Goal: Task Accomplishment & Management: Complete application form

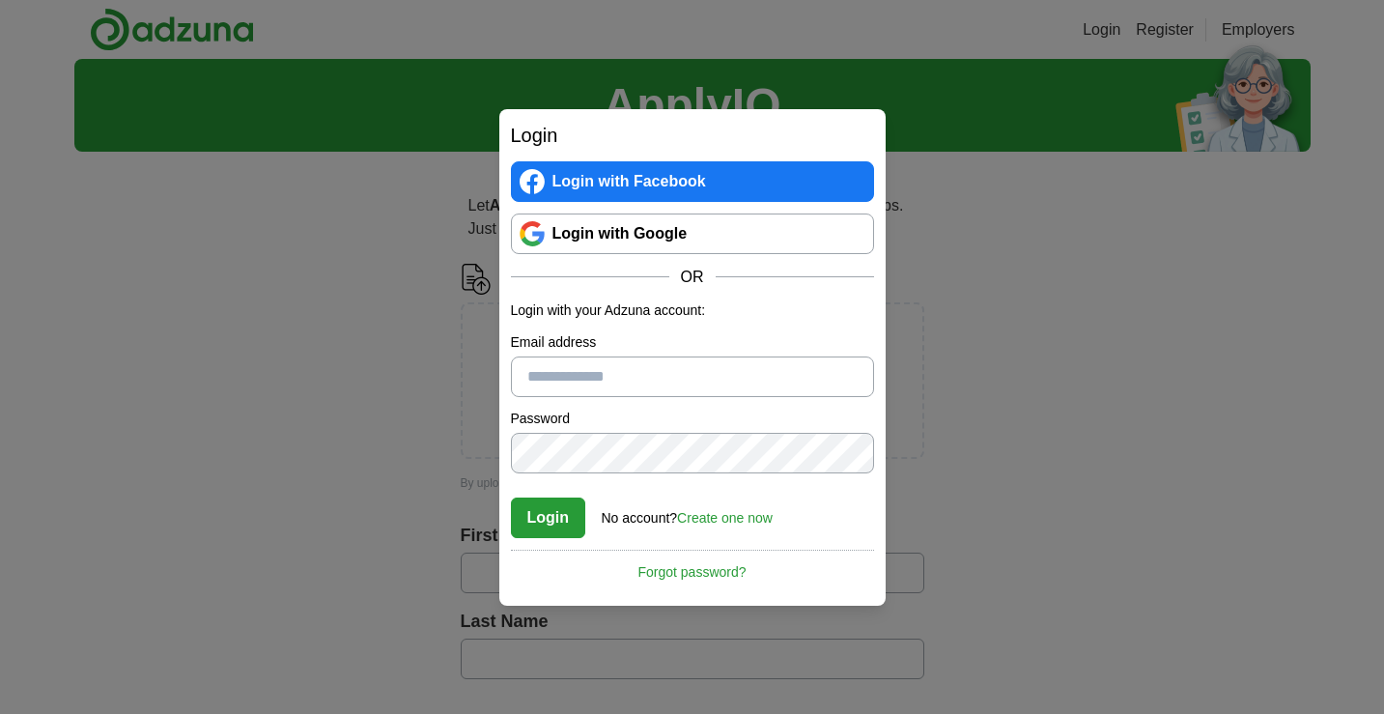
click at [750, 516] on link "Create one now" at bounding box center [725, 517] width 96 height 15
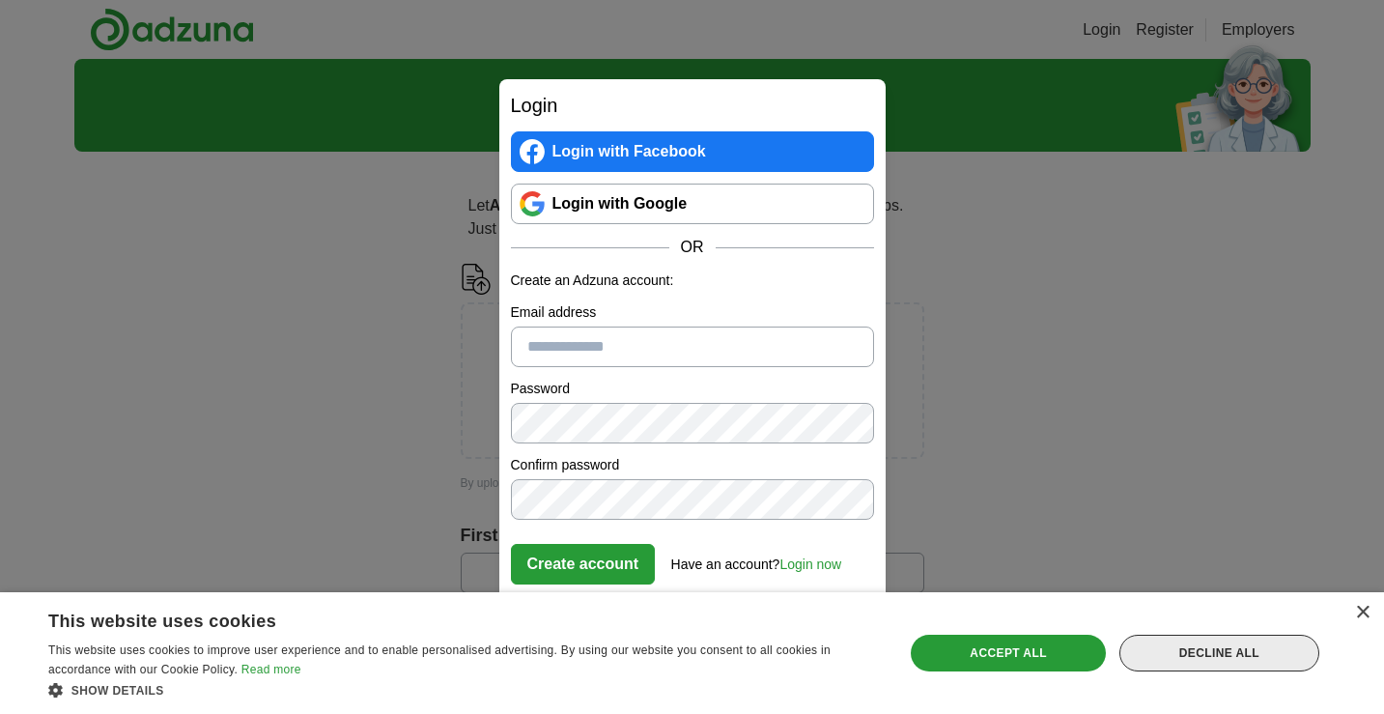
click at [1194, 654] on div "Decline all" at bounding box center [1220, 653] width 200 height 37
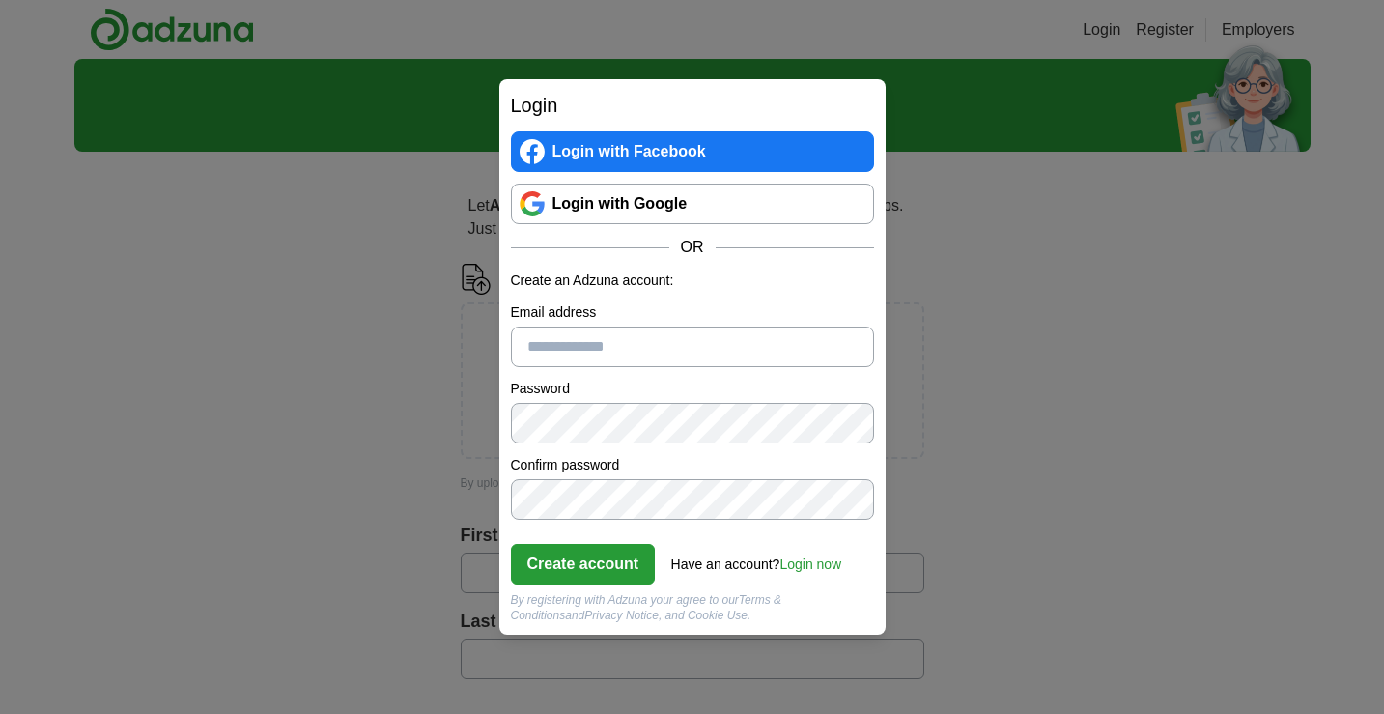
click at [648, 343] on input "Email address" at bounding box center [692, 347] width 363 height 41
type input "**********"
click at [620, 576] on button "Create account" at bounding box center [583, 564] width 145 height 41
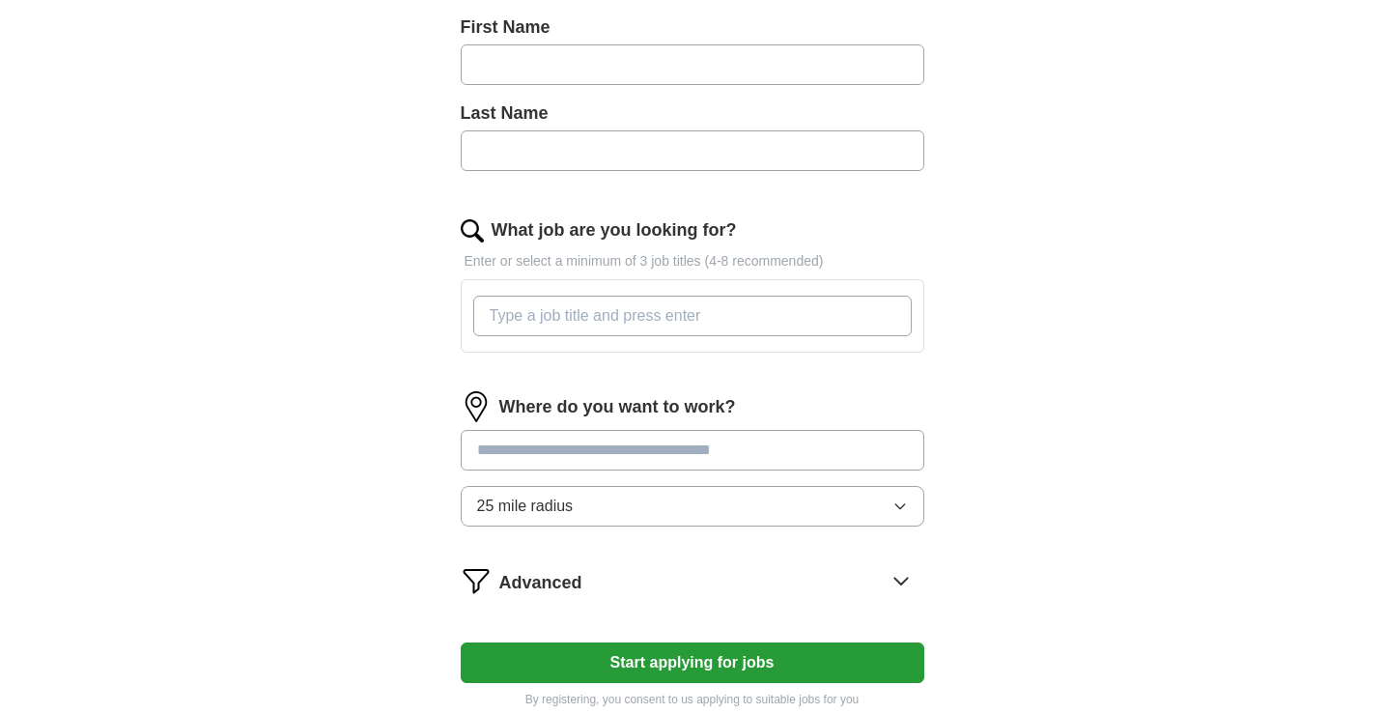
scroll to position [504, 0]
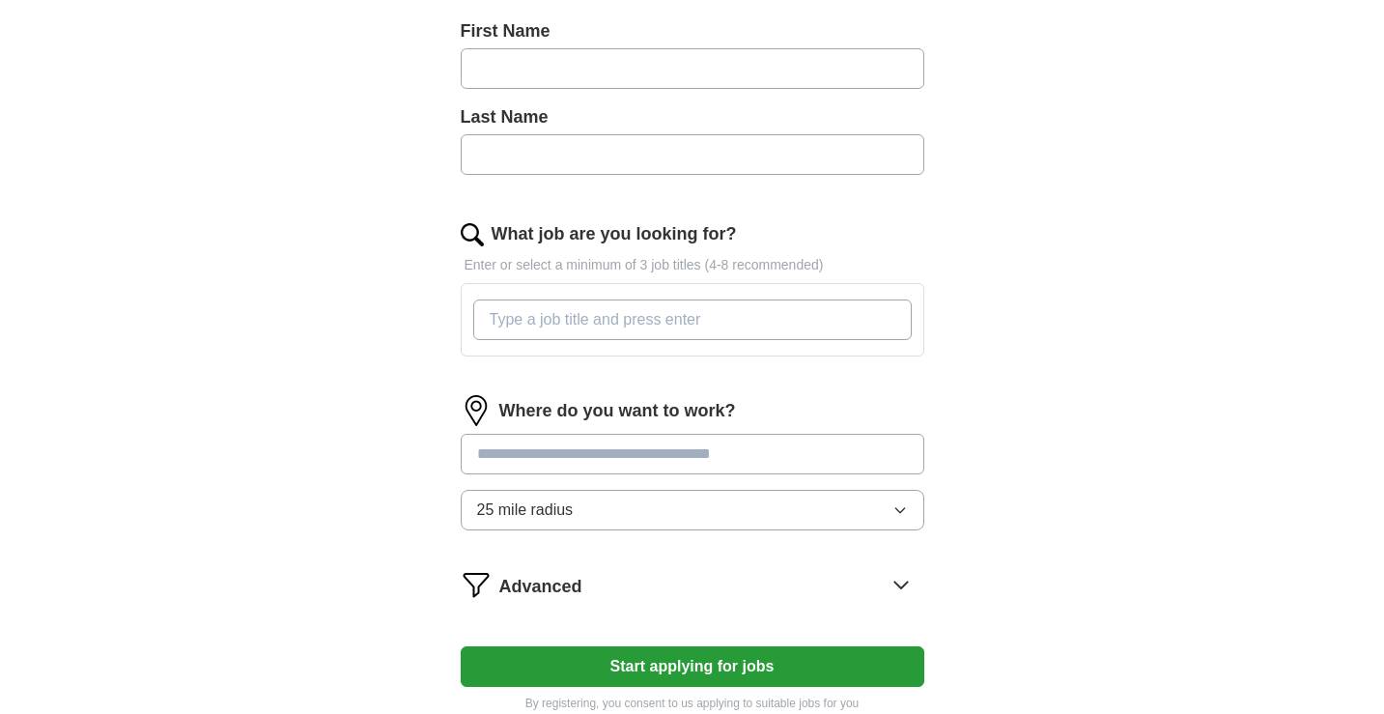
click at [901, 578] on icon at bounding box center [901, 584] width 31 height 31
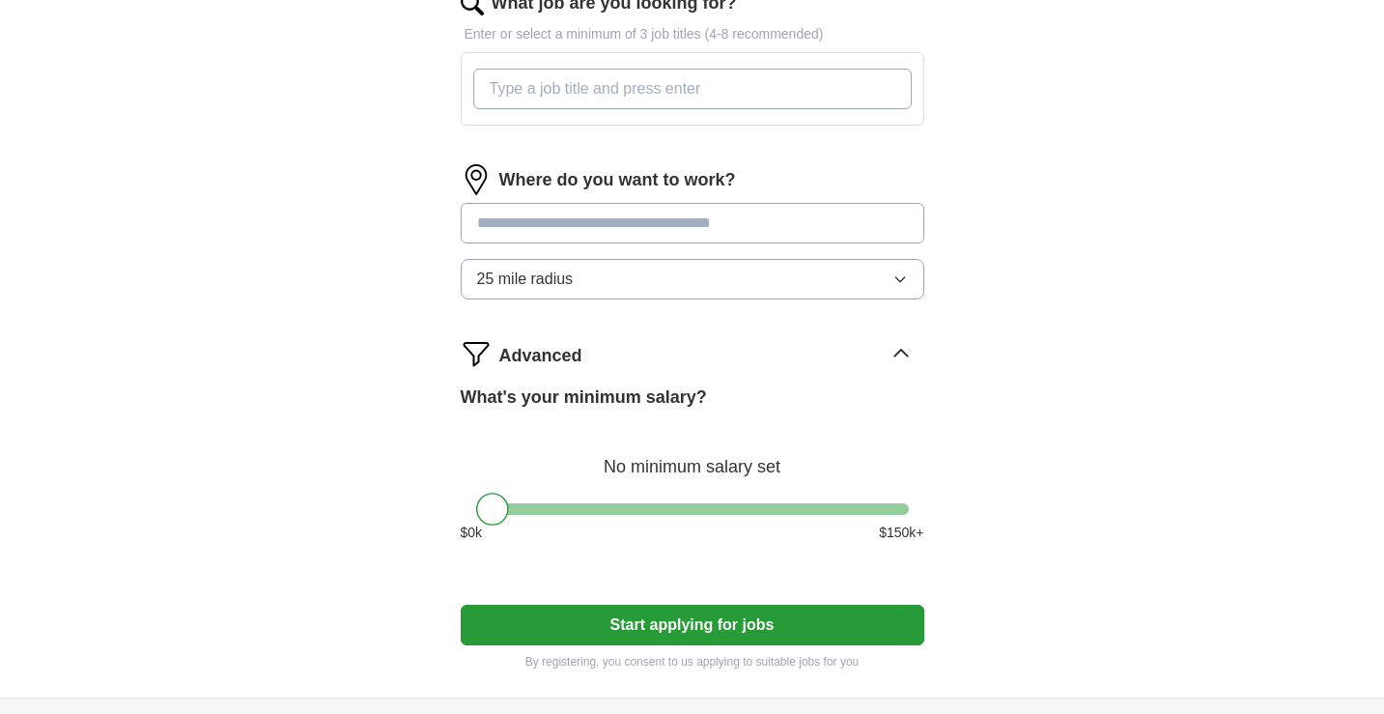
scroll to position [739, 0]
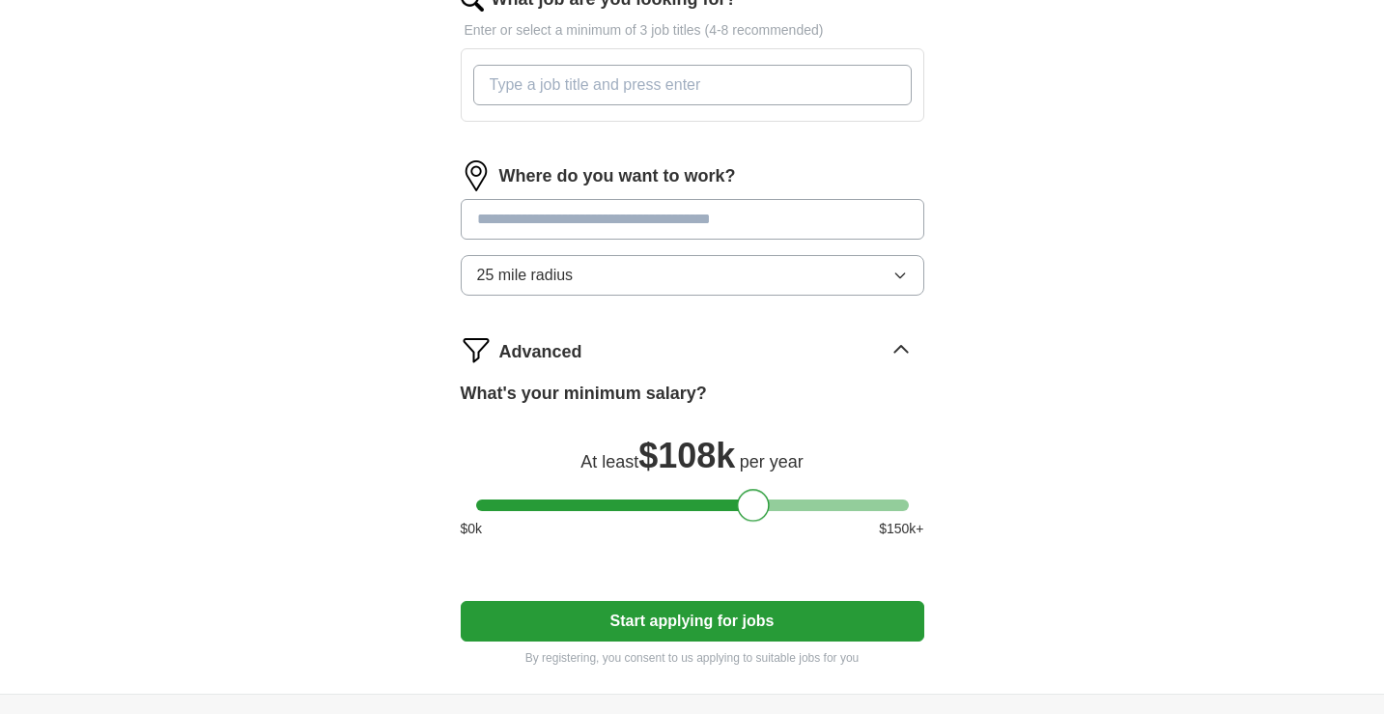
drag, startPoint x: 490, startPoint y: 511, endPoint x: 751, endPoint y: 527, distance: 261.3
click at [751, 527] on div "What's your minimum salary? At least $ 108k per year $ 0 k $ 150 k+" at bounding box center [693, 468] width 464 height 174
drag, startPoint x: 757, startPoint y: 505, endPoint x: 781, endPoint y: 507, distance: 23.3
click at [781, 507] on div at bounding box center [776, 505] width 33 height 33
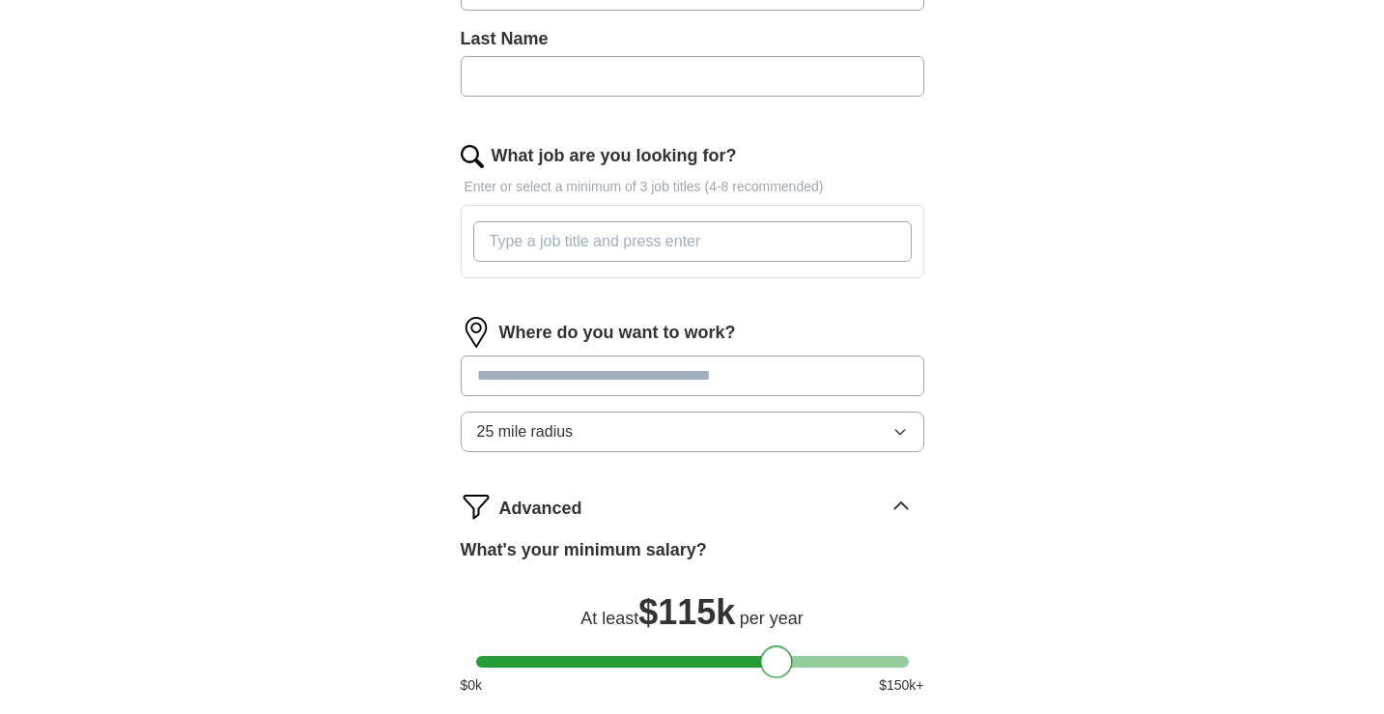
scroll to position [582, 0]
click at [732, 385] on input at bounding box center [693, 376] width 464 height 41
type input "*******"
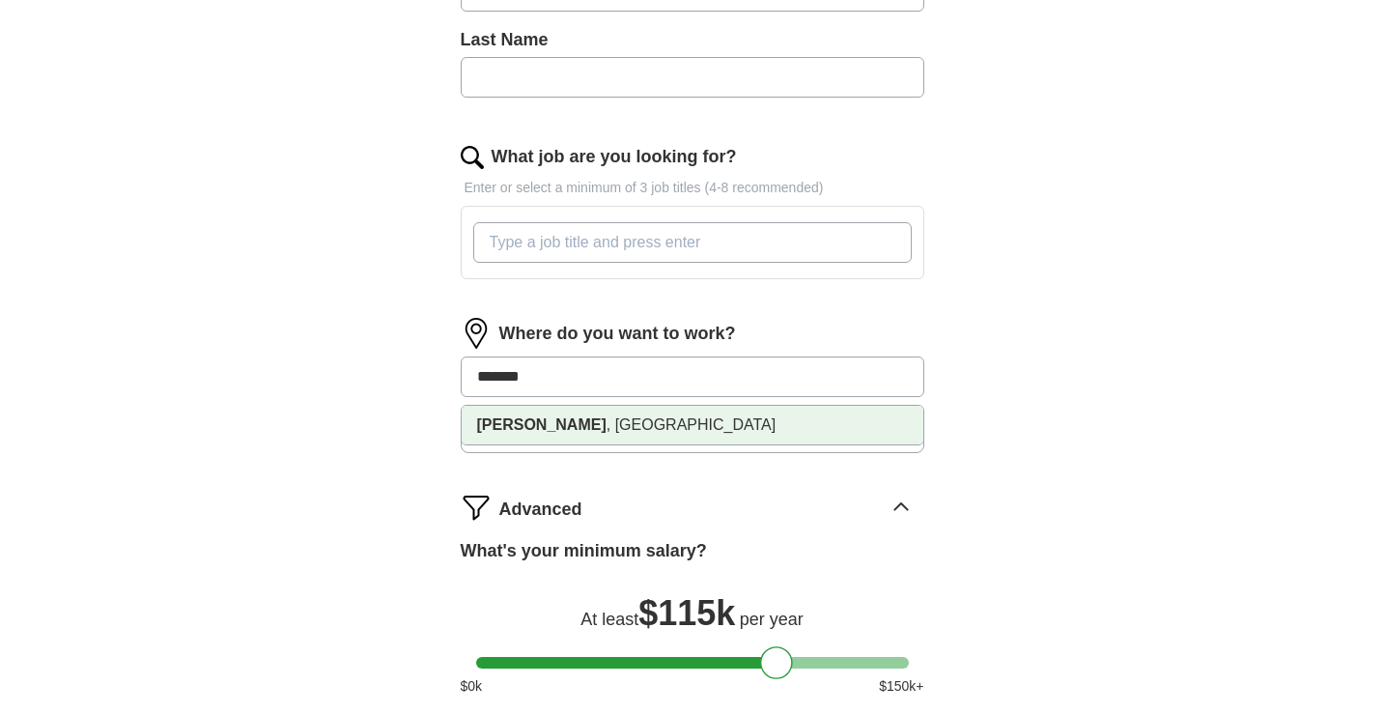
click at [653, 426] on li "[PERSON_NAME] , [GEOGRAPHIC_DATA]" at bounding box center [693, 425] width 462 height 39
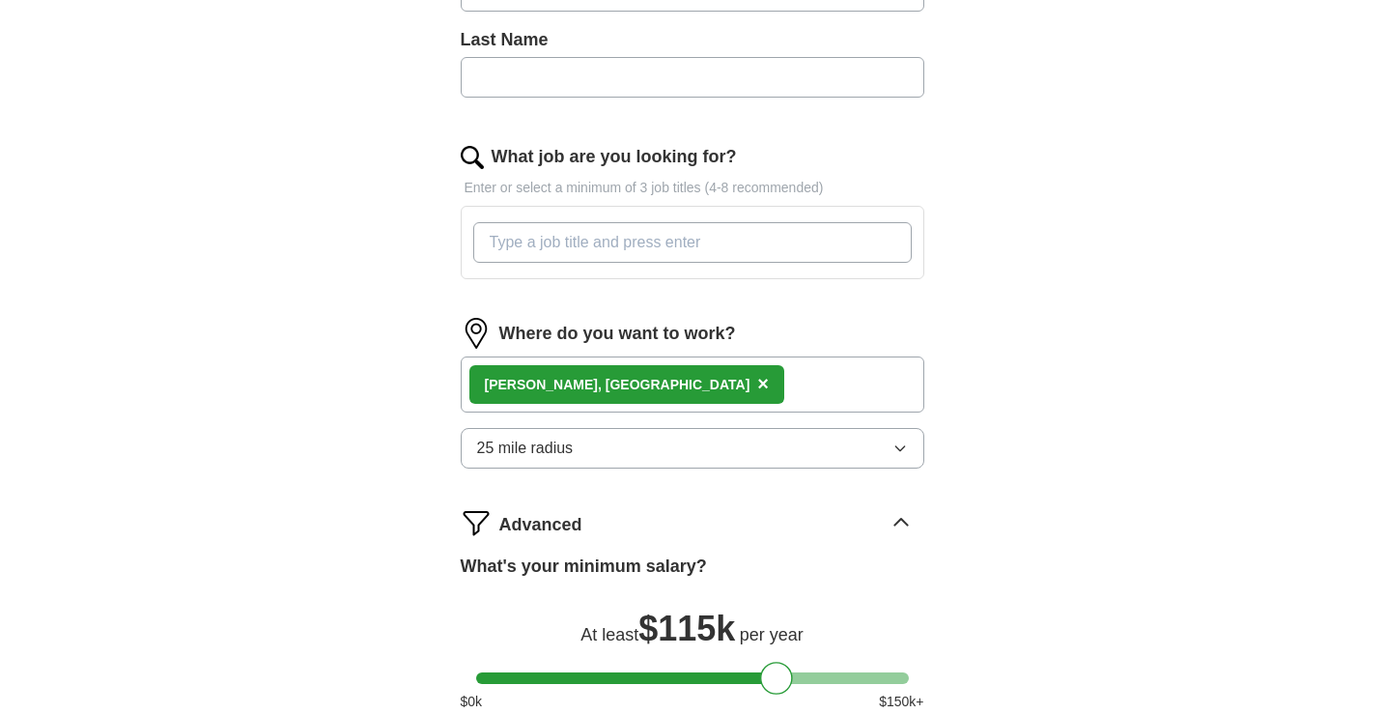
click at [640, 387] on div "[PERSON_NAME] , [GEOGRAPHIC_DATA] ×" at bounding box center [693, 384] width 464 height 56
click at [630, 387] on div "[PERSON_NAME] , [GEOGRAPHIC_DATA] ×" at bounding box center [693, 384] width 464 height 56
click at [680, 456] on button "25 mile radius" at bounding box center [693, 448] width 464 height 41
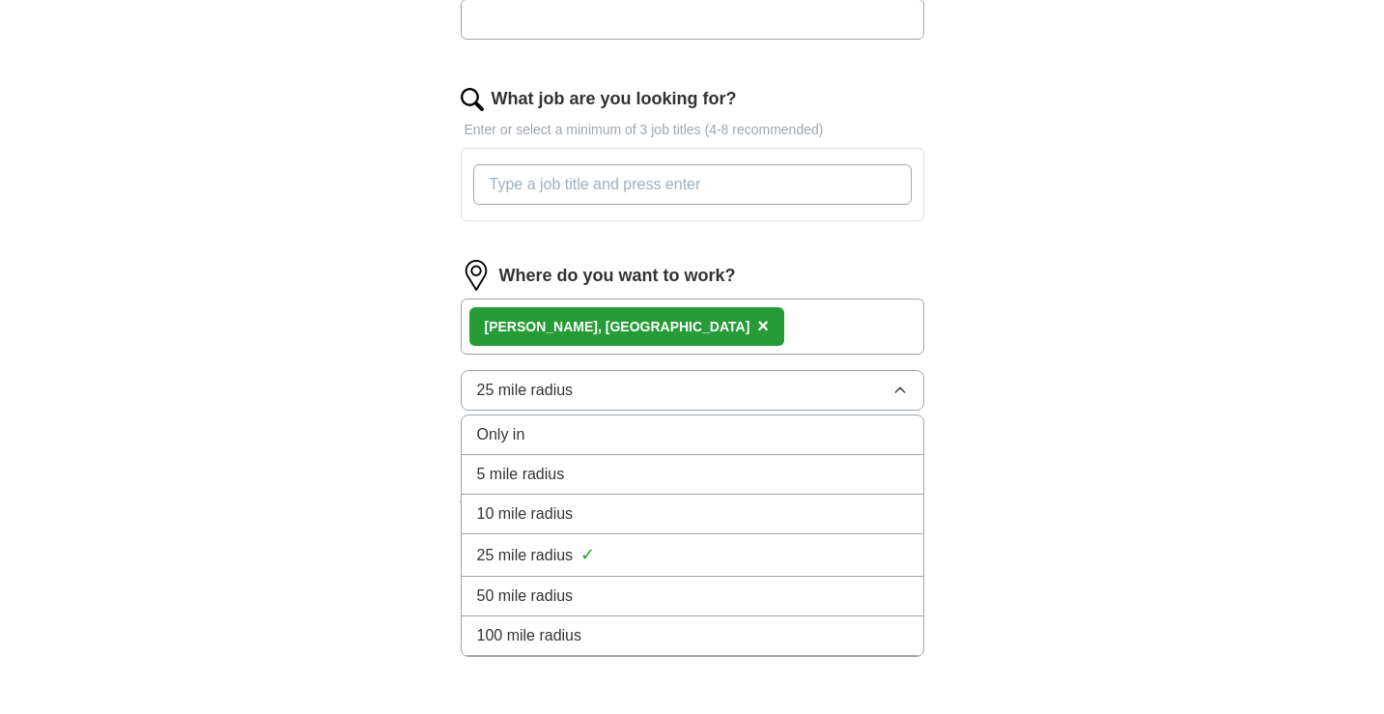
scroll to position [642, 0]
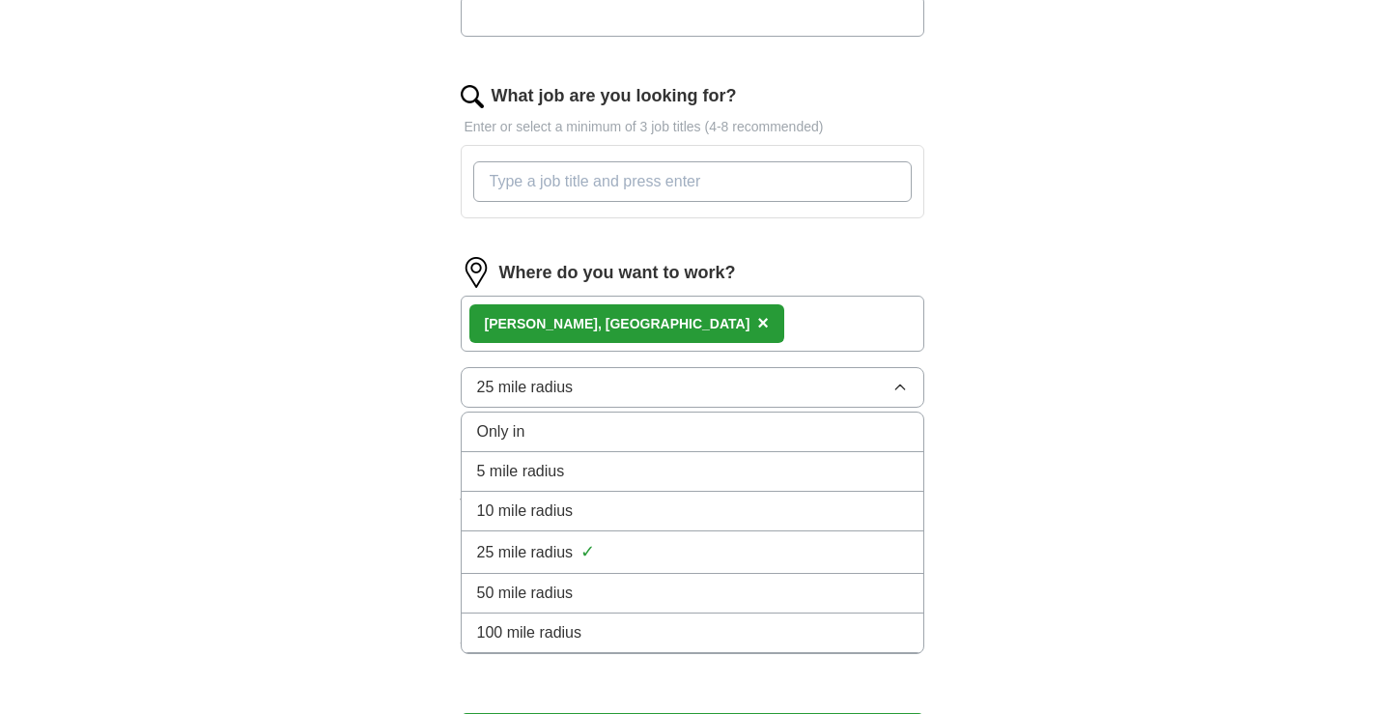
click at [1056, 415] on div "ApplyIQ Let ApplyIQ do the hard work of searching and applying for jobs. Just t…" at bounding box center [692, 111] width 1237 height 1389
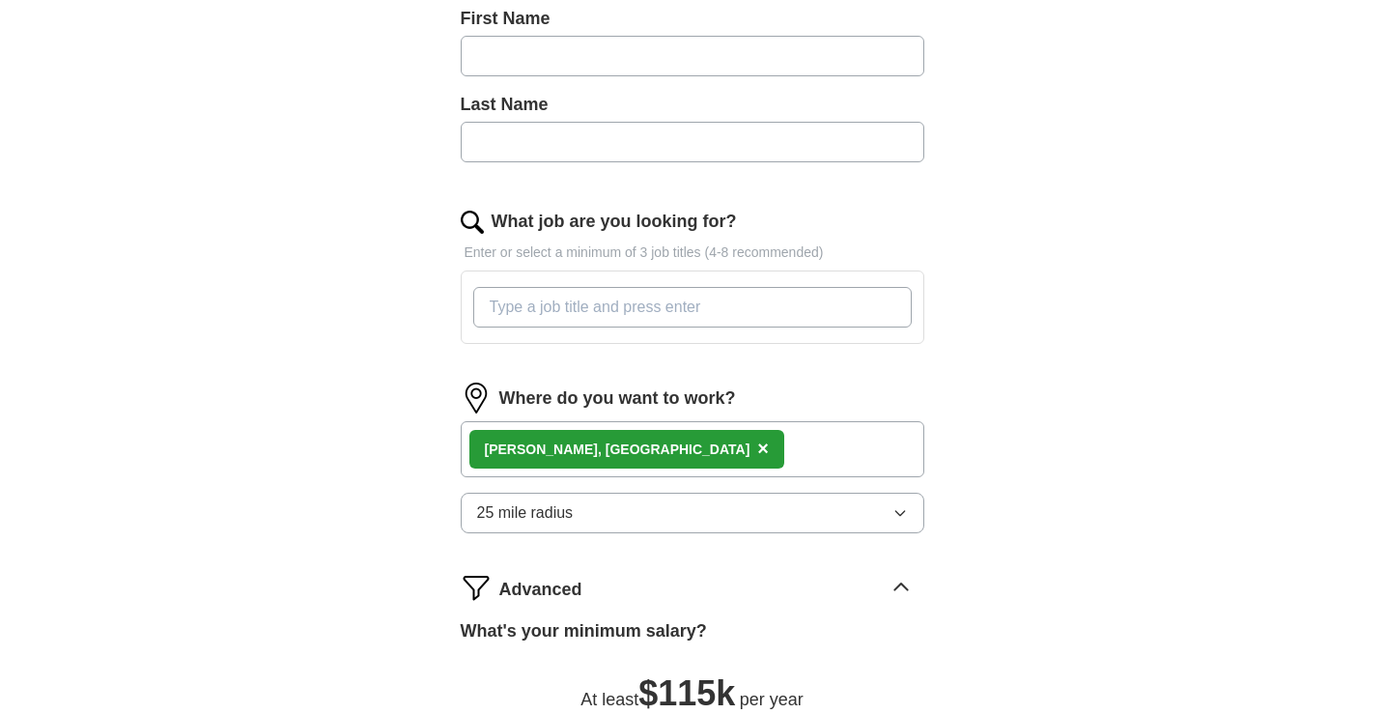
scroll to position [513, 0]
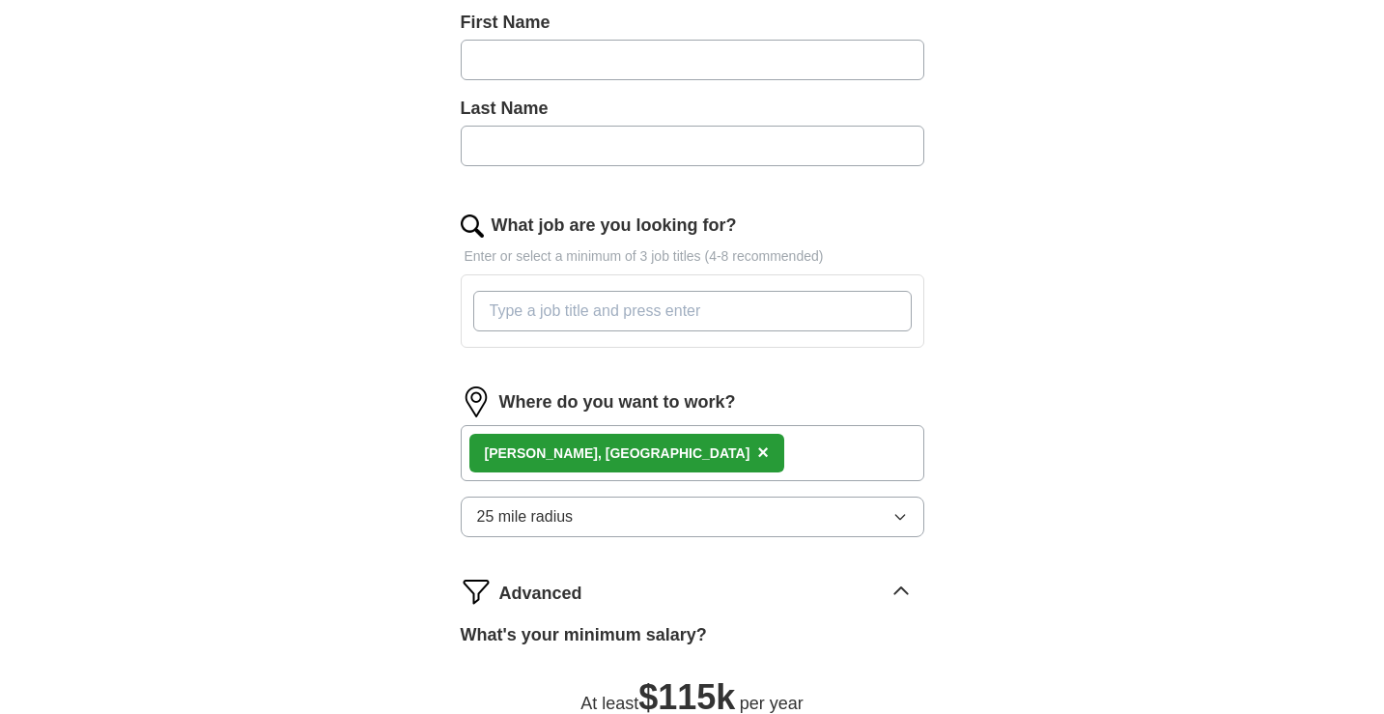
click at [757, 458] on span "×" at bounding box center [763, 451] width 12 height 21
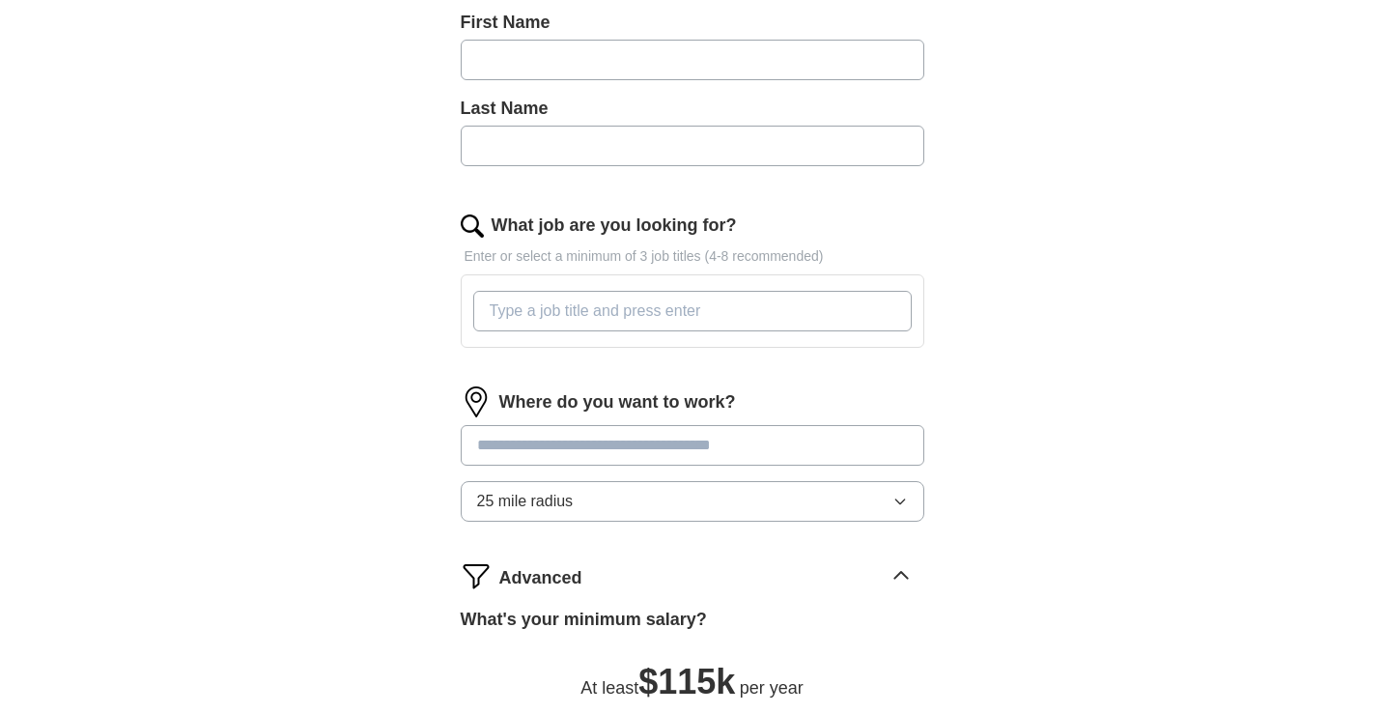
click at [575, 451] on input at bounding box center [693, 445] width 464 height 41
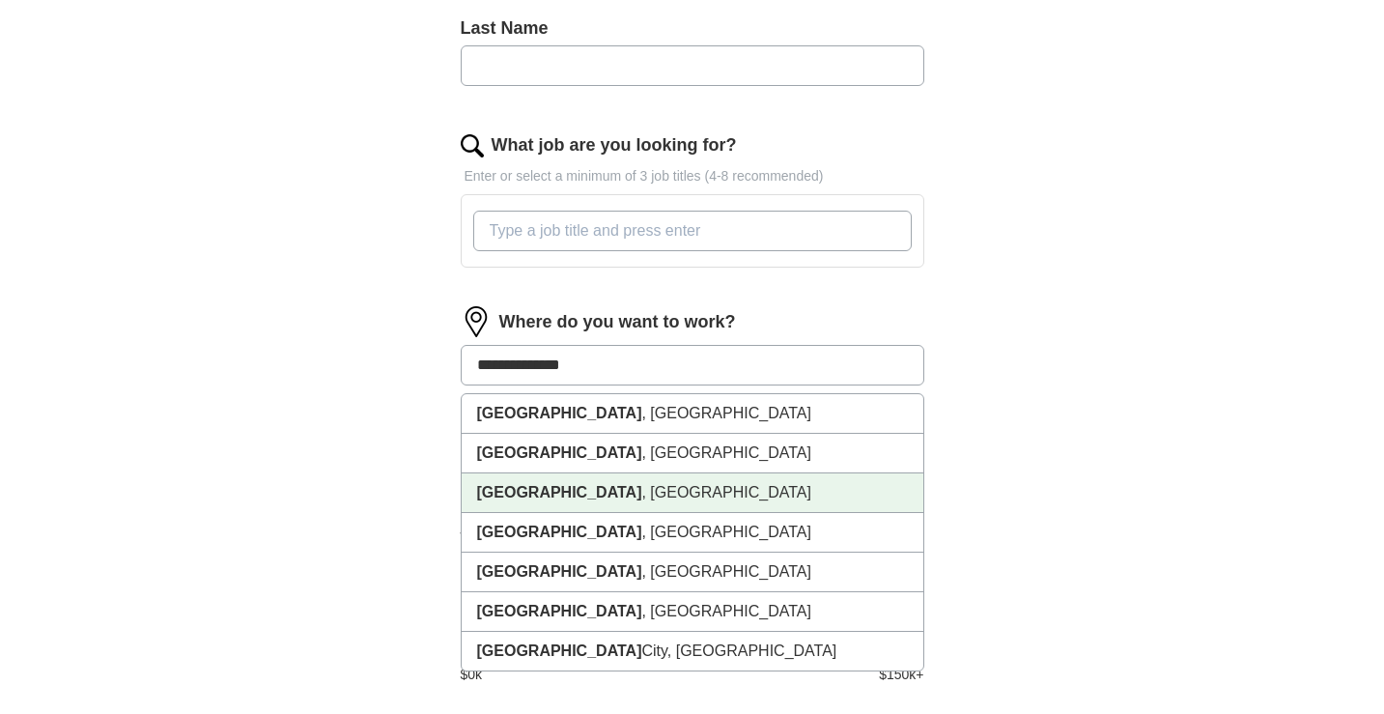
scroll to position [599, 0]
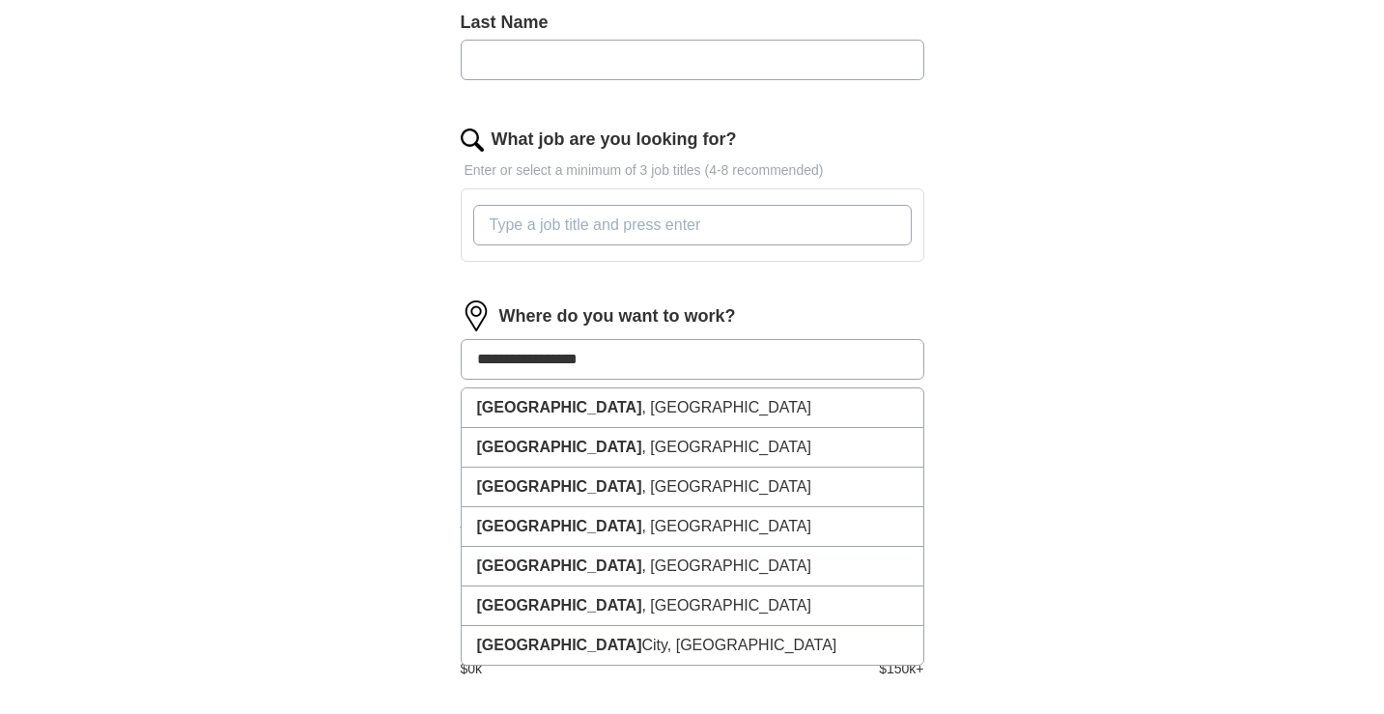
type input "**********"
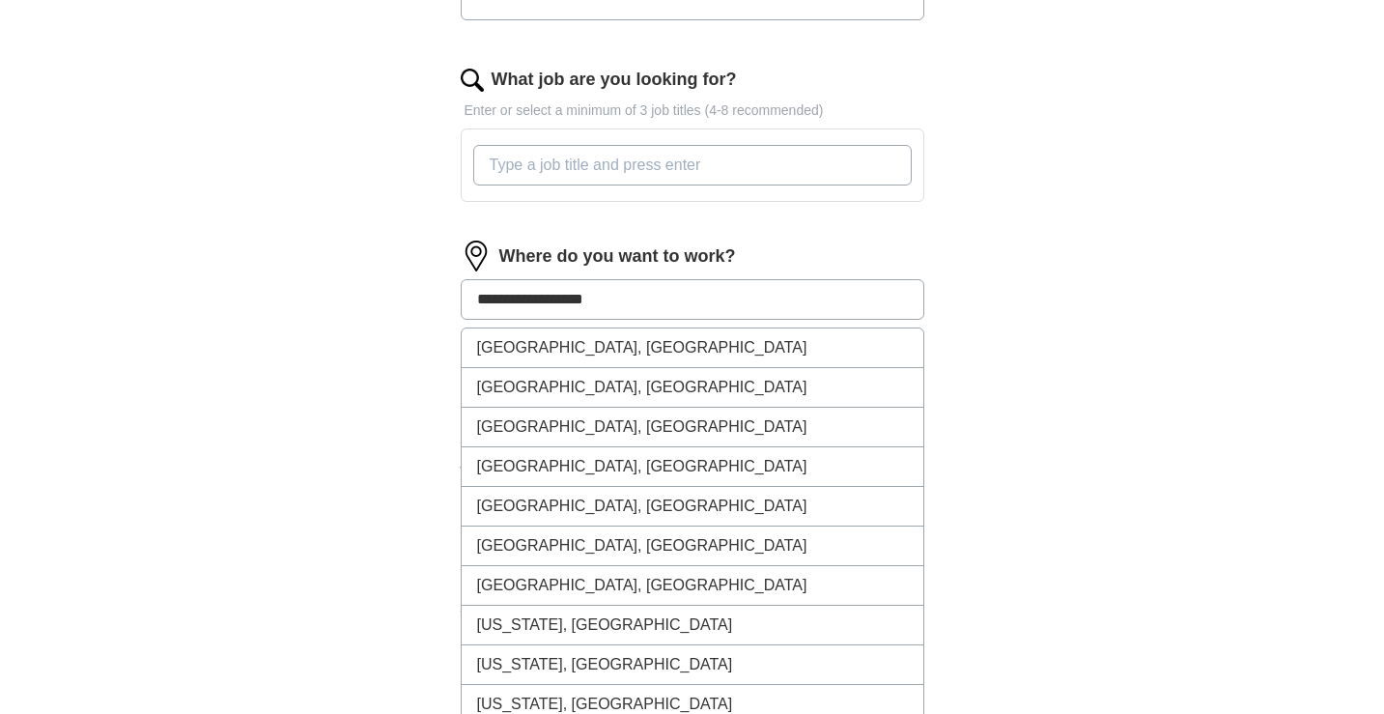
scroll to position [660, 0]
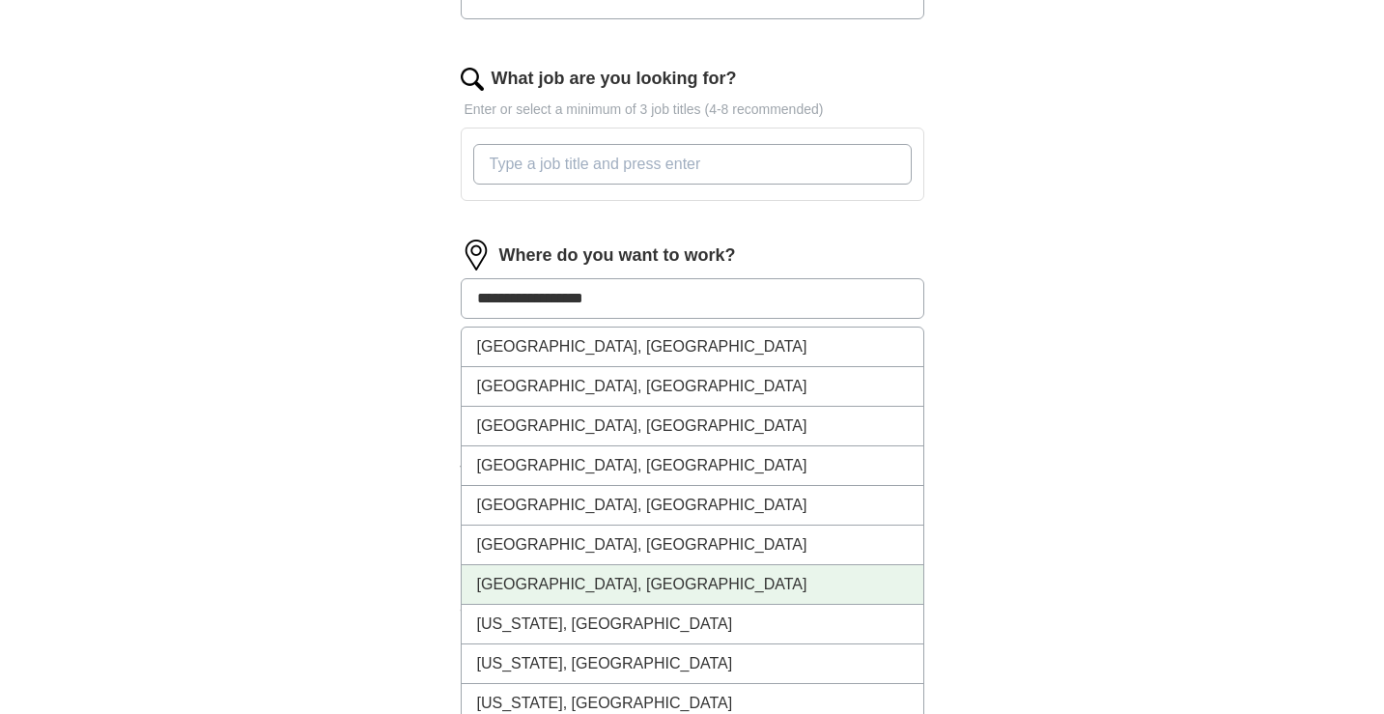
click at [648, 582] on li "[GEOGRAPHIC_DATA], [GEOGRAPHIC_DATA]" at bounding box center [693, 585] width 462 height 40
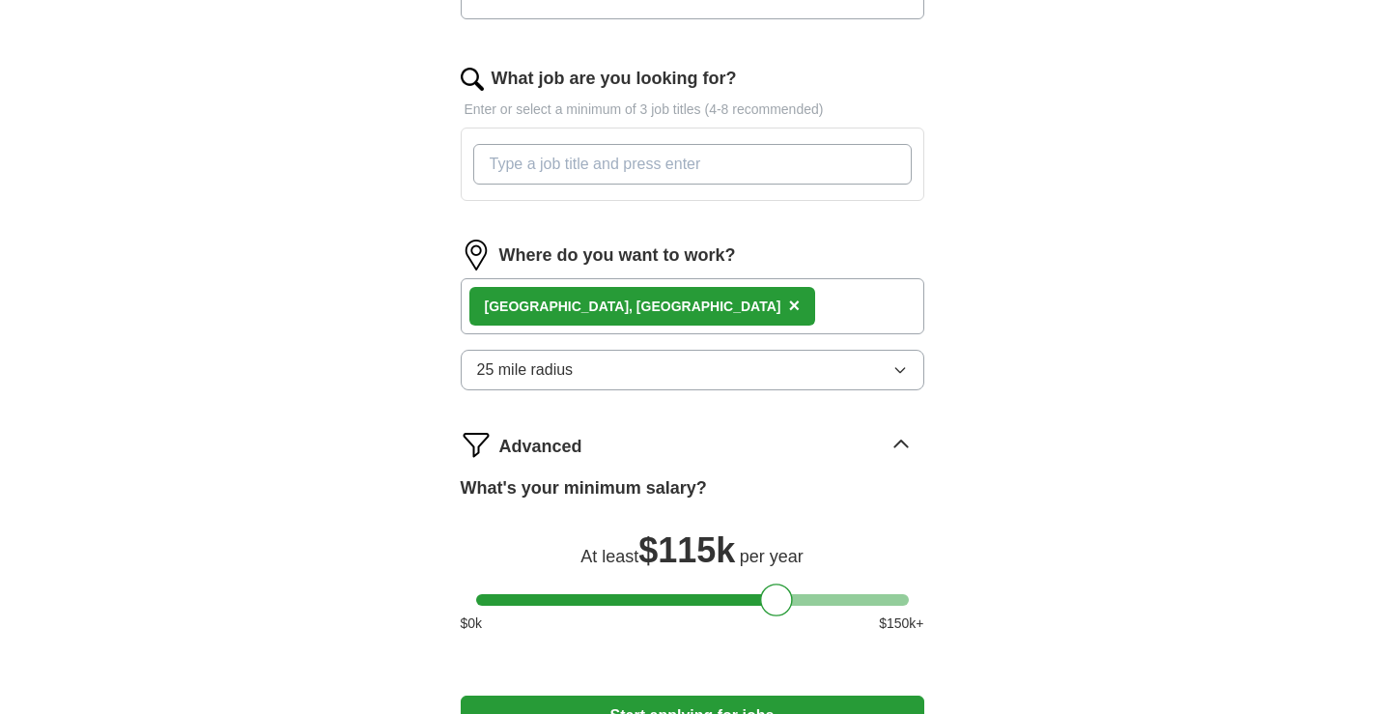
click at [788, 311] on span "×" at bounding box center [794, 305] width 12 height 21
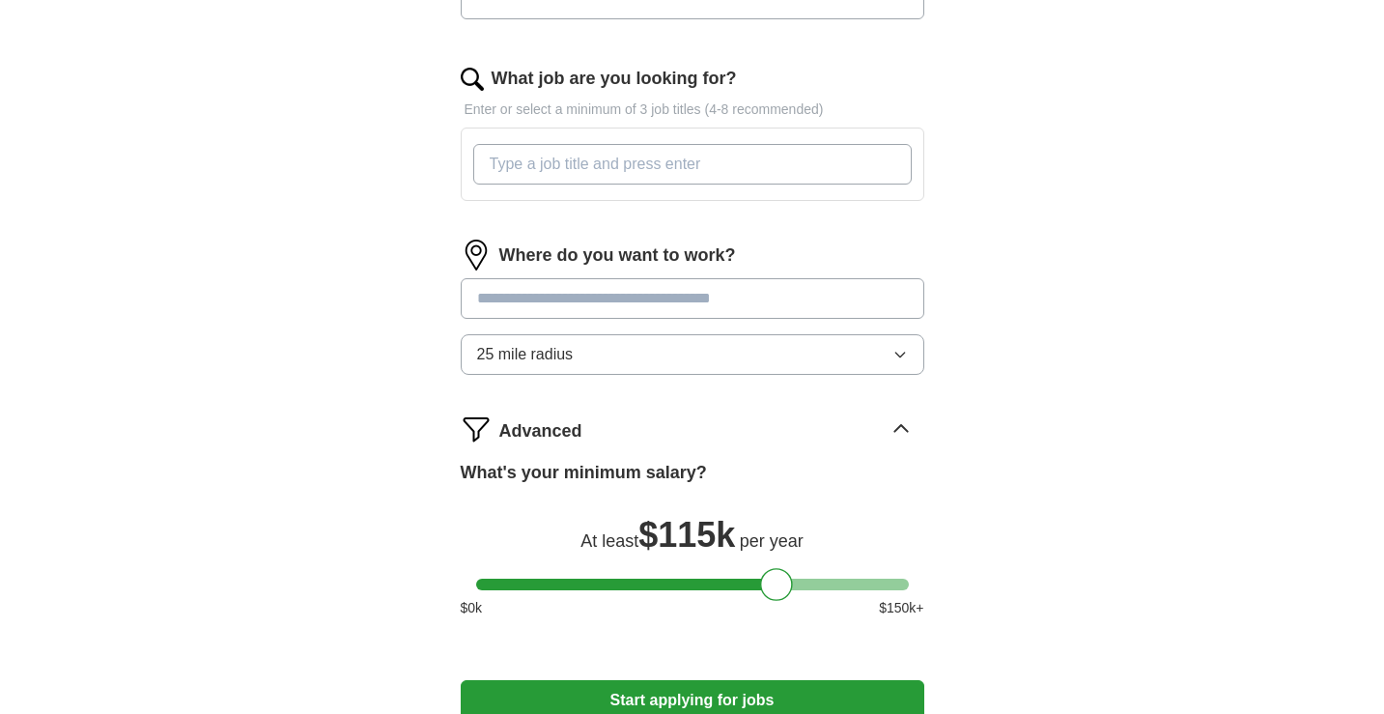
click at [646, 311] on input at bounding box center [693, 298] width 464 height 41
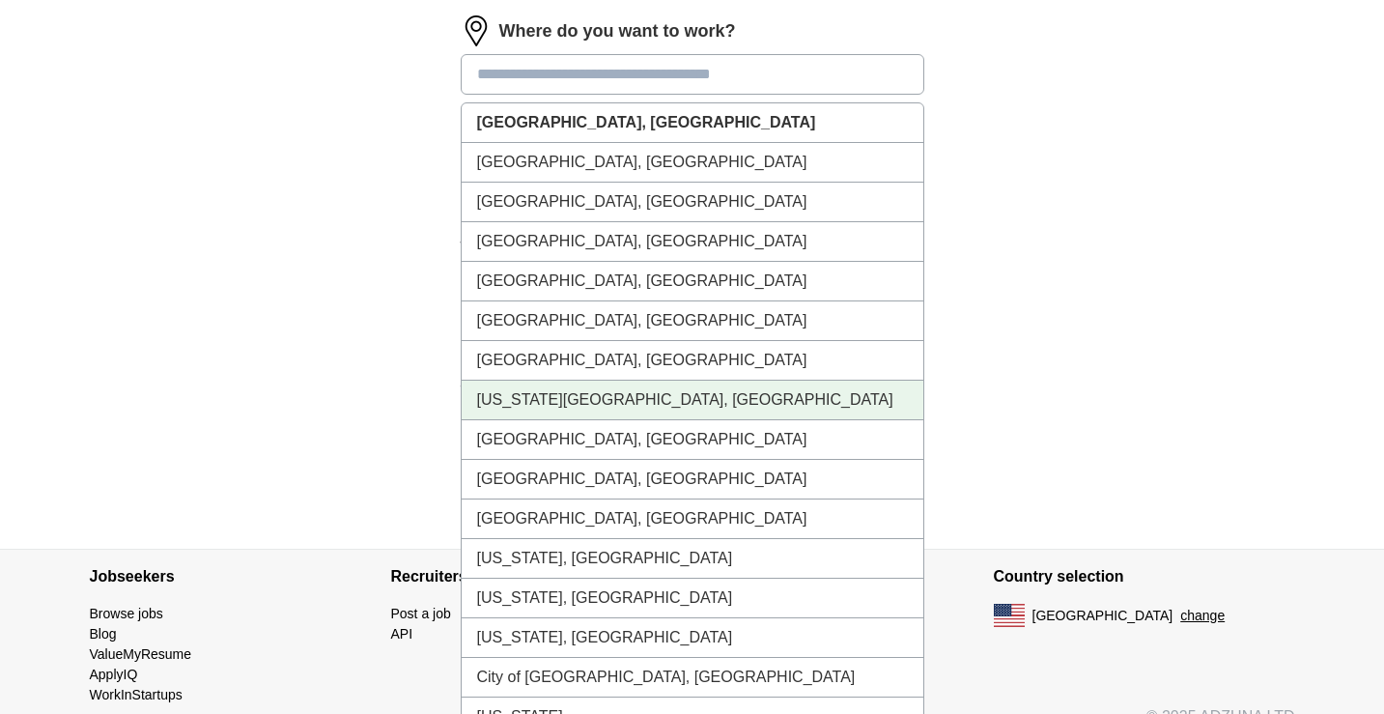
scroll to position [860, 0]
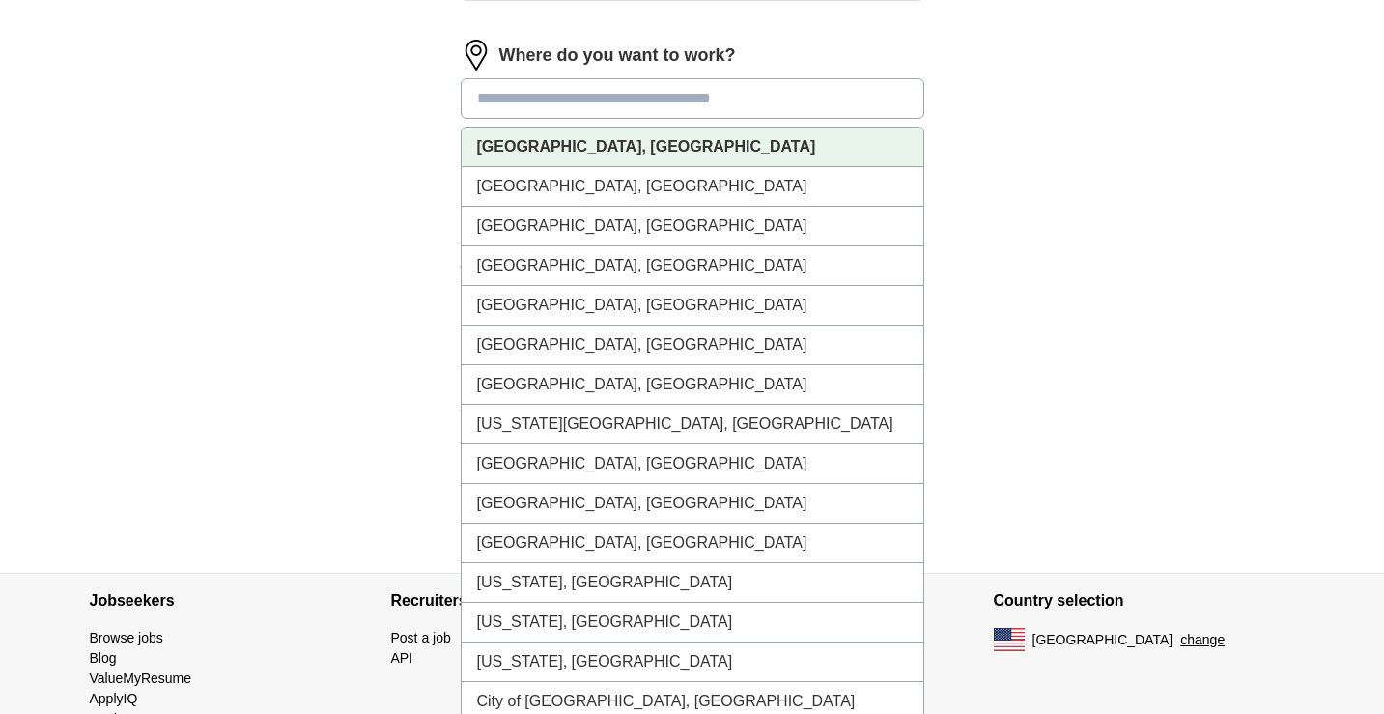
click at [599, 141] on strong "[GEOGRAPHIC_DATA], [GEOGRAPHIC_DATA]" at bounding box center [646, 146] width 339 height 16
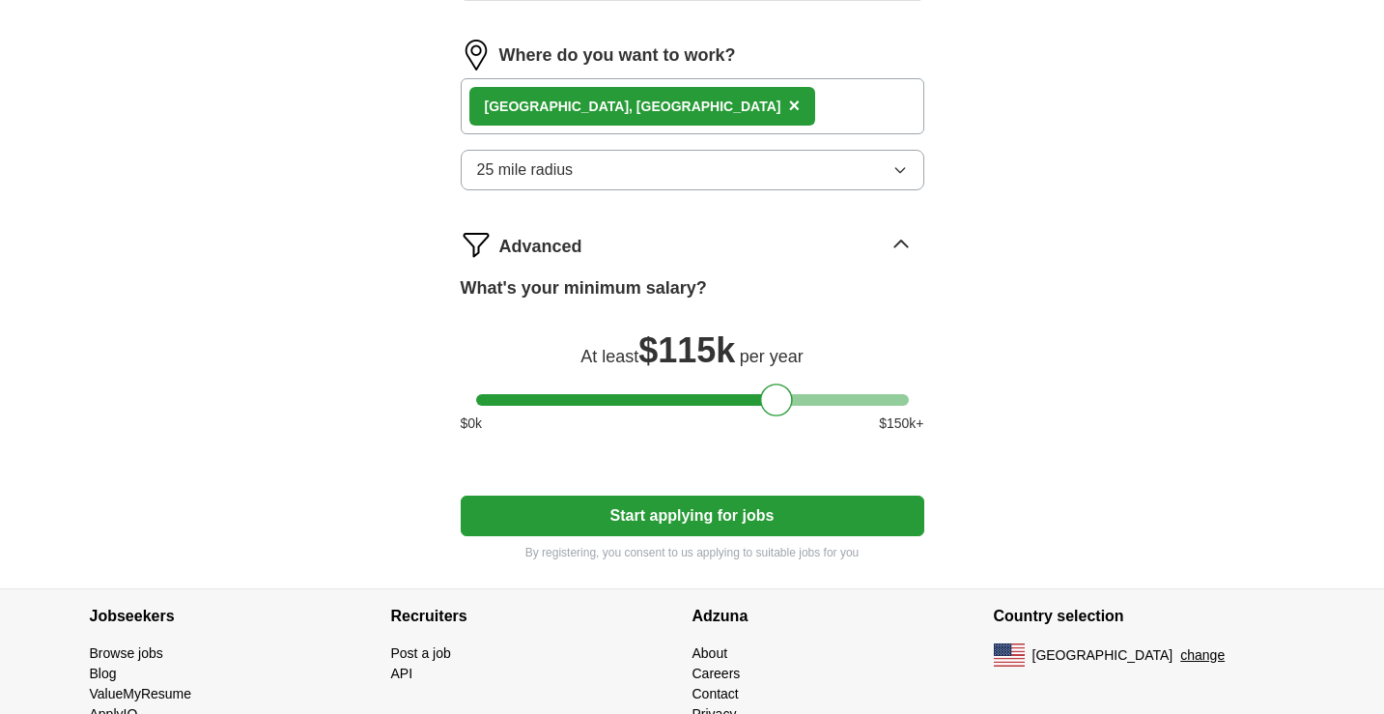
click at [640, 164] on button "25 mile radius" at bounding box center [693, 170] width 464 height 41
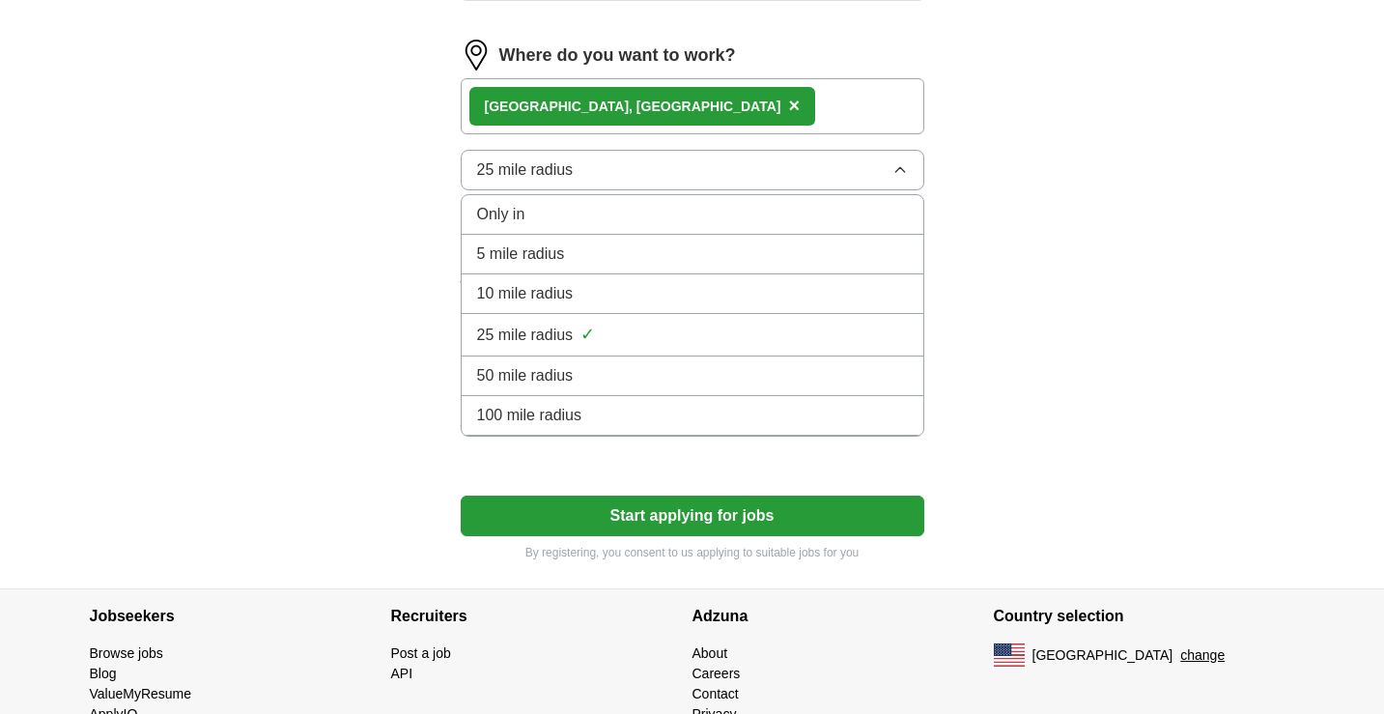
click at [624, 412] on div "100 mile radius" at bounding box center [692, 415] width 431 height 23
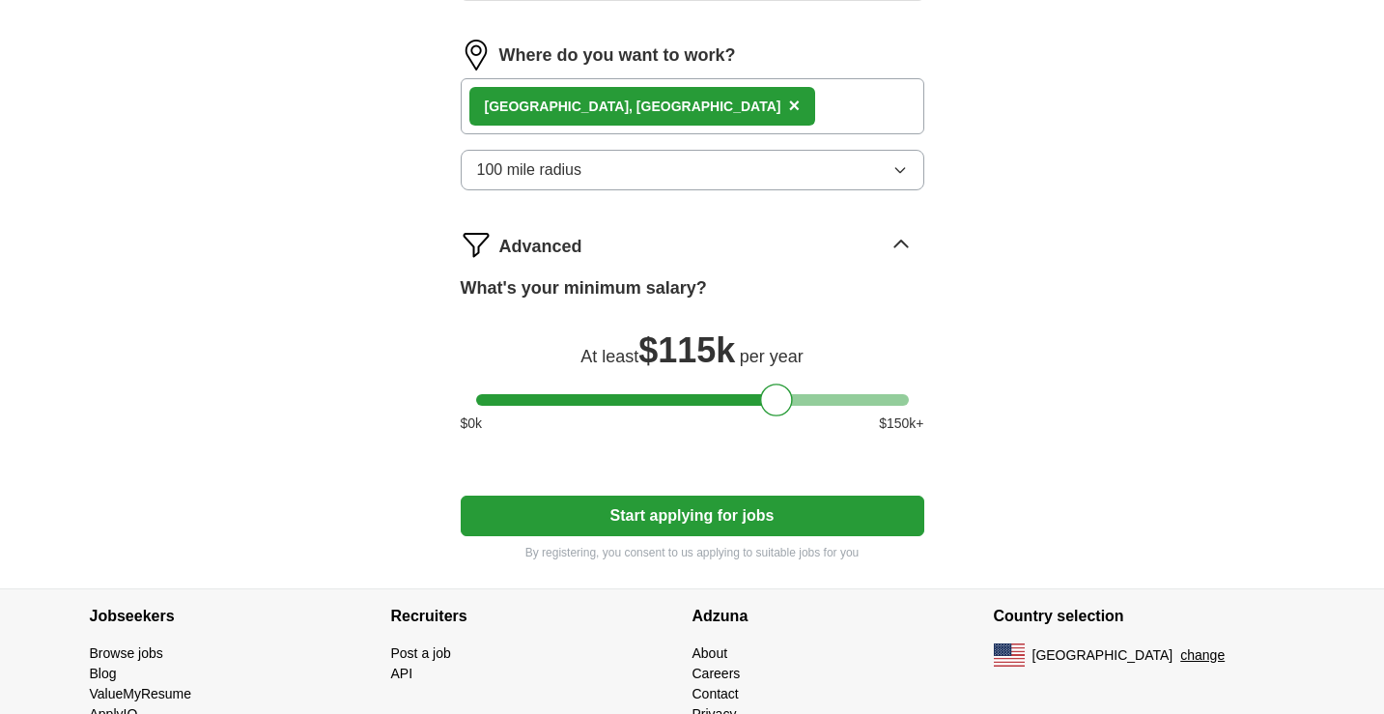
click at [693, 175] on button "100 mile radius" at bounding box center [693, 170] width 464 height 41
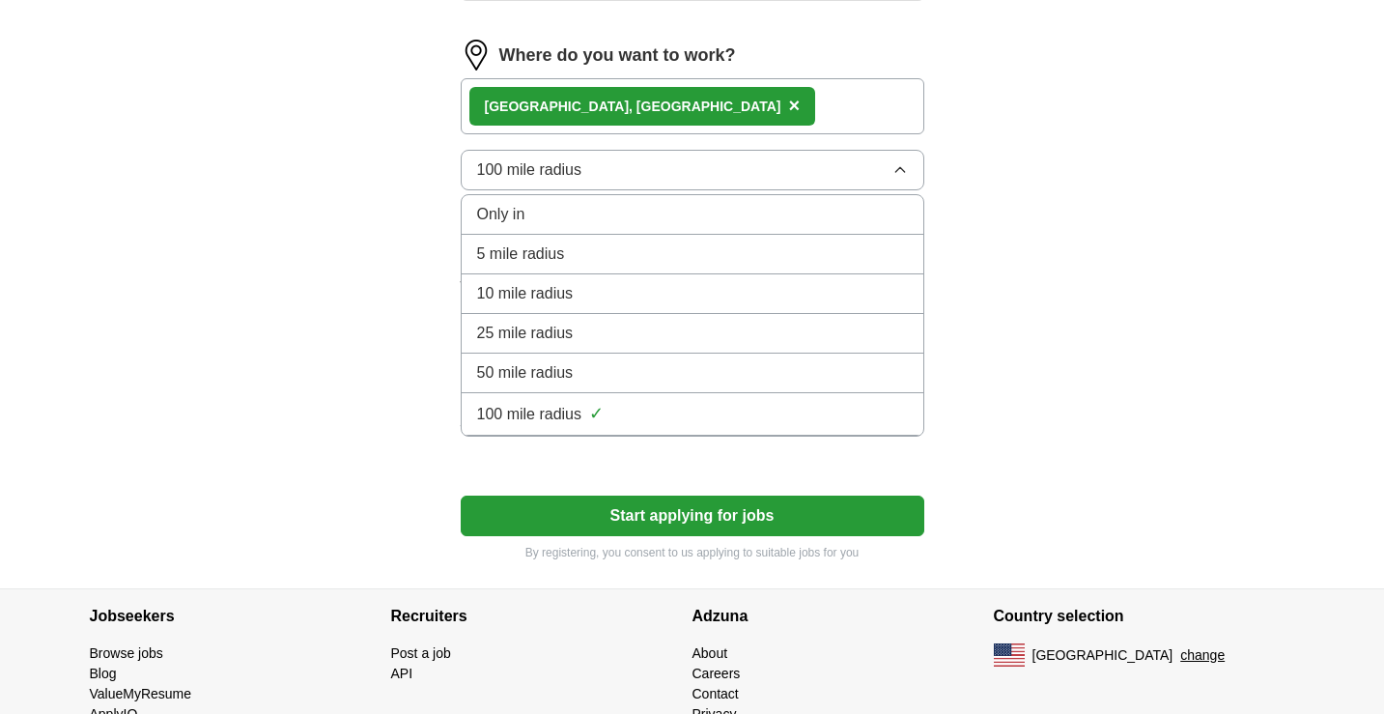
click at [643, 371] on div "50 mile radius" at bounding box center [692, 372] width 431 height 23
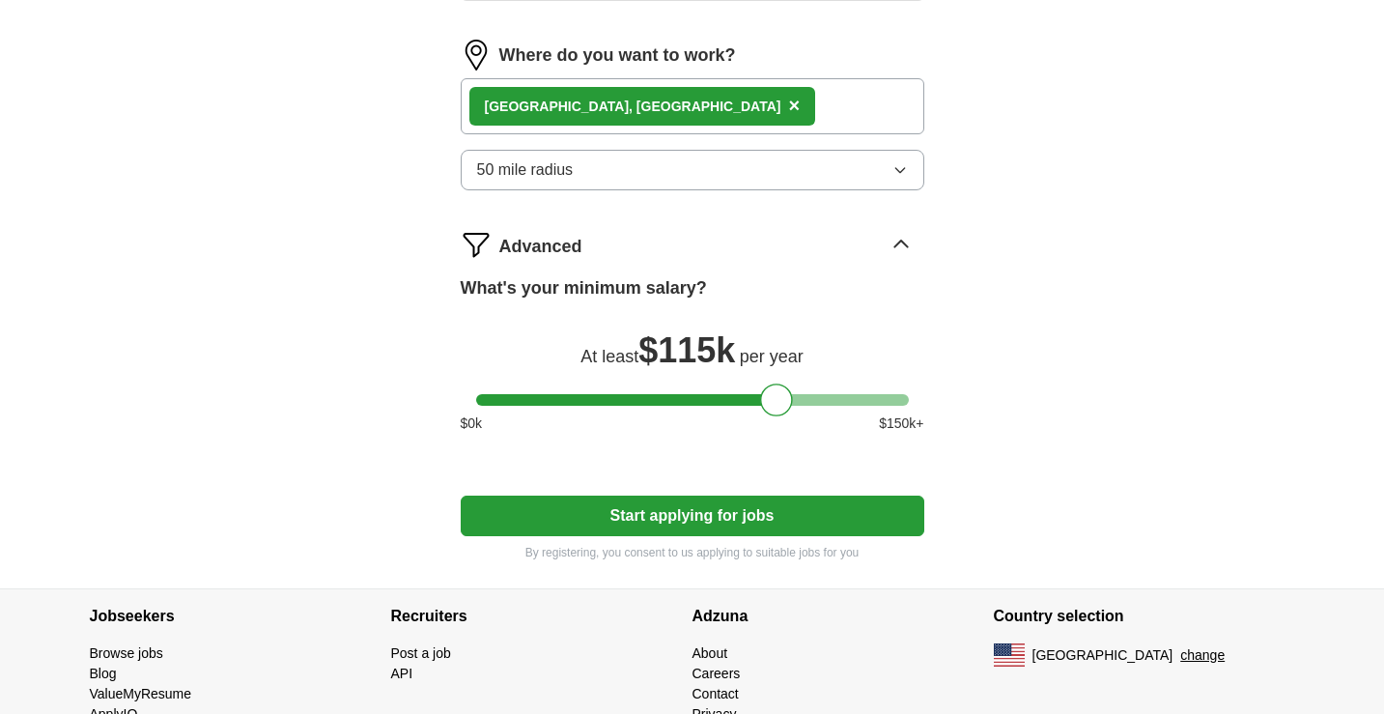
click at [613, 178] on button "50 mile radius" at bounding box center [693, 170] width 464 height 41
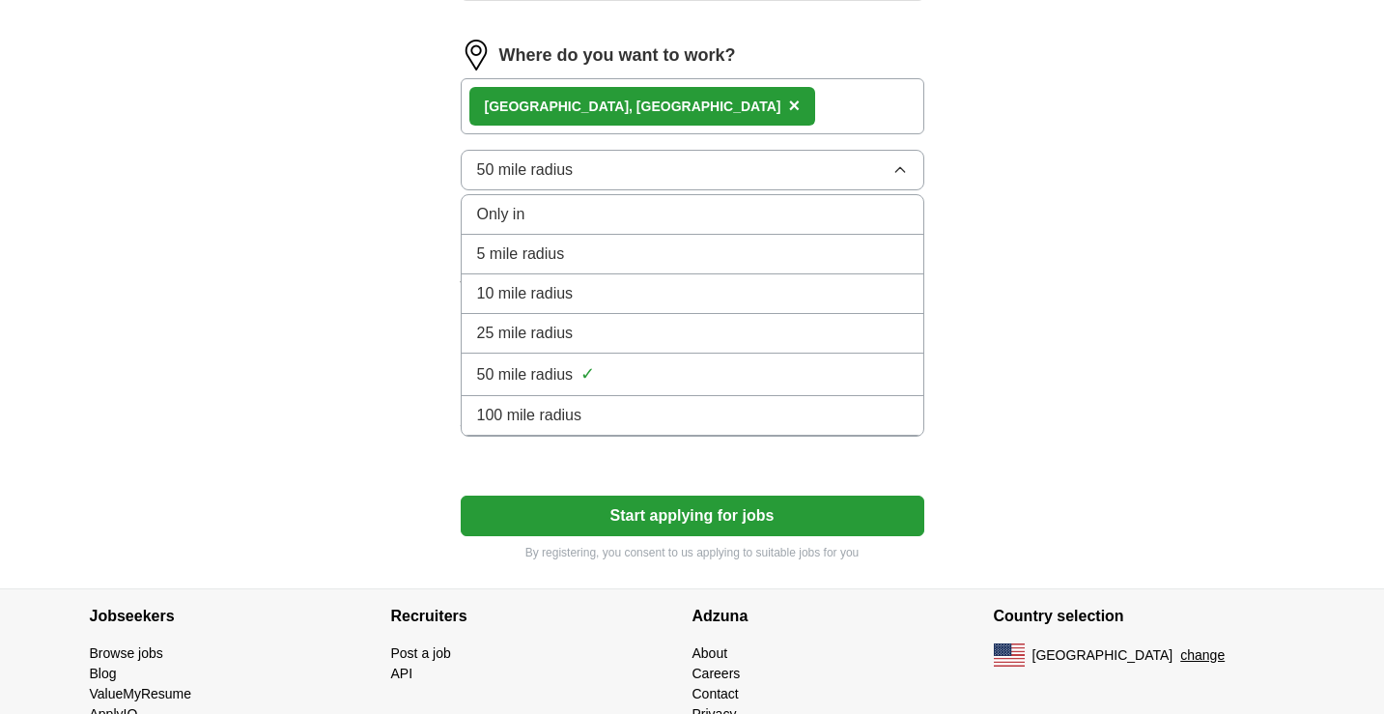
click at [557, 409] on span "100 mile radius" at bounding box center [529, 415] width 105 height 23
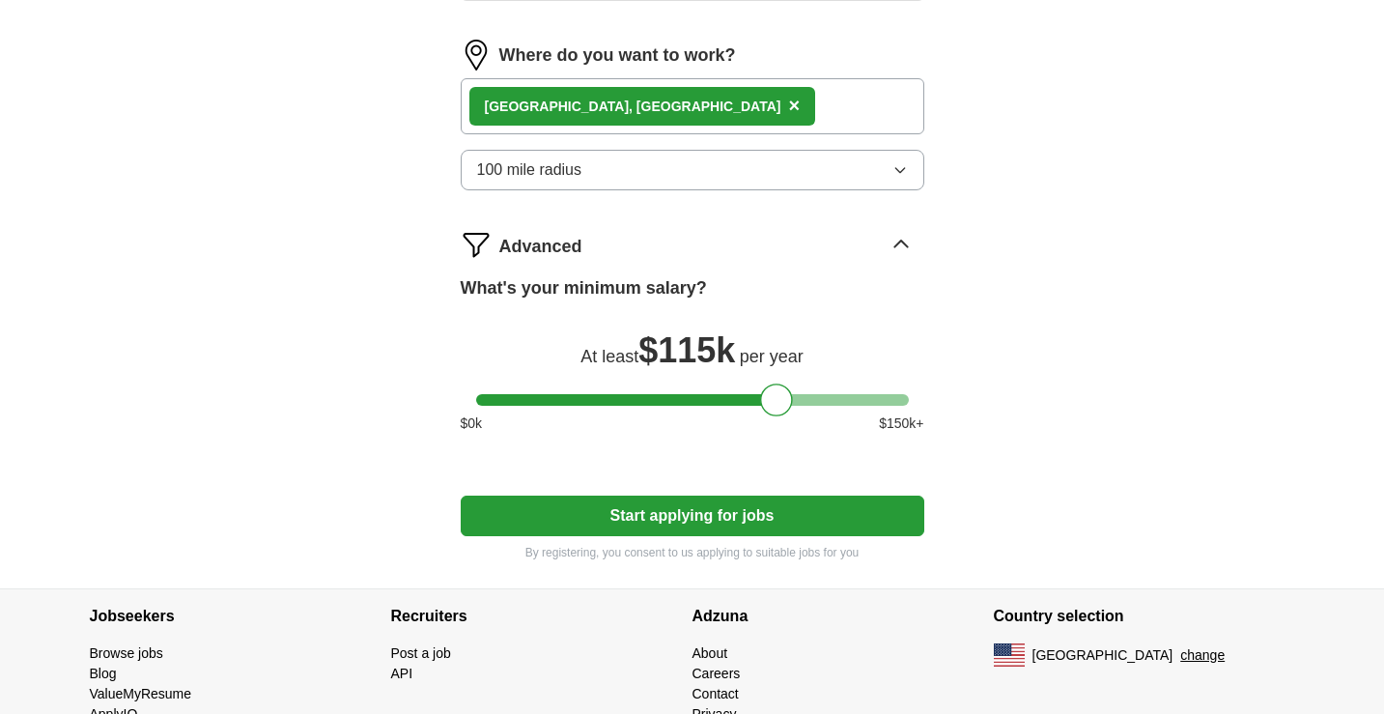
click at [788, 103] on span "×" at bounding box center [794, 105] width 12 height 21
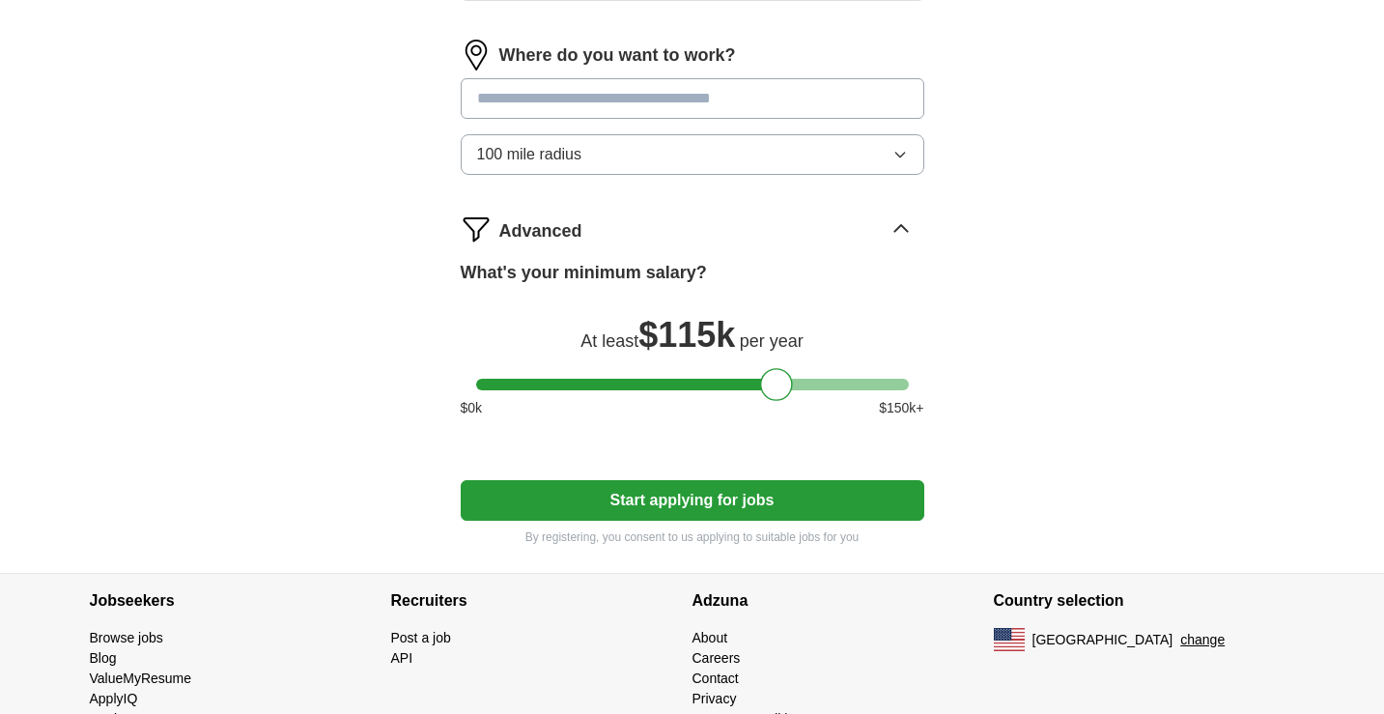
click at [650, 103] on input at bounding box center [693, 98] width 464 height 41
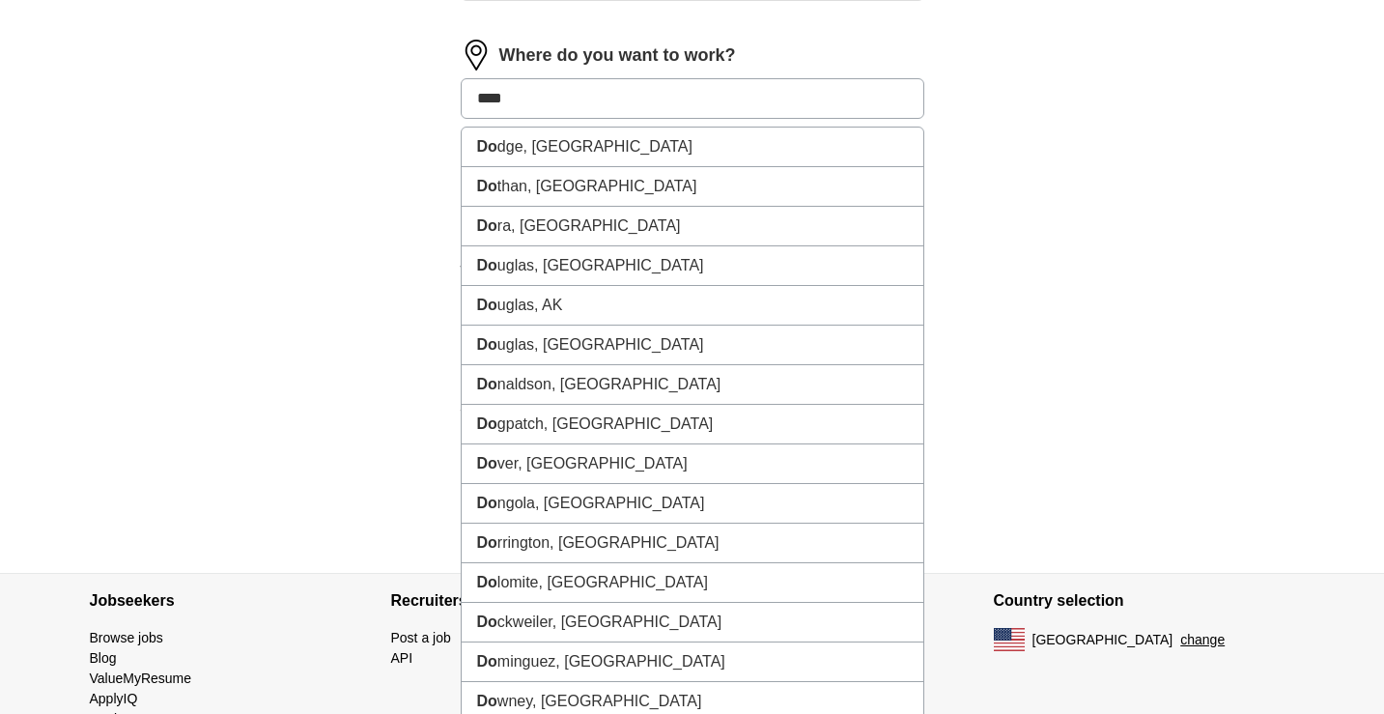
type input "*****"
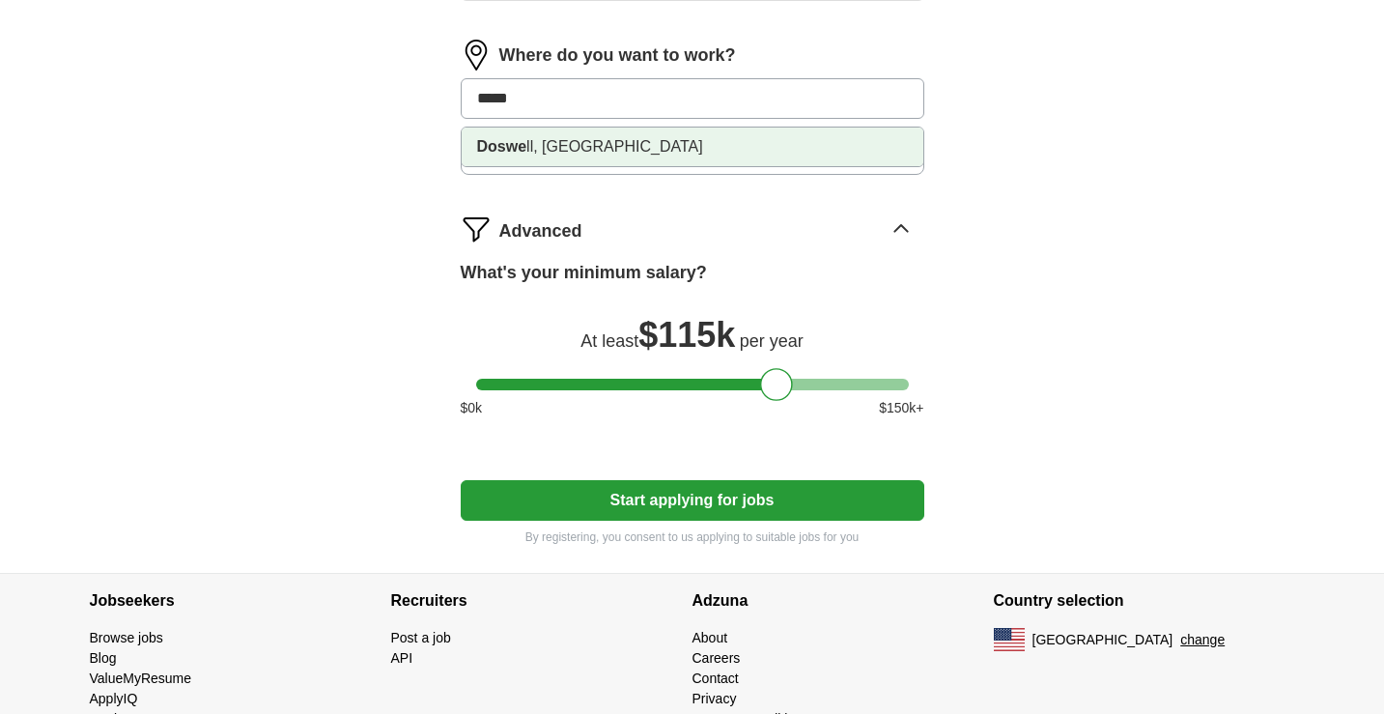
click at [611, 150] on li "Doswe ll, [GEOGRAPHIC_DATA]" at bounding box center [693, 147] width 462 height 39
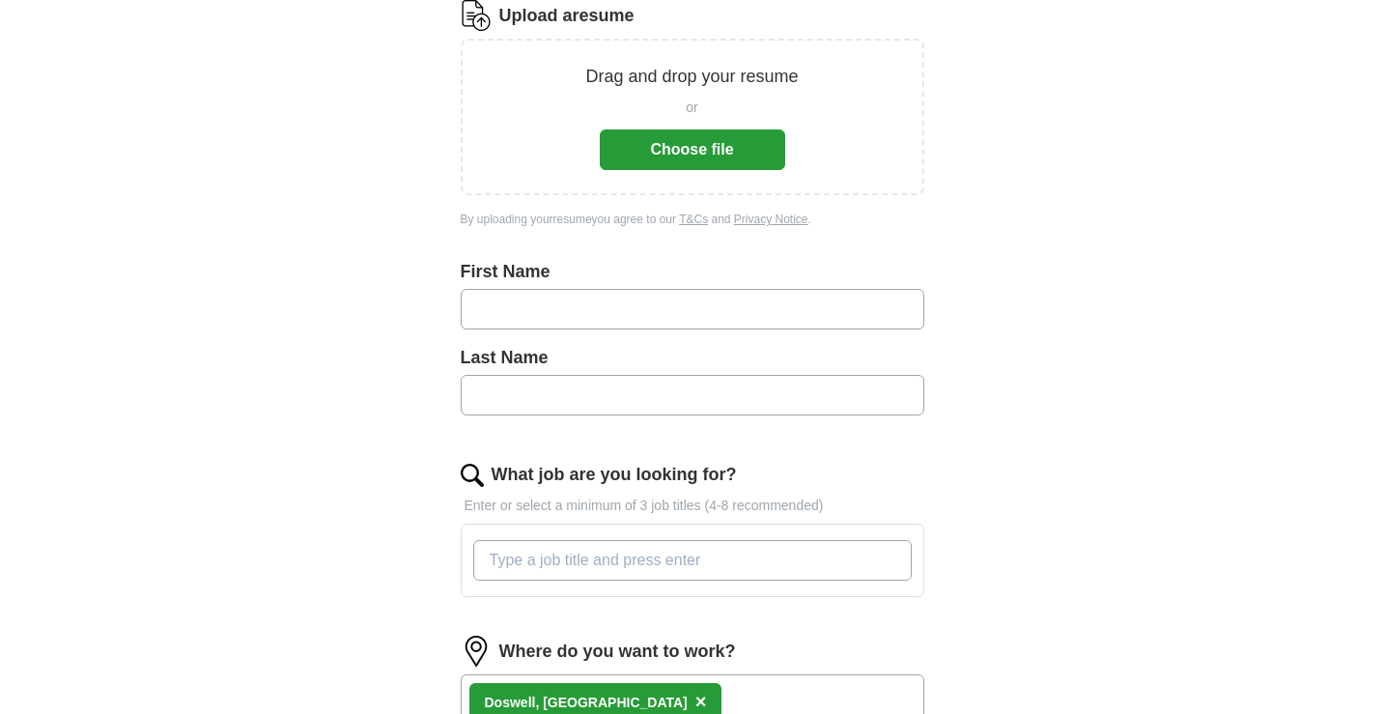
scroll to position [248, 0]
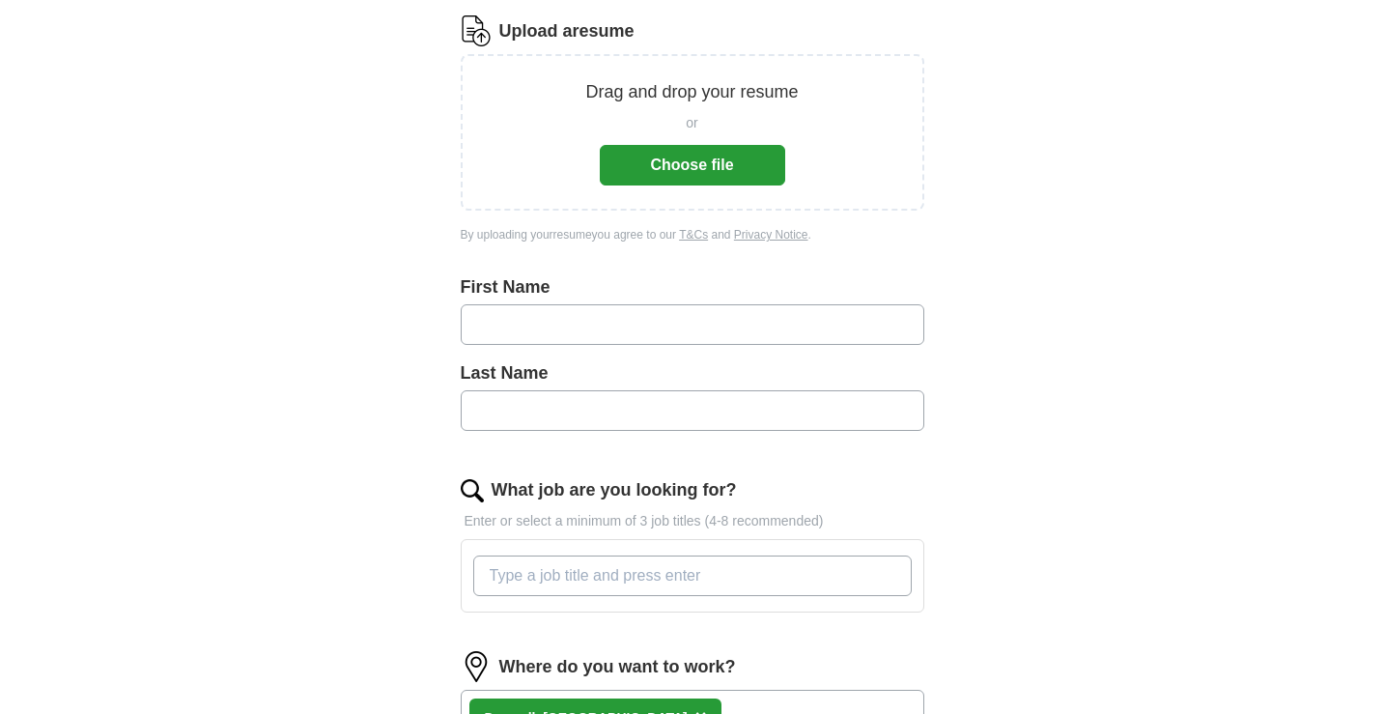
click at [697, 153] on button "Choose file" at bounding box center [692, 165] width 185 height 41
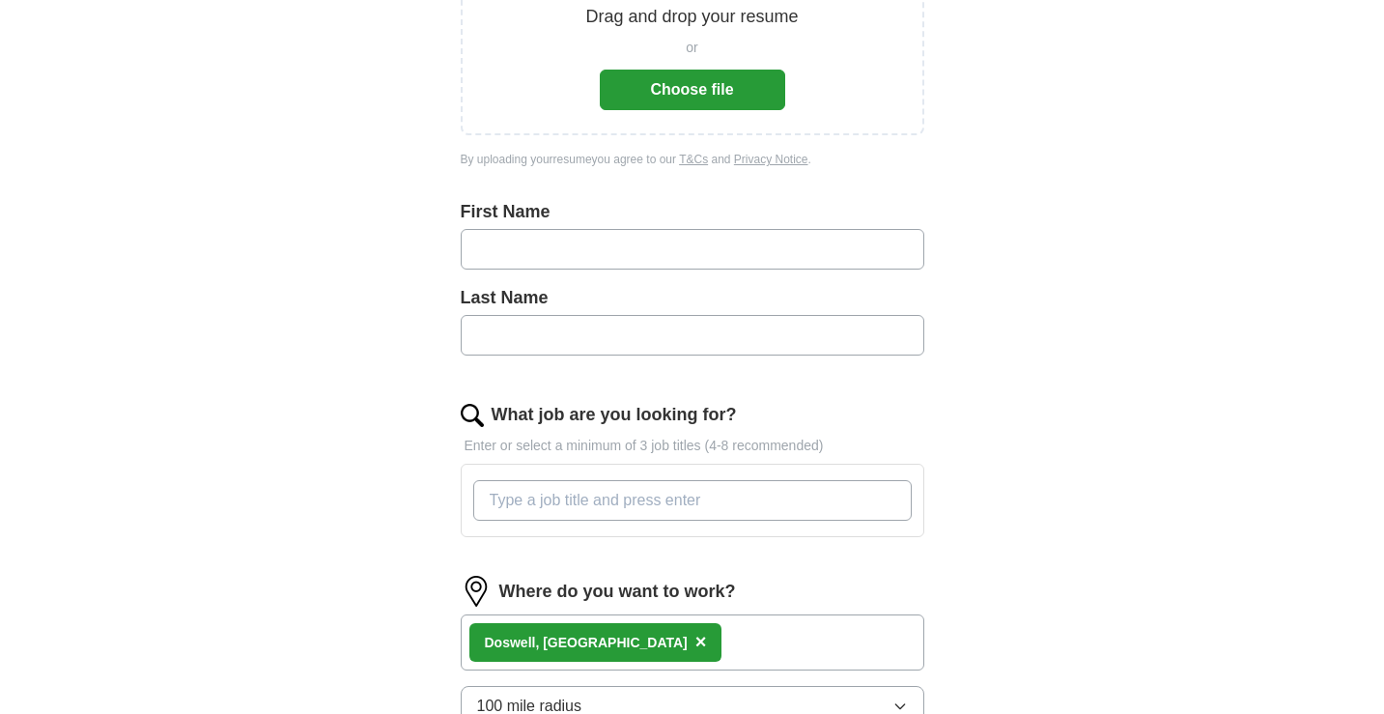
scroll to position [360, 0]
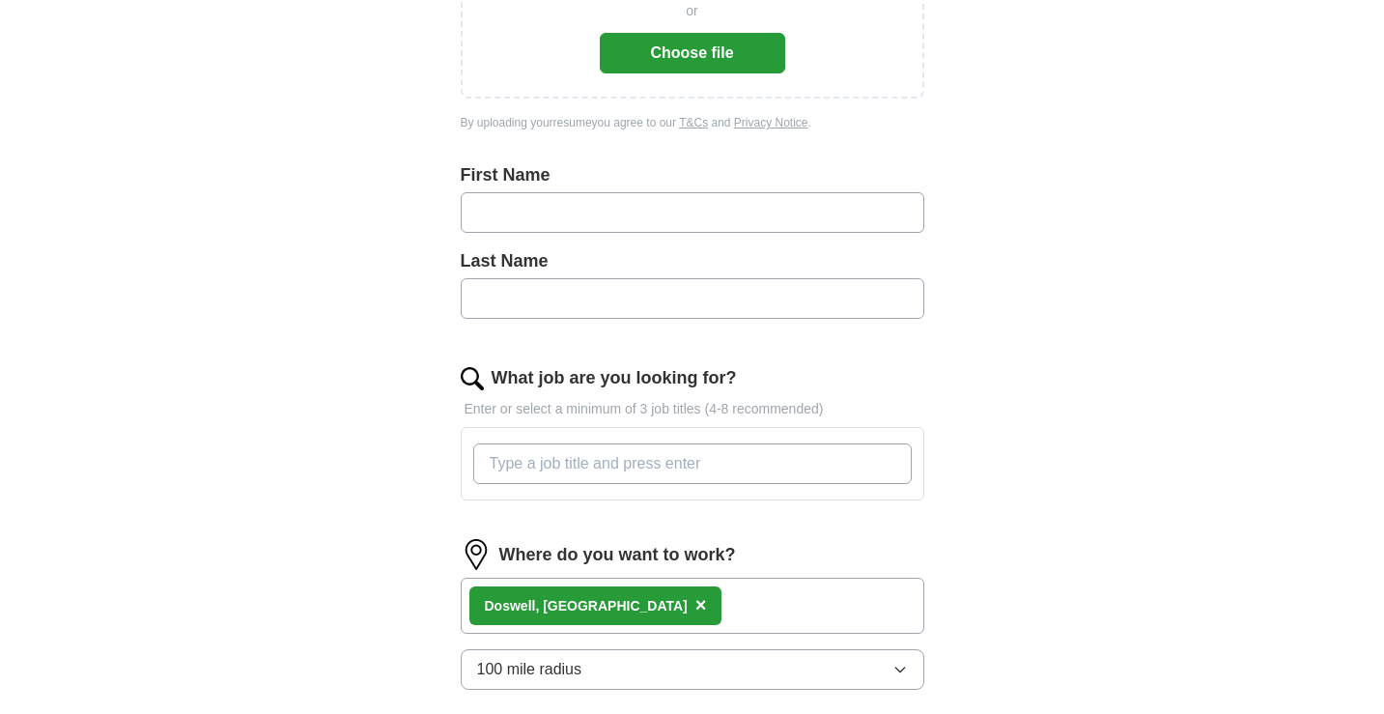
click at [702, 607] on div "Doswe ll, [GEOGRAPHIC_DATA] ×" at bounding box center [693, 606] width 464 height 56
click at [681, 601] on div "Doswe ll, [GEOGRAPHIC_DATA] ×" at bounding box center [693, 606] width 464 height 56
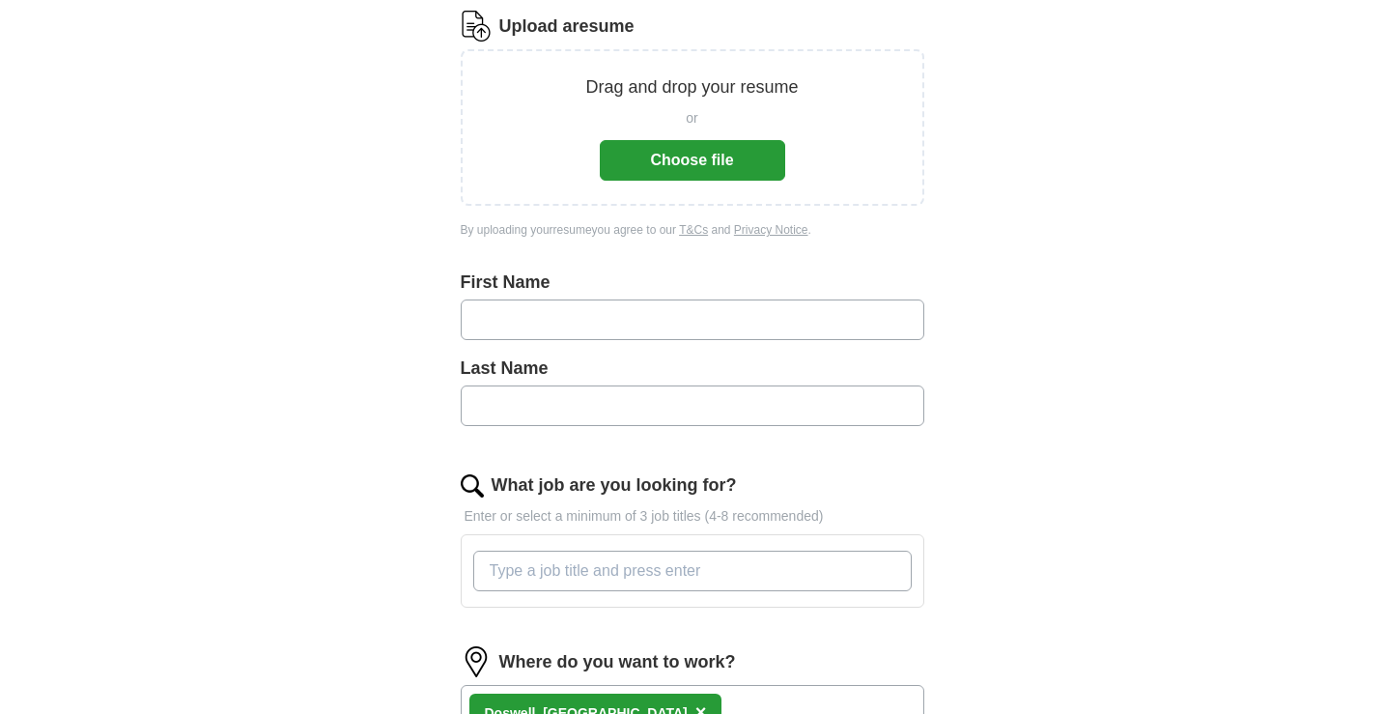
scroll to position [192, 0]
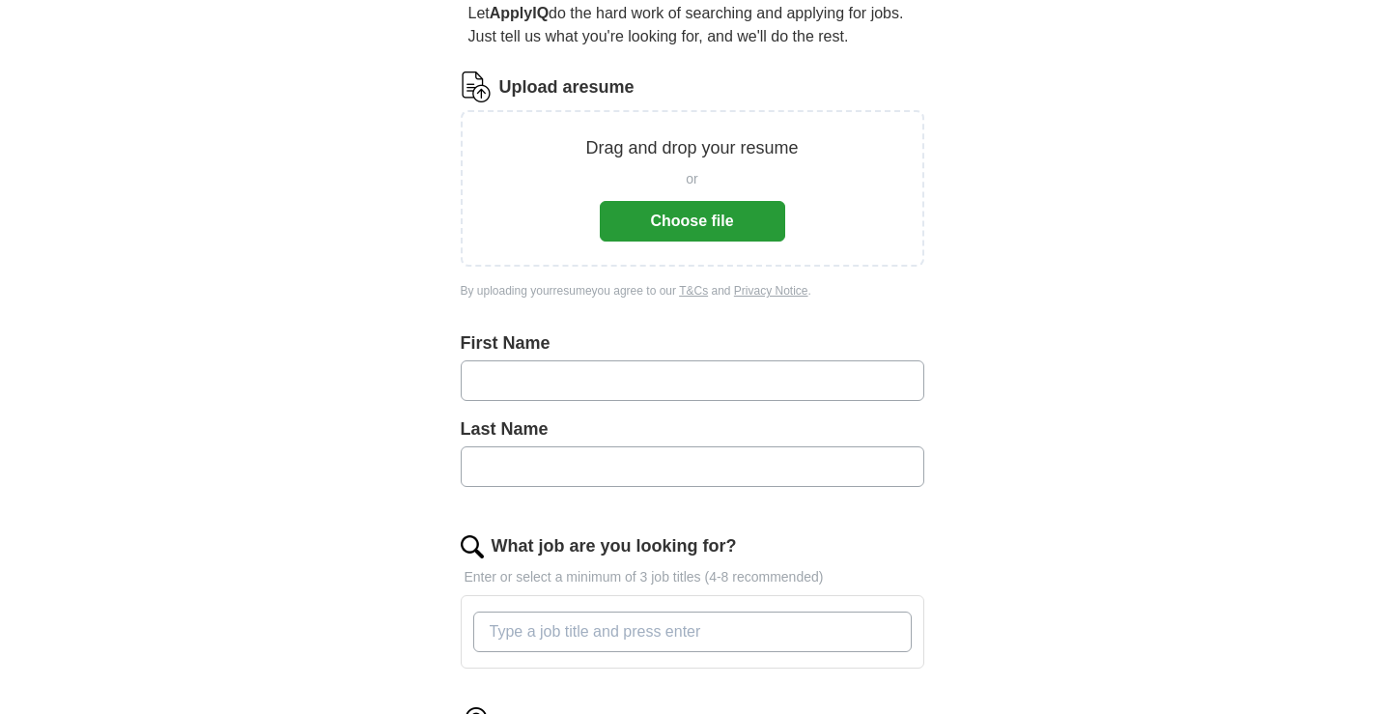
click at [720, 235] on button "Choose file" at bounding box center [692, 221] width 185 height 41
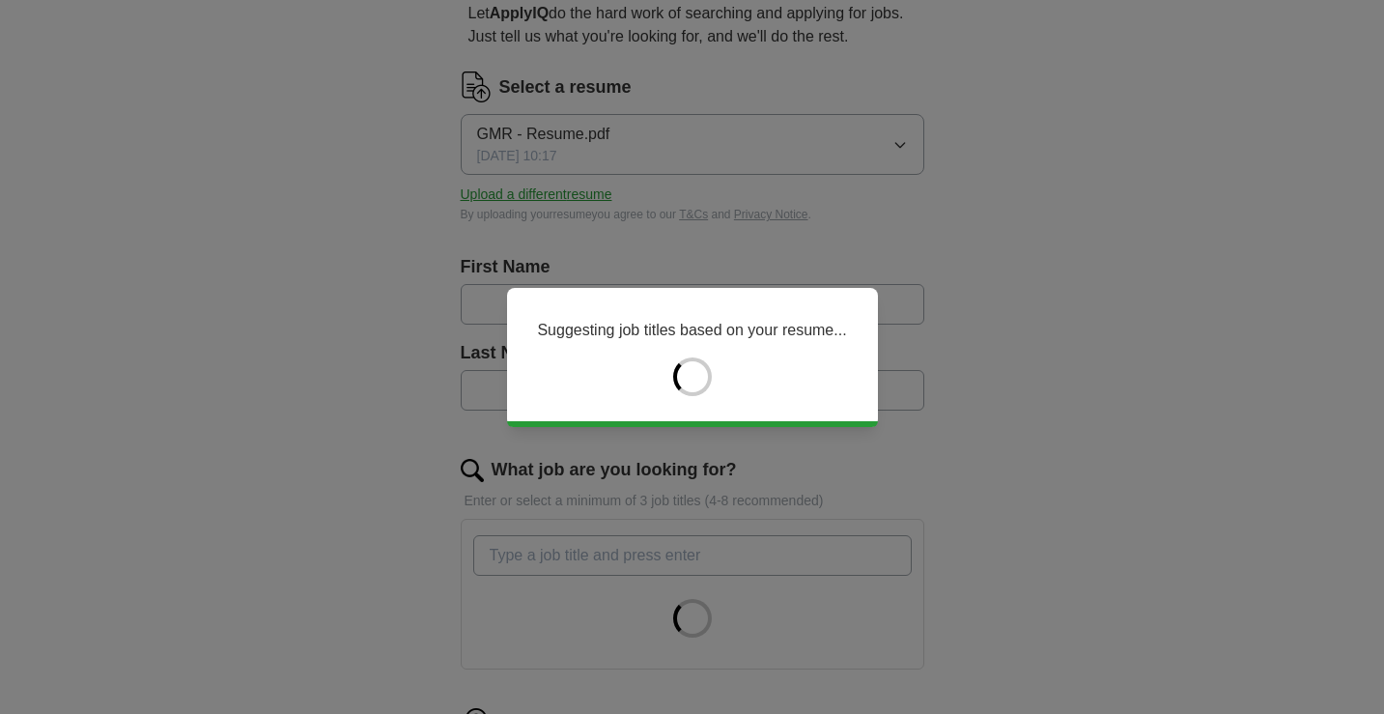
type input "*****"
type input "*******"
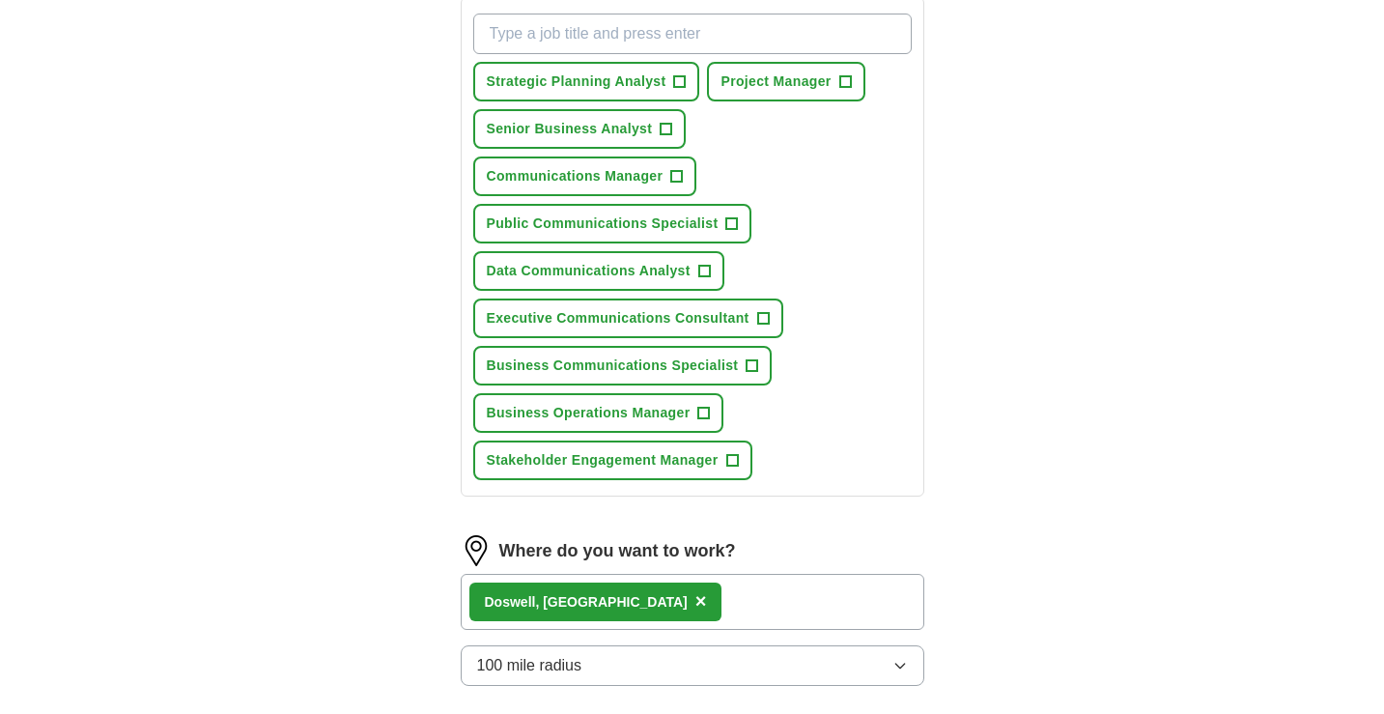
scroll to position [713, 0]
click at [703, 416] on span "+" at bounding box center [704, 414] width 12 height 15
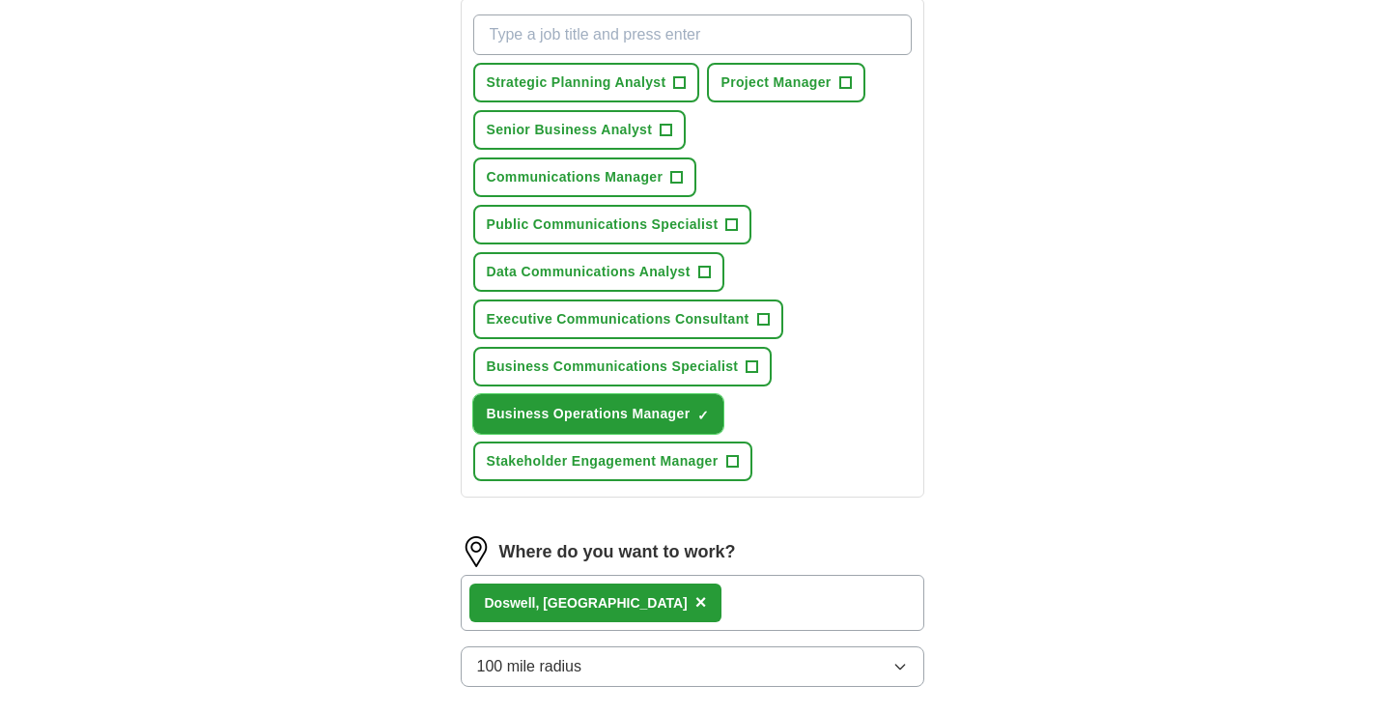
click at [0, 0] on span "×" at bounding box center [0, 0] width 0 height 0
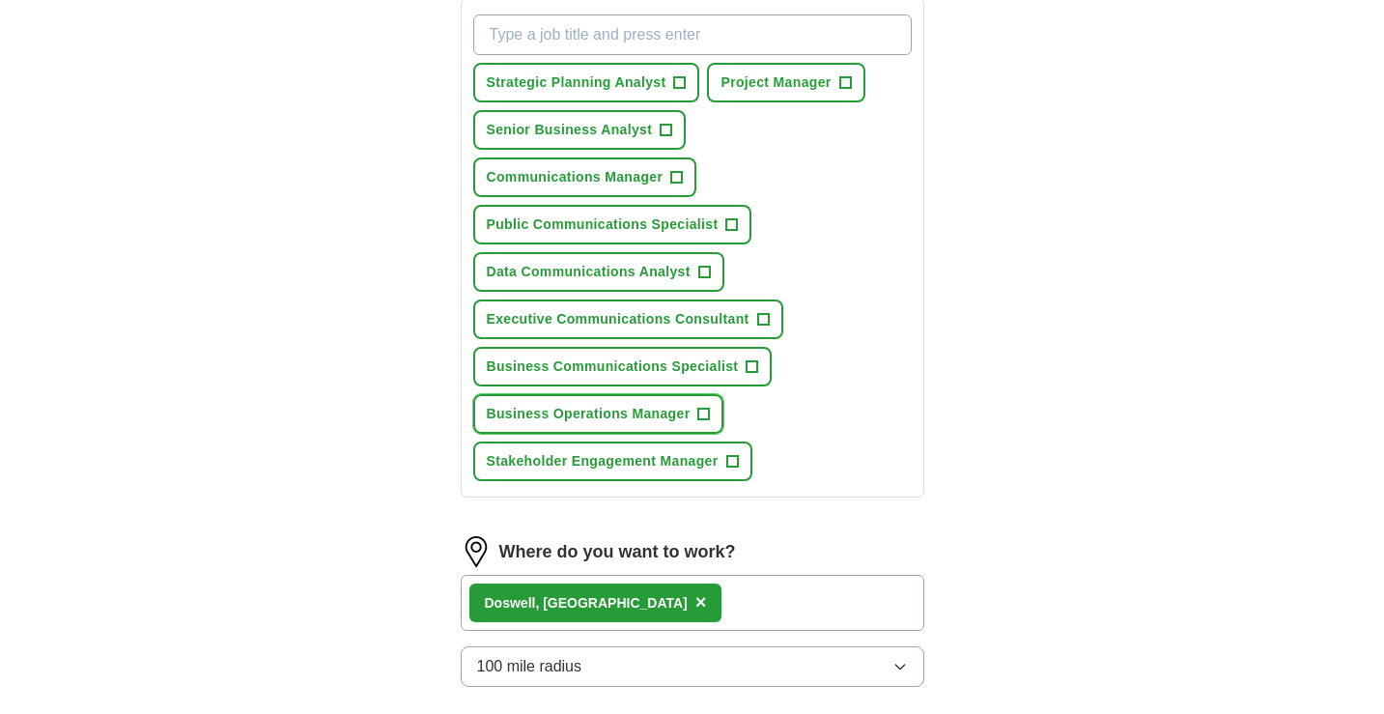
scroll to position [737, 0]
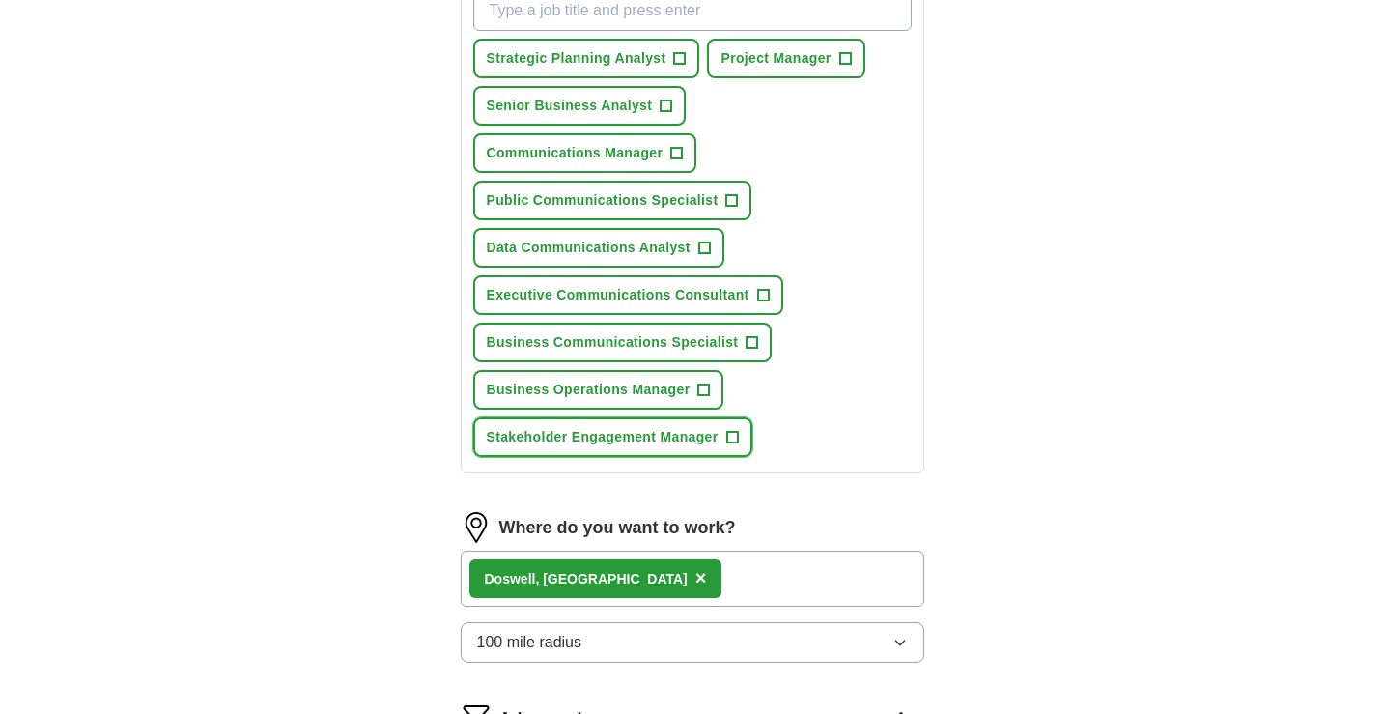
click at [734, 444] on span "+" at bounding box center [732, 437] width 12 height 15
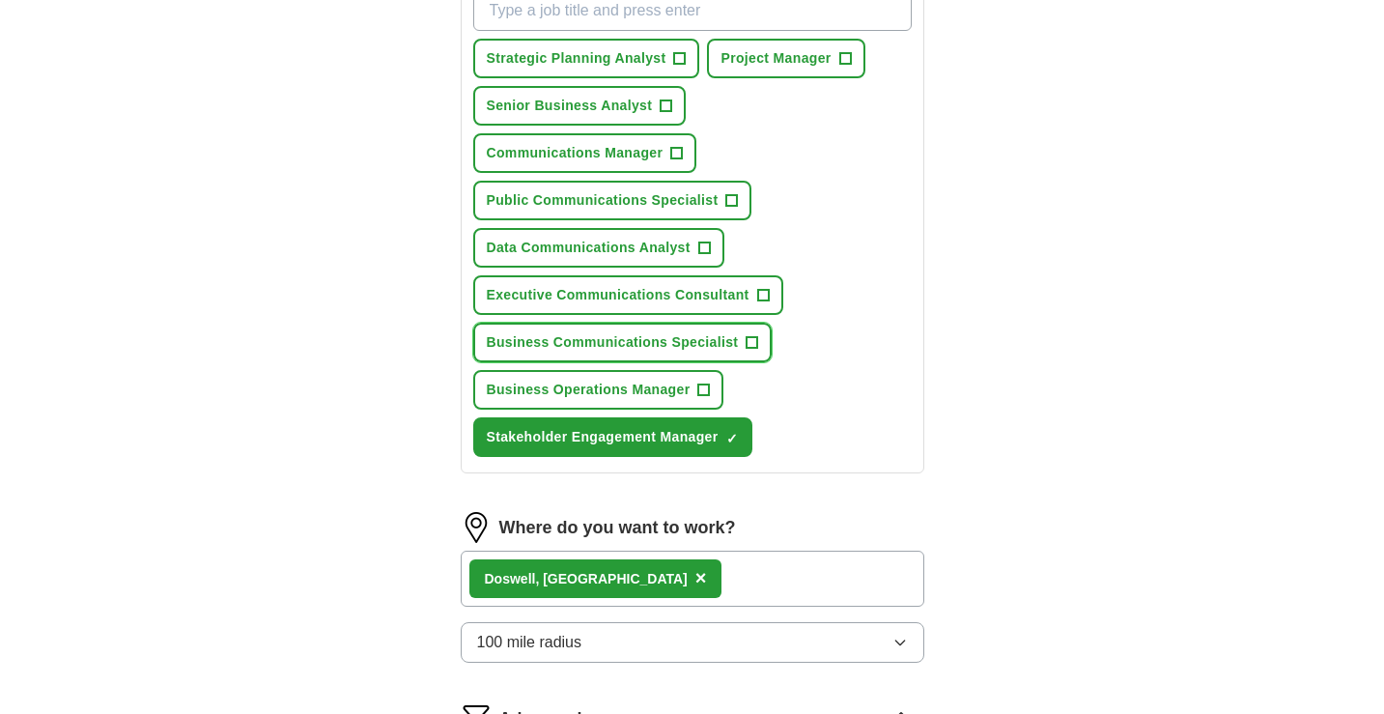
click at [746, 345] on span "+" at bounding box center [752, 342] width 13 height 13
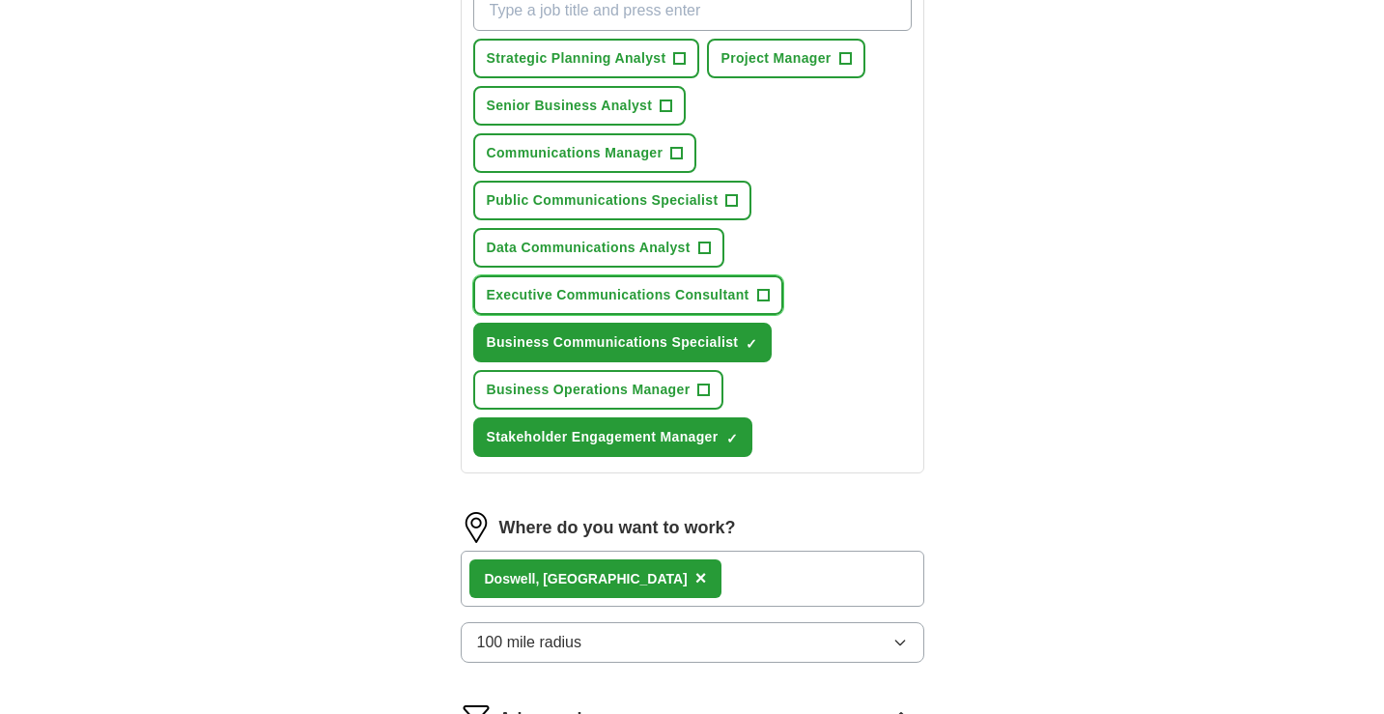
click at [753, 297] on button "Executive Communications Consultant +" at bounding box center [628, 295] width 310 height 40
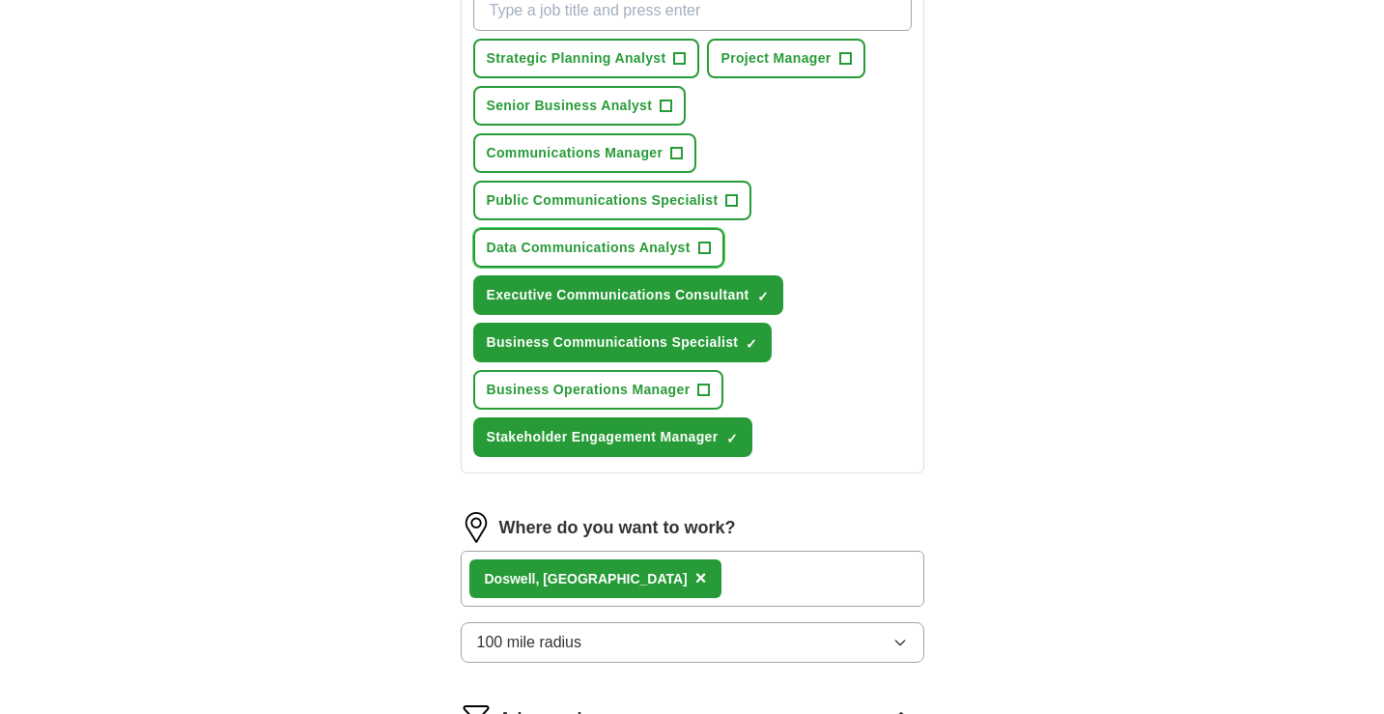
click at [700, 256] on span "+" at bounding box center [704, 248] width 12 height 15
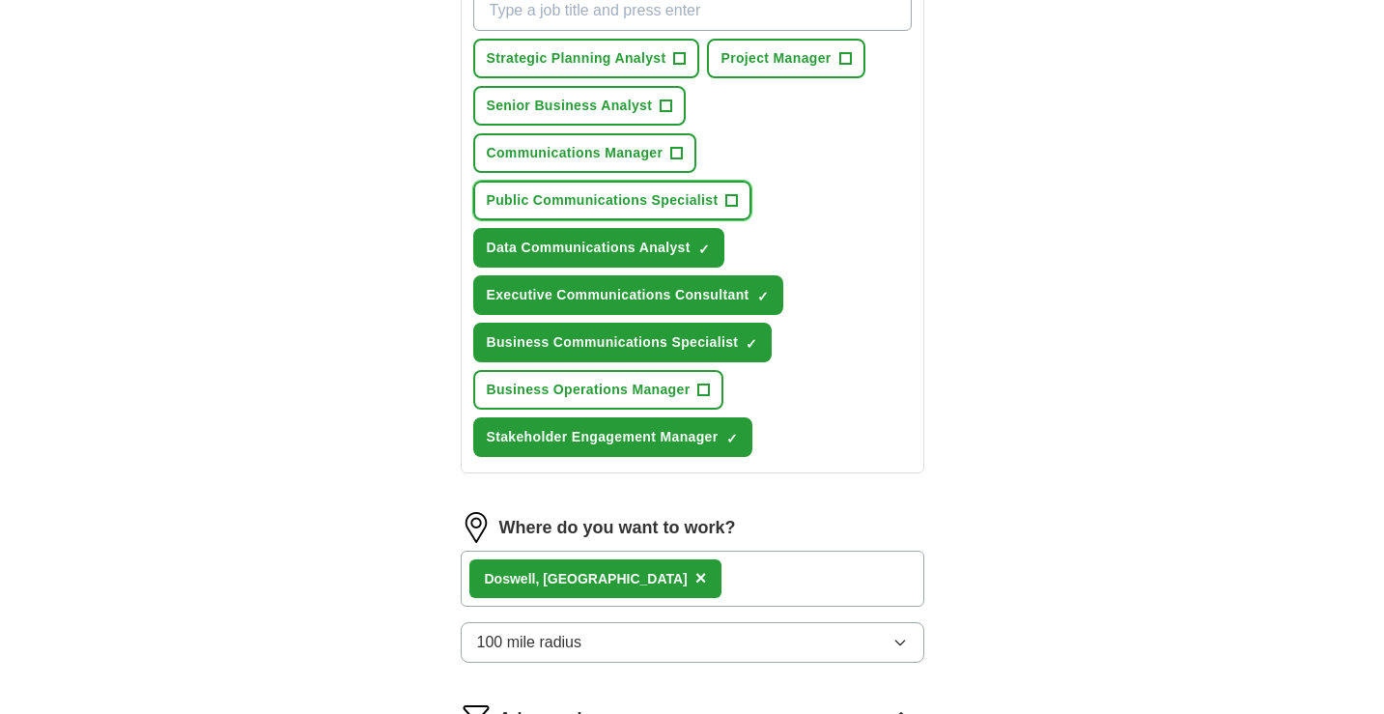
click at [707, 199] on span "Public Communications Specialist" at bounding box center [603, 200] width 232 height 20
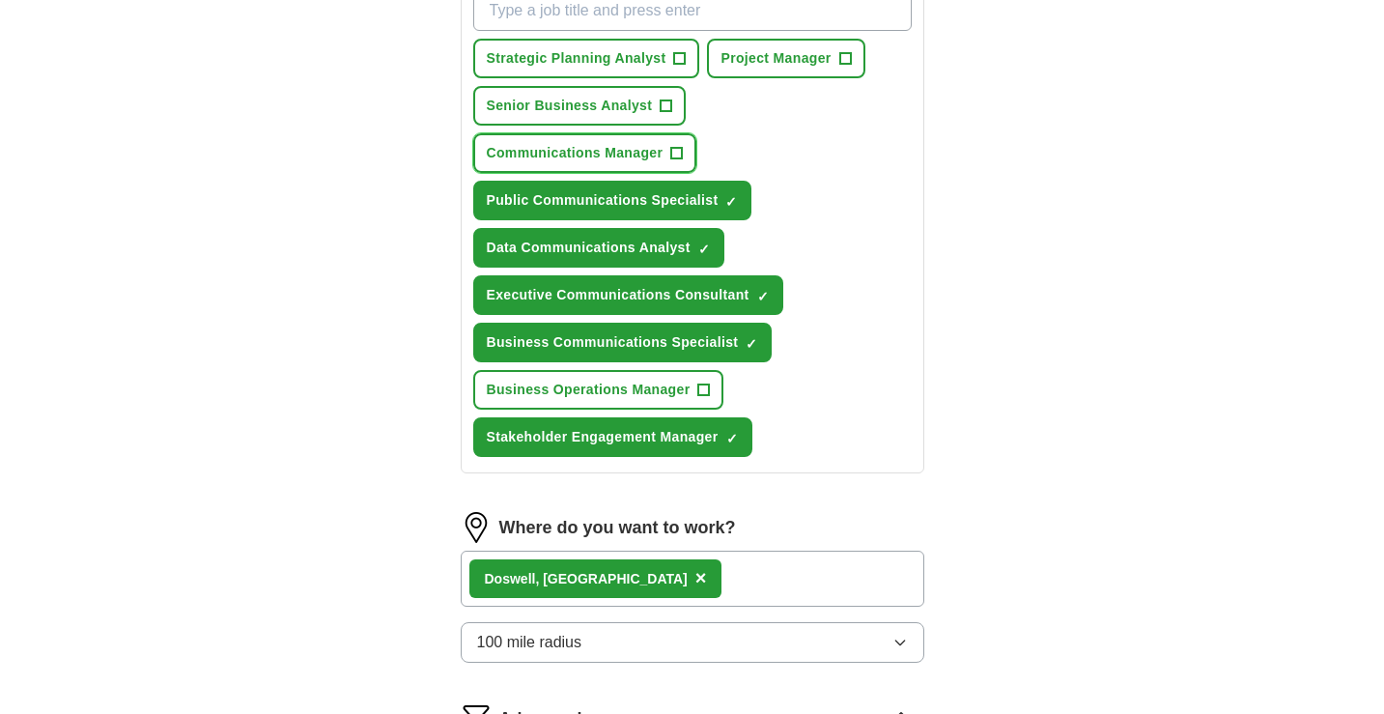
click at [675, 159] on span "+" at bounding box center [677, 153] width 12 height 15
click at [669, 105] on span "+" at bounding box center [666, 106] width 13 height 13
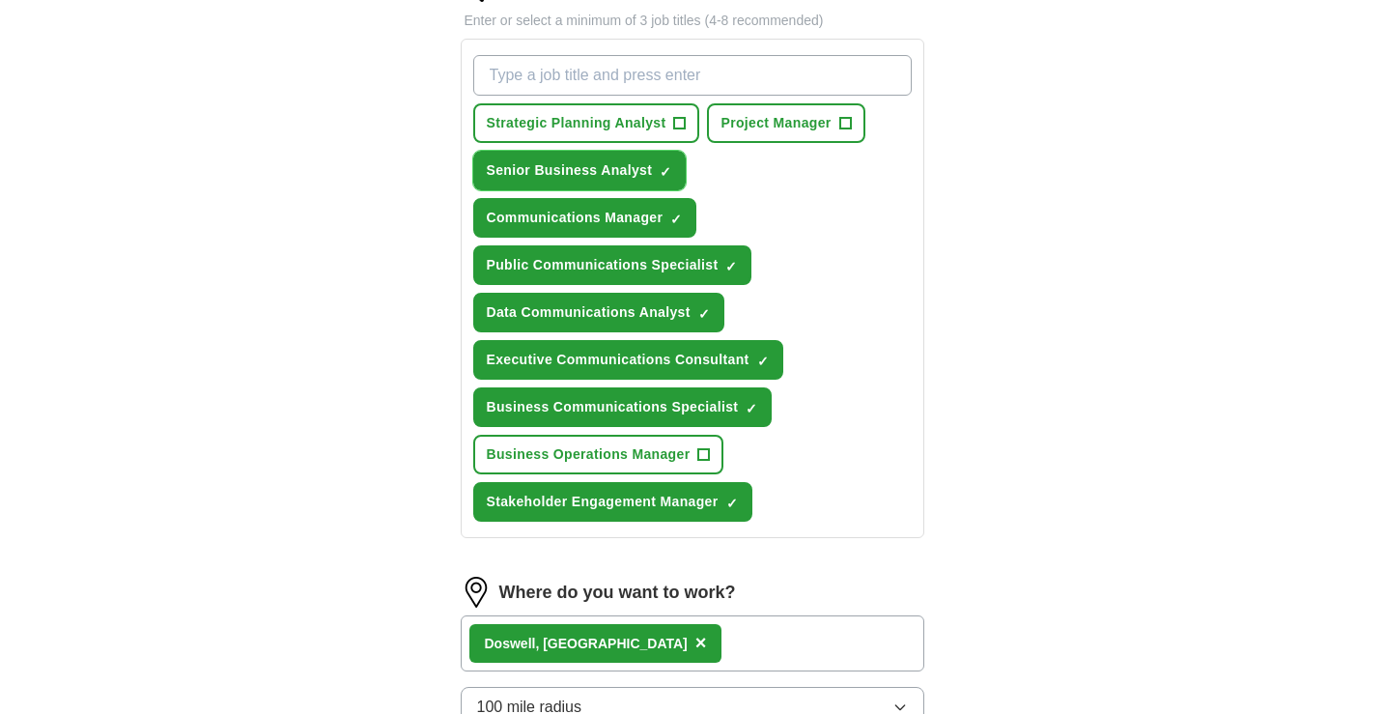
scroll to position [666, 0]
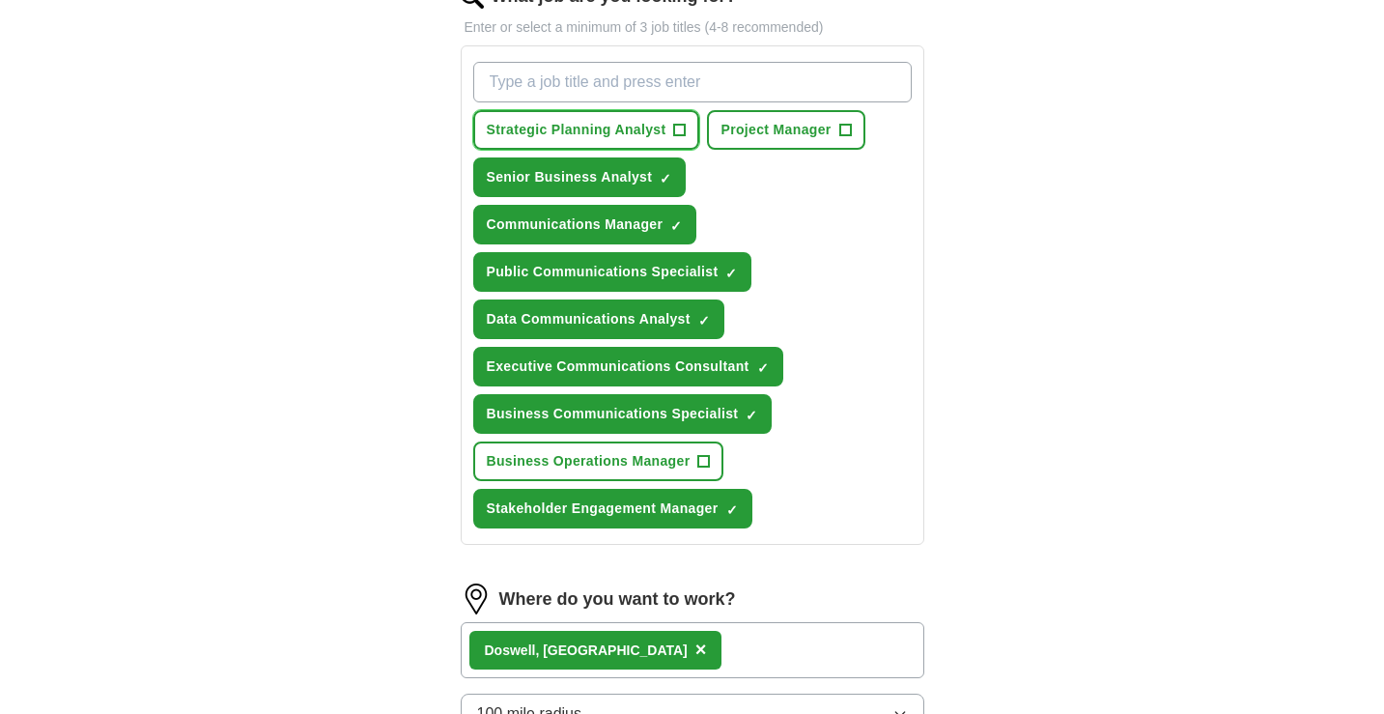
click at [659, 133] on span "Strategic Planning Analyst" at bounding box center [577, 130] width 180 height 20
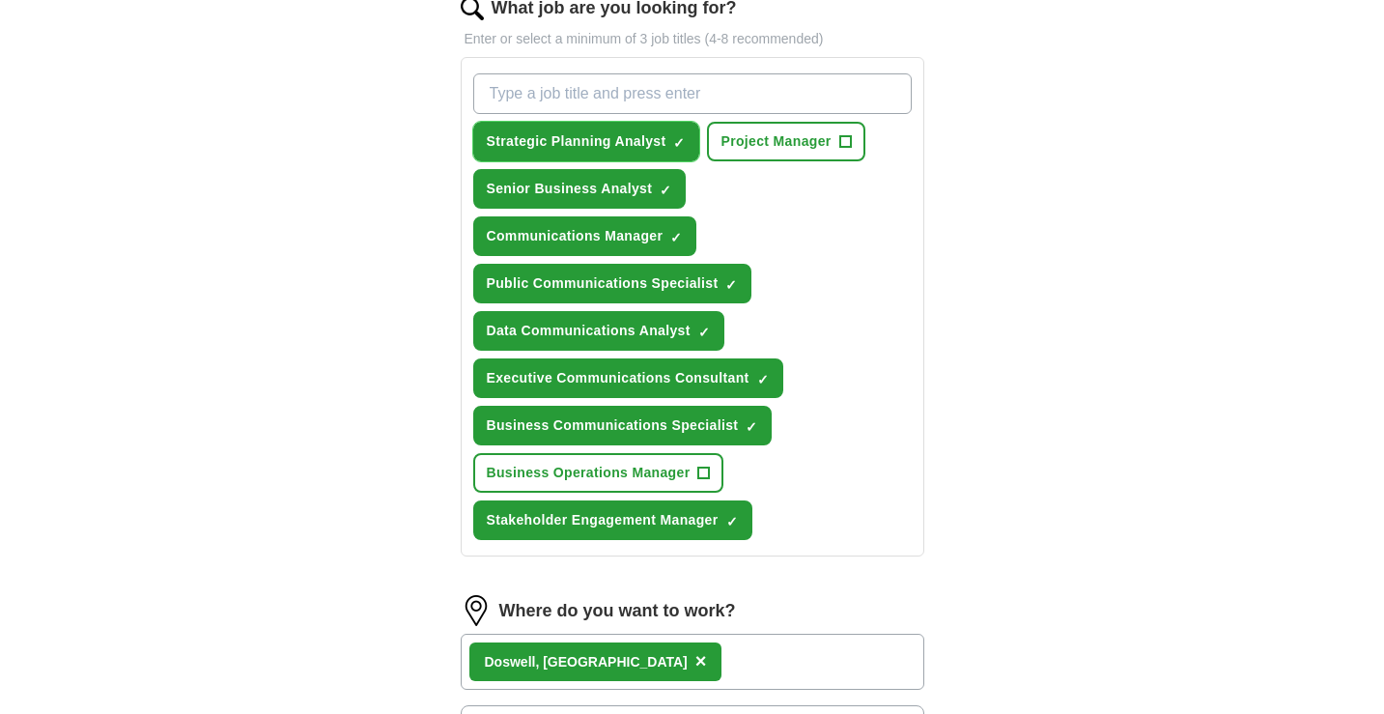
scroll to position [644, 0]
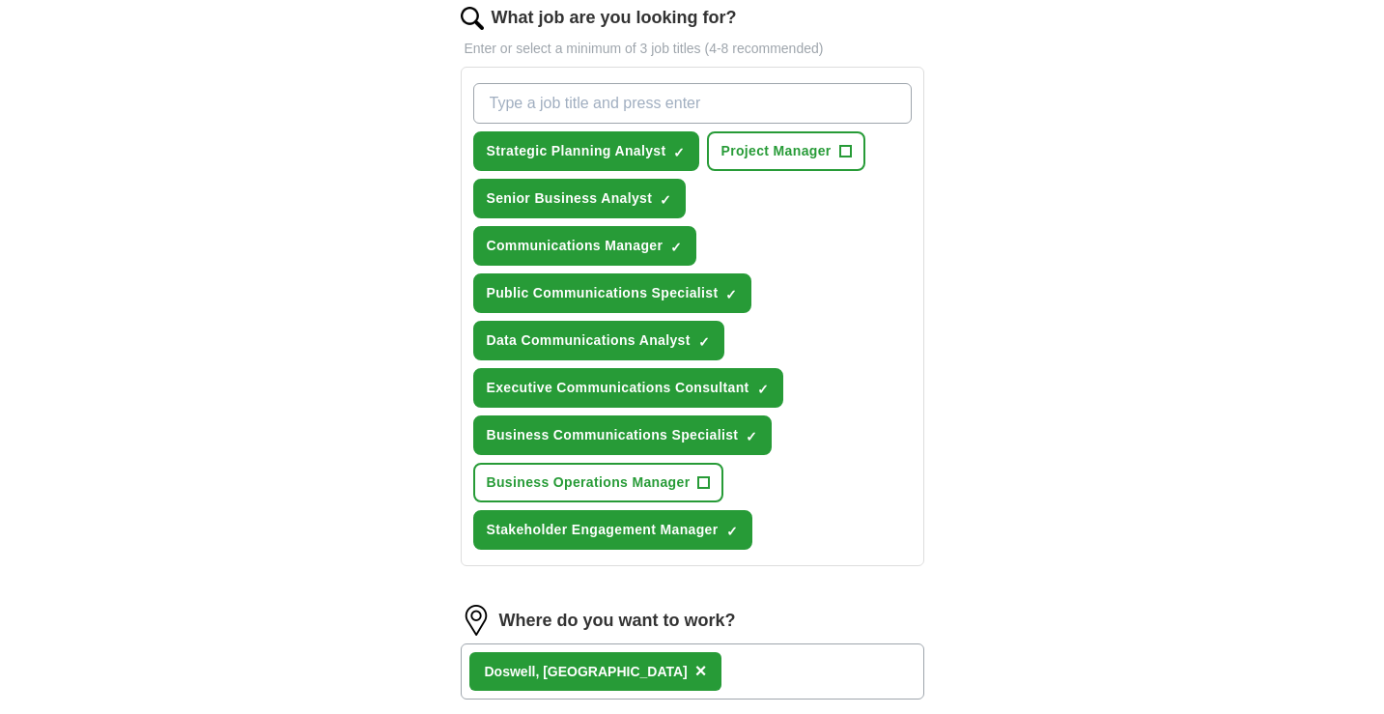
click at [663, 111] on input "What job are you looking for?" at bounding box center [692, 103] width 439 height 41
type input "process improvements manager"
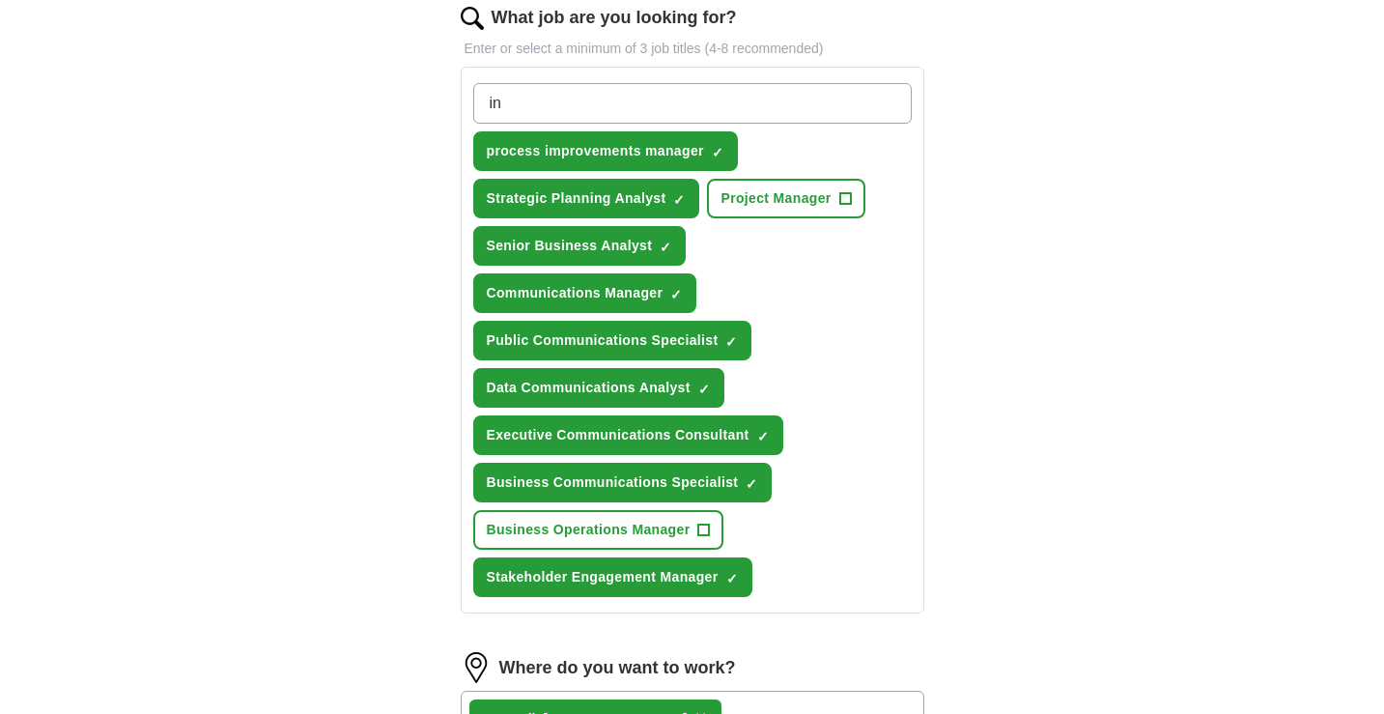
type input "i"
type input "insights manager"
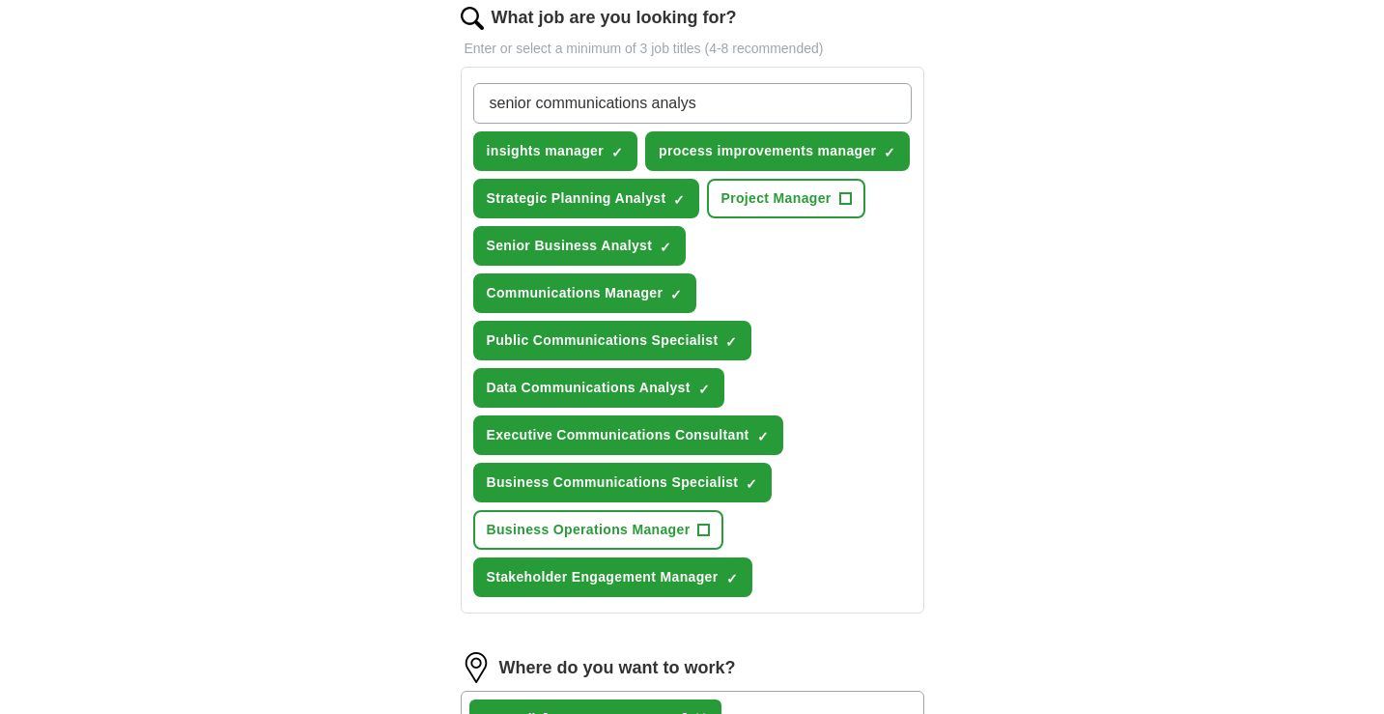
type input "senior communications analyst"
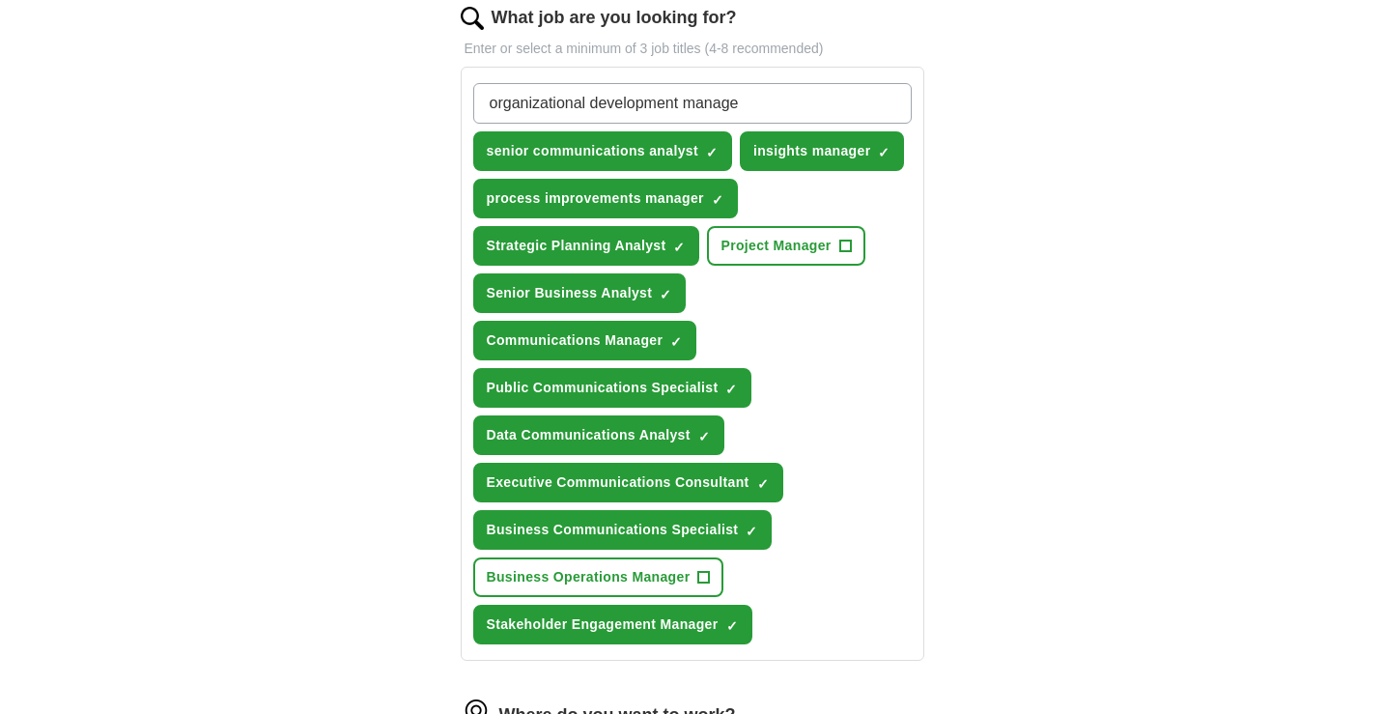
type input "organizational development manager"
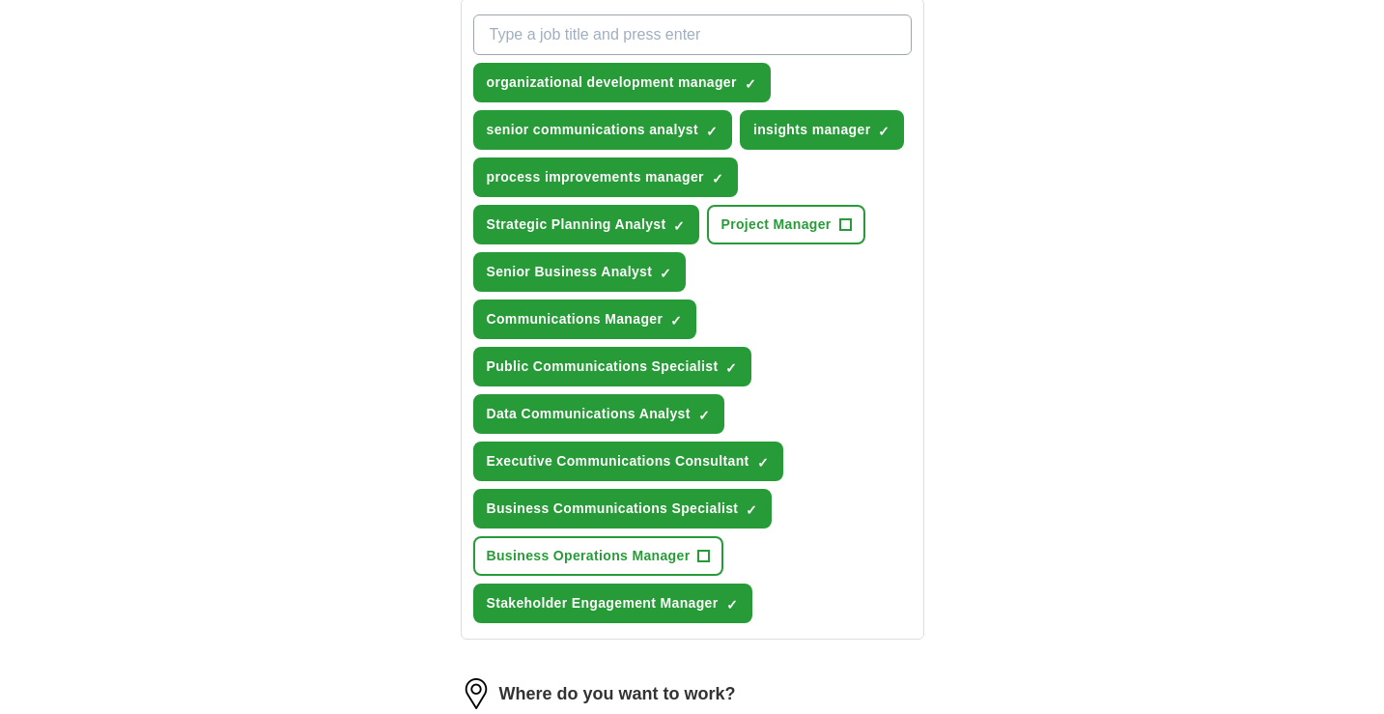
scroll to position [714, 0]
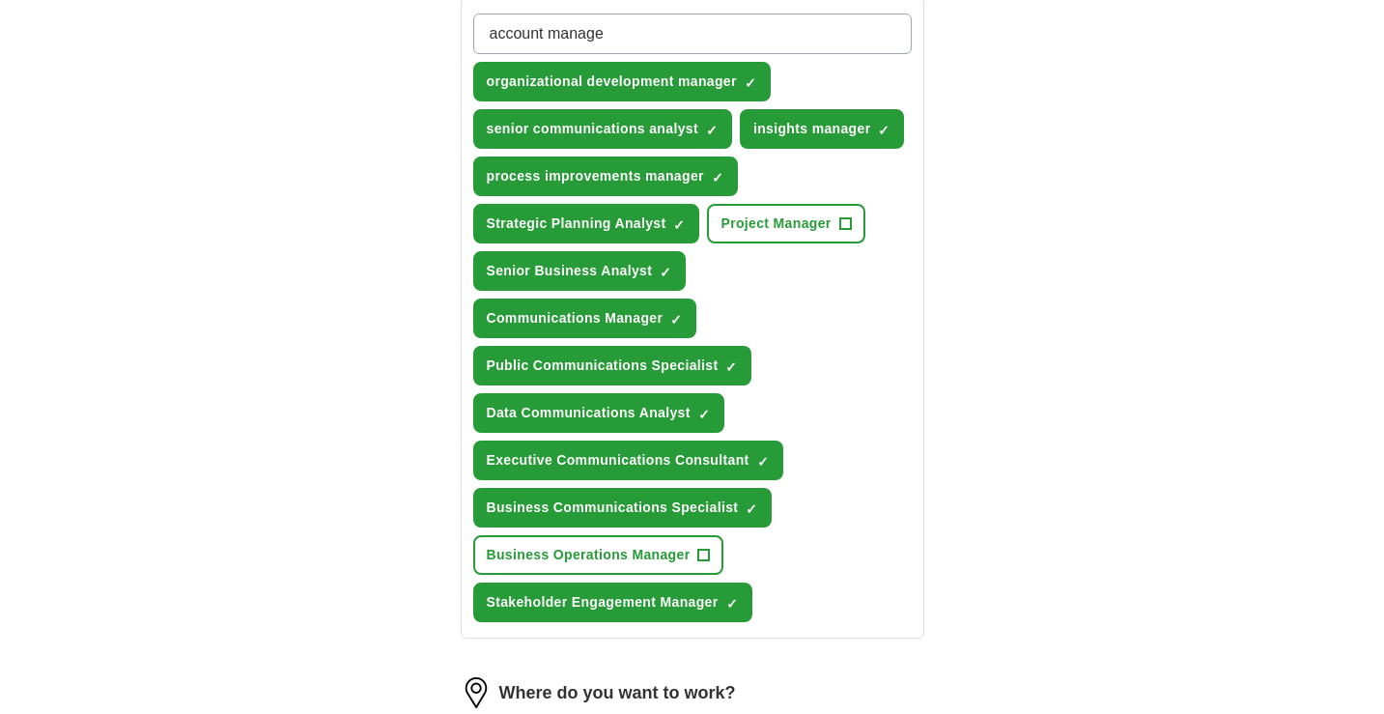
type input "account manager"
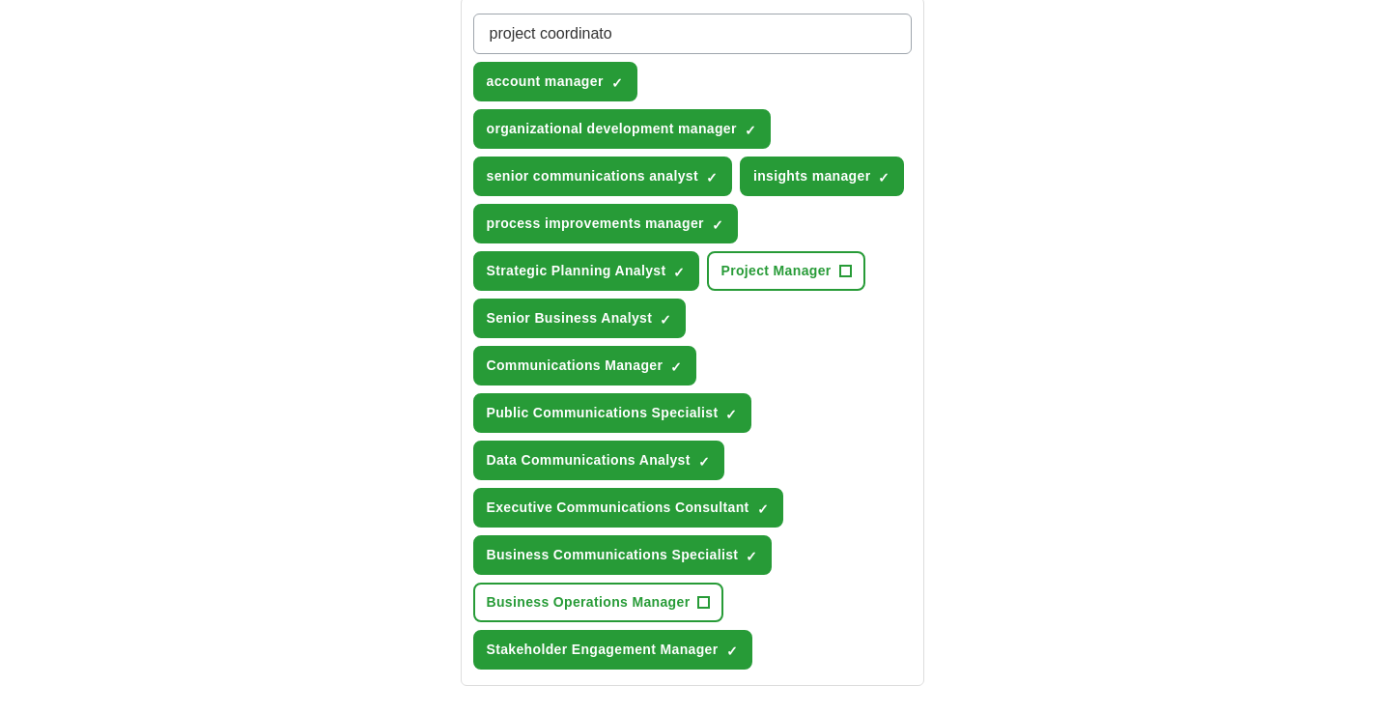
type input "project coordinator"
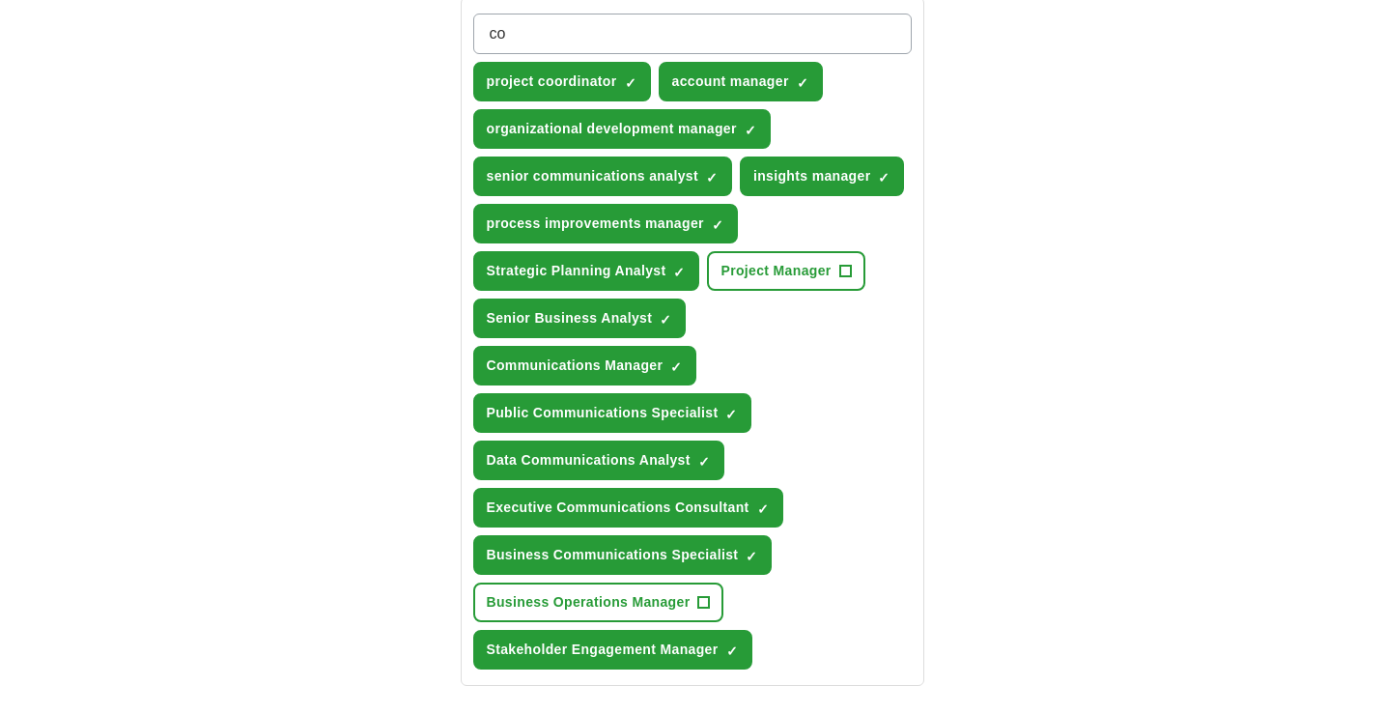
type input "c"
click at [1066, 309] on div "ApplyIQ Let ApplyIQ do the hard work of searching and applying for jobs. Just t…" at bounding box center [692, 320] width 1237 height 1951
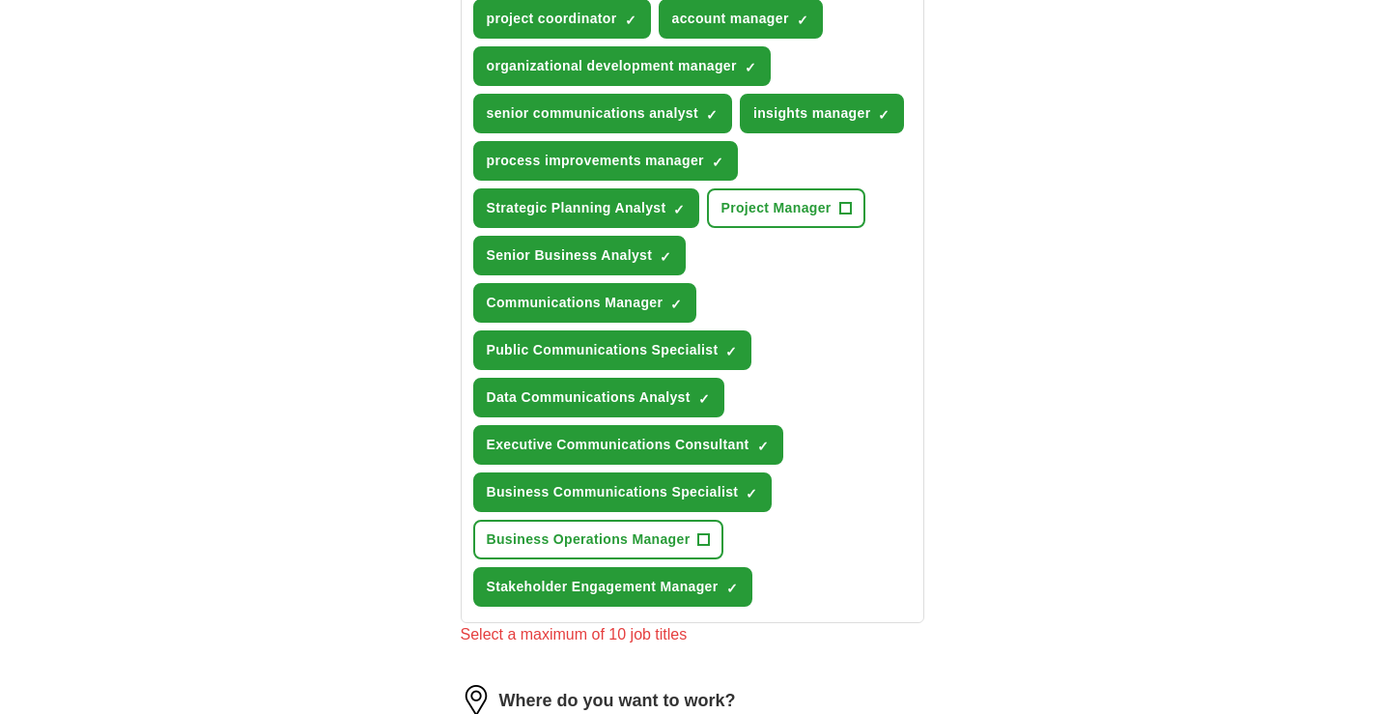
scroll to position [727, 0]
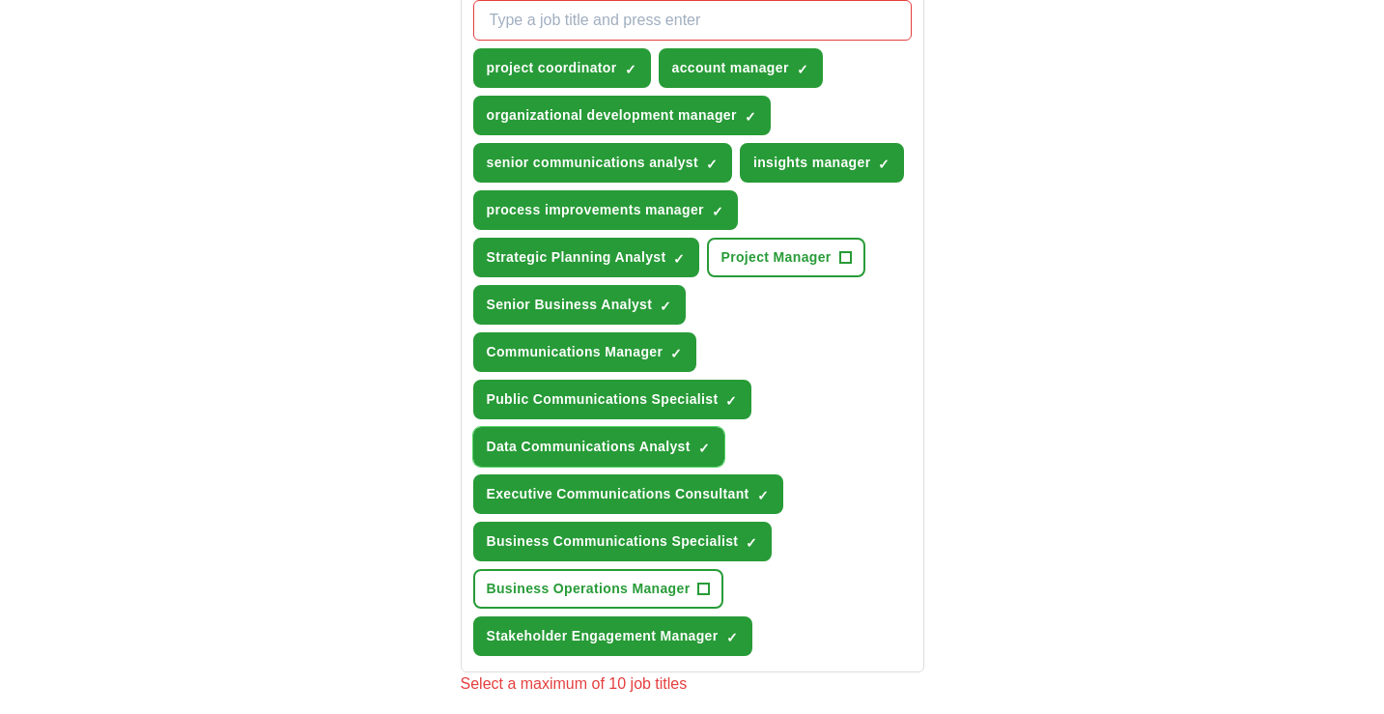
click at [0, 0] on span "×" at bounding box center [0, 0] width 0 height 0
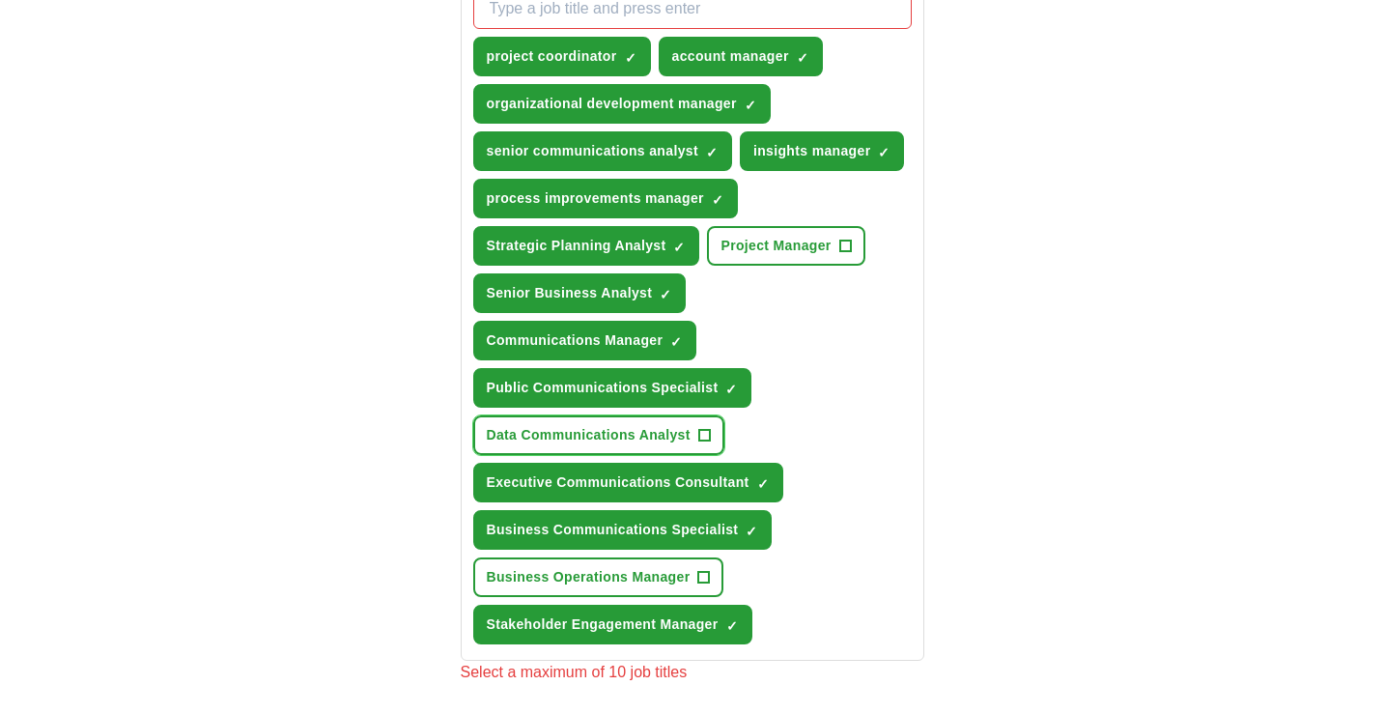
scroll to position [741, 0]
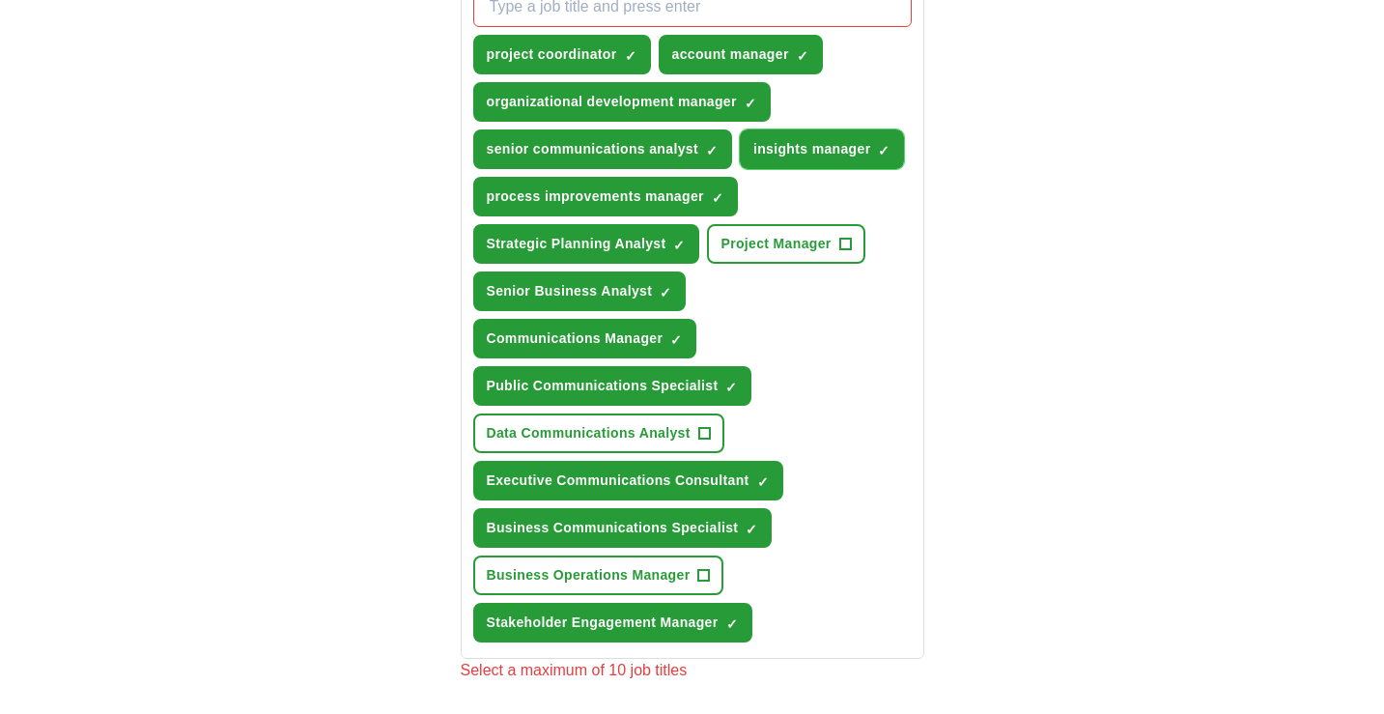
click at [0, 0] on span "×" at bounding box center [0, 0] width 0 height 0
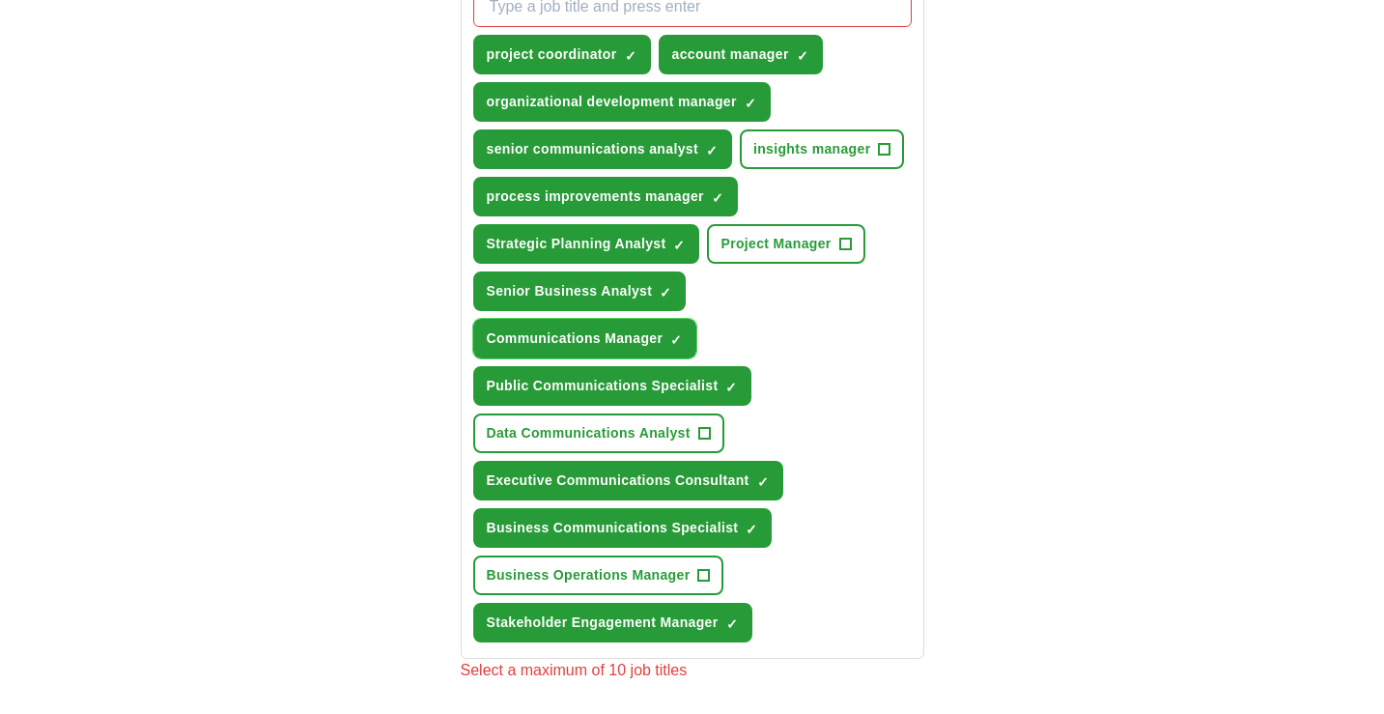
click at [668, 336] on button "Communications Manager ✓ ×" at bounding box center [585, 339] width 224 height 40
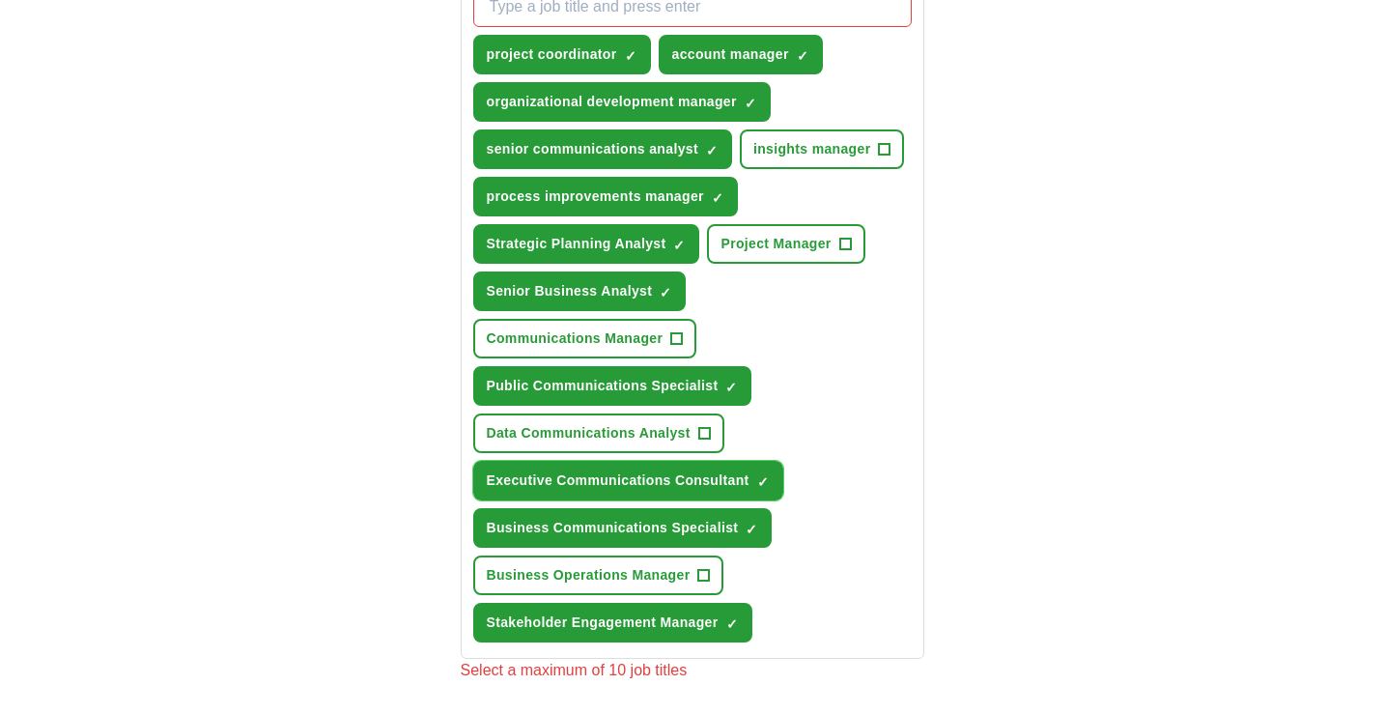
click at [0, 0] on span "×" at bounding box center [0, 0] width 0 height 0
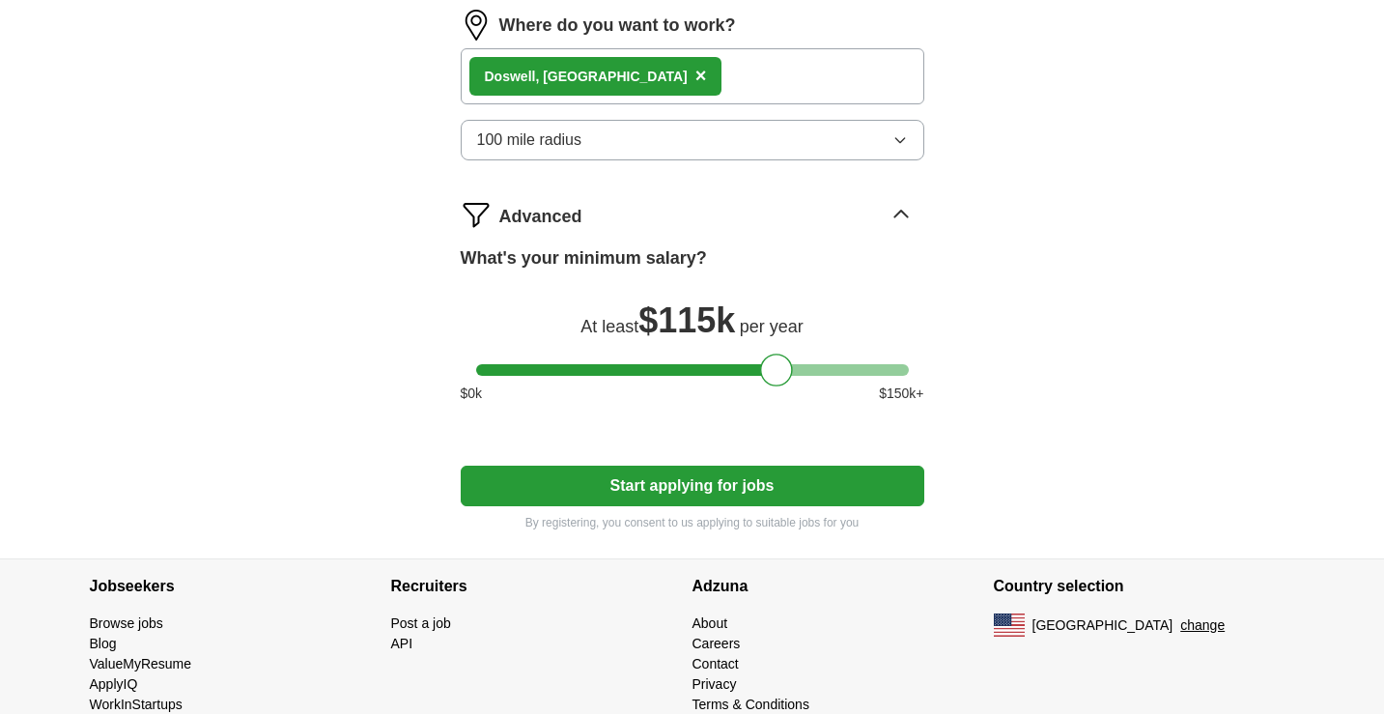
scroll to position [1468, 0]
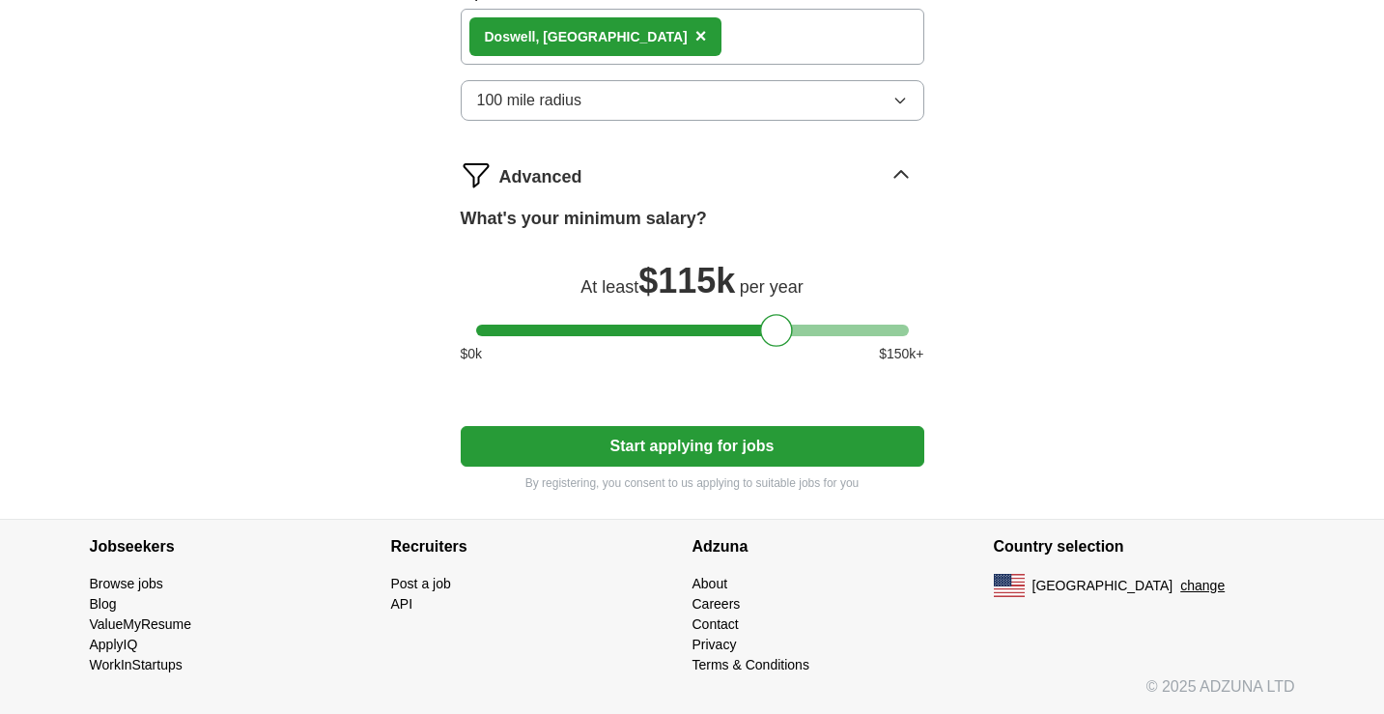
click at [812, 449] on button "Start applying for jobs" at bounding box center [693, 446] width 464 height 41
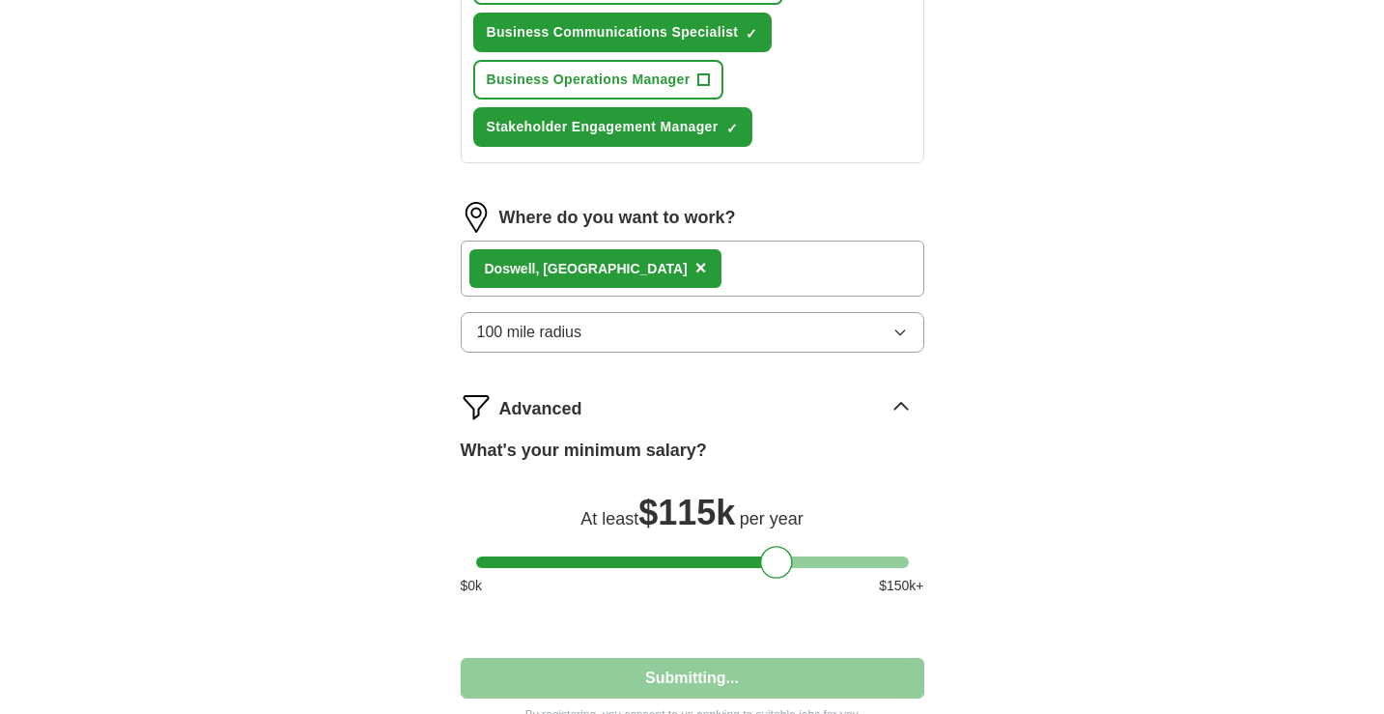
select select "**"
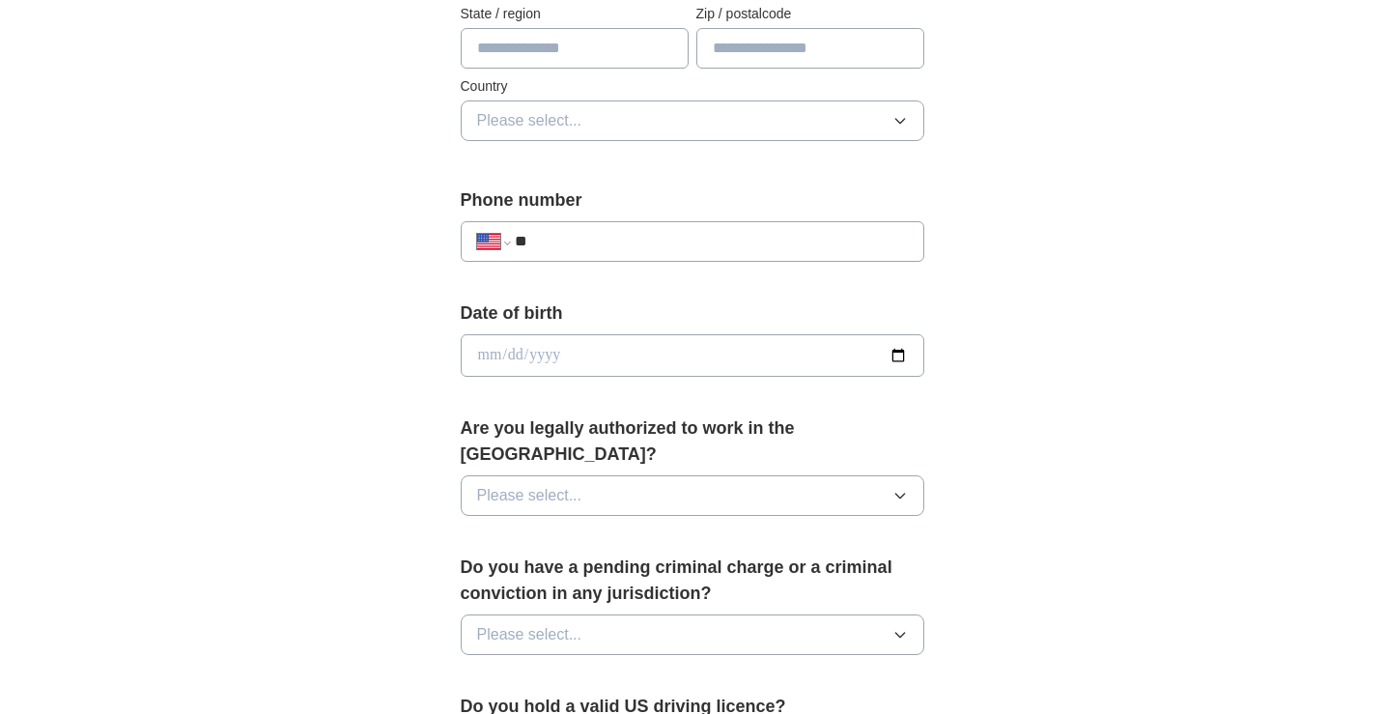
scroll to position [614, 0]
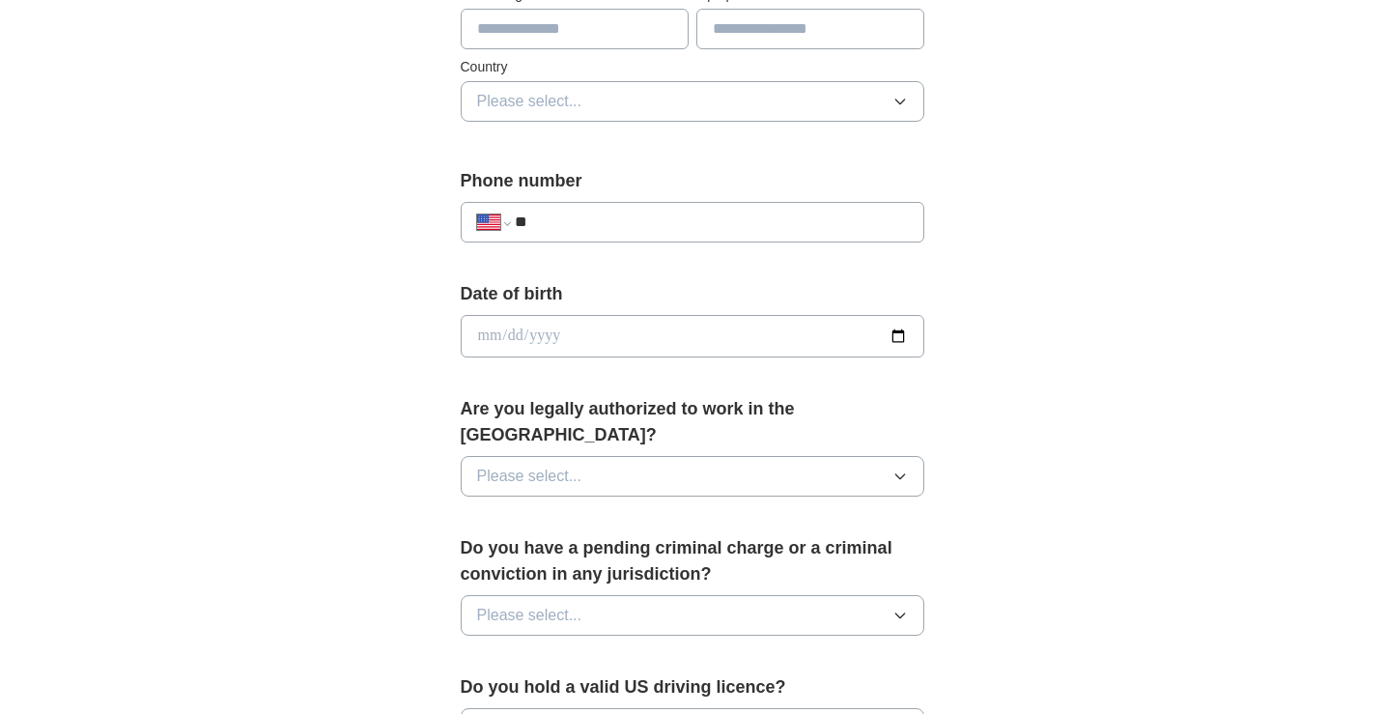
click at [680, 456] on button "Please select..." at bounding box center [693, 476] width 464 height 41
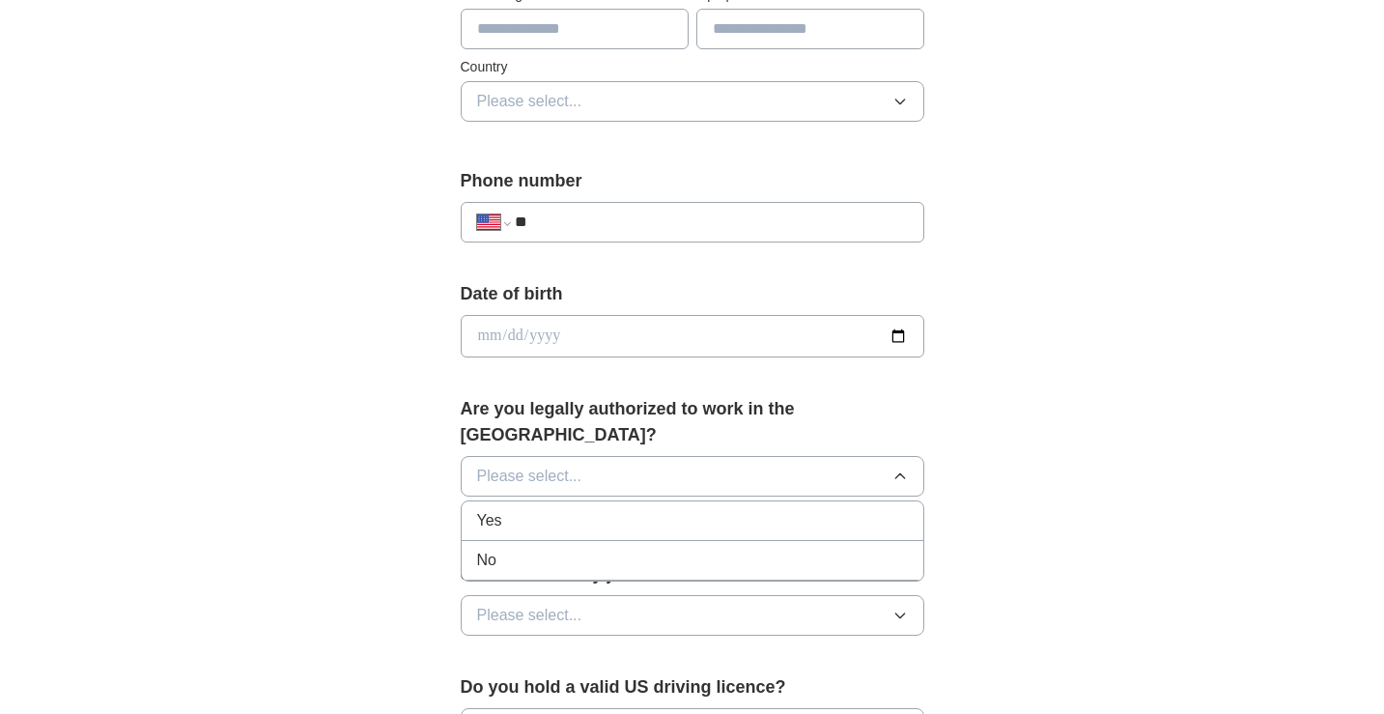
click at [651, 509] on div "Yes" at bounding box center [692, 520] width 431 height 23
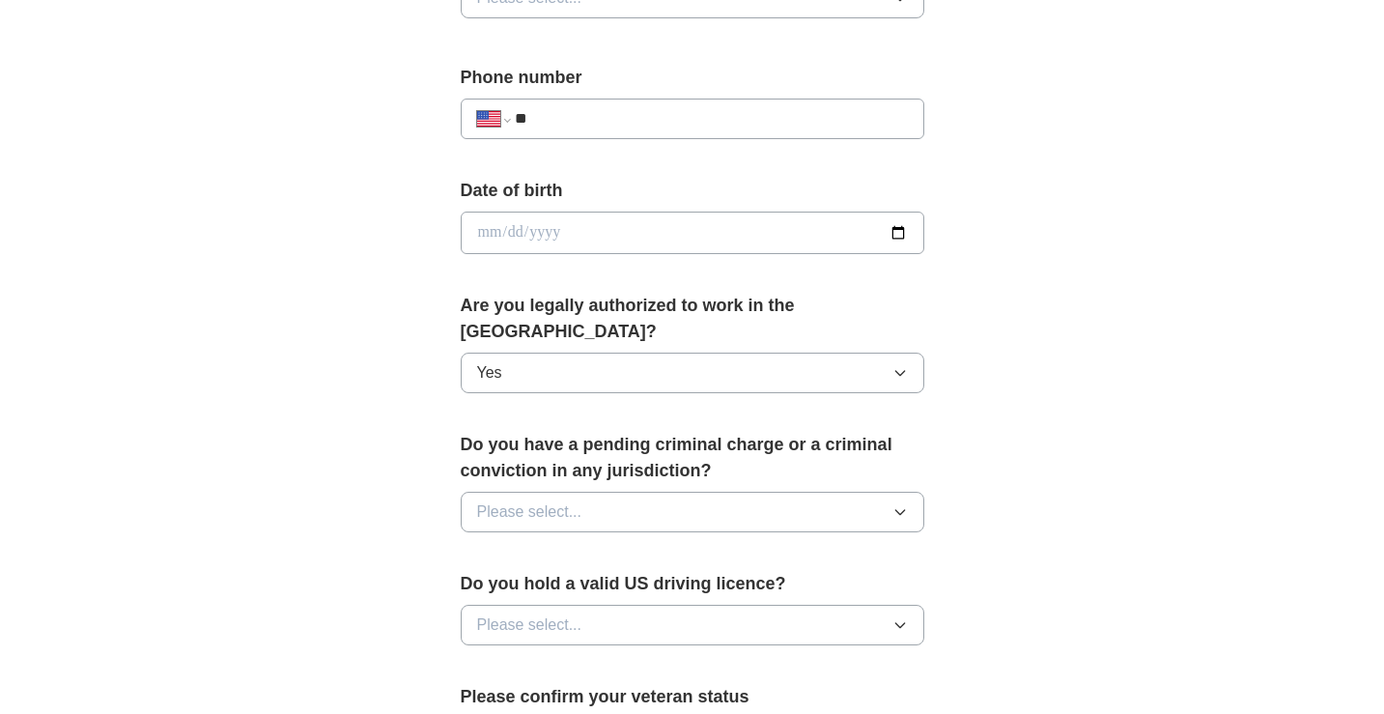
scroll to position [720, 0]
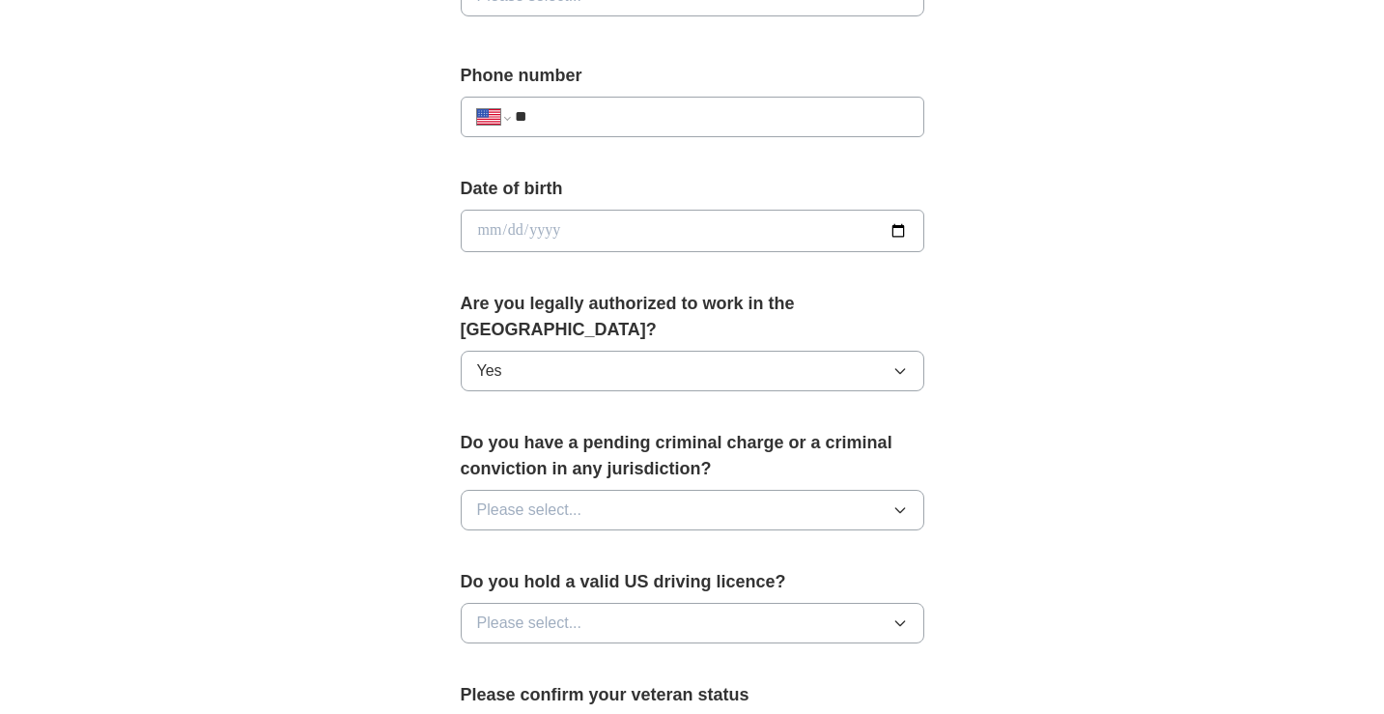
click at [664, 490] on button "Please select..." at bounding box center [693, 510] width 464 height 41
click at [640, 583] on div "No" at bounding box center [692, 594] width 431 height 23
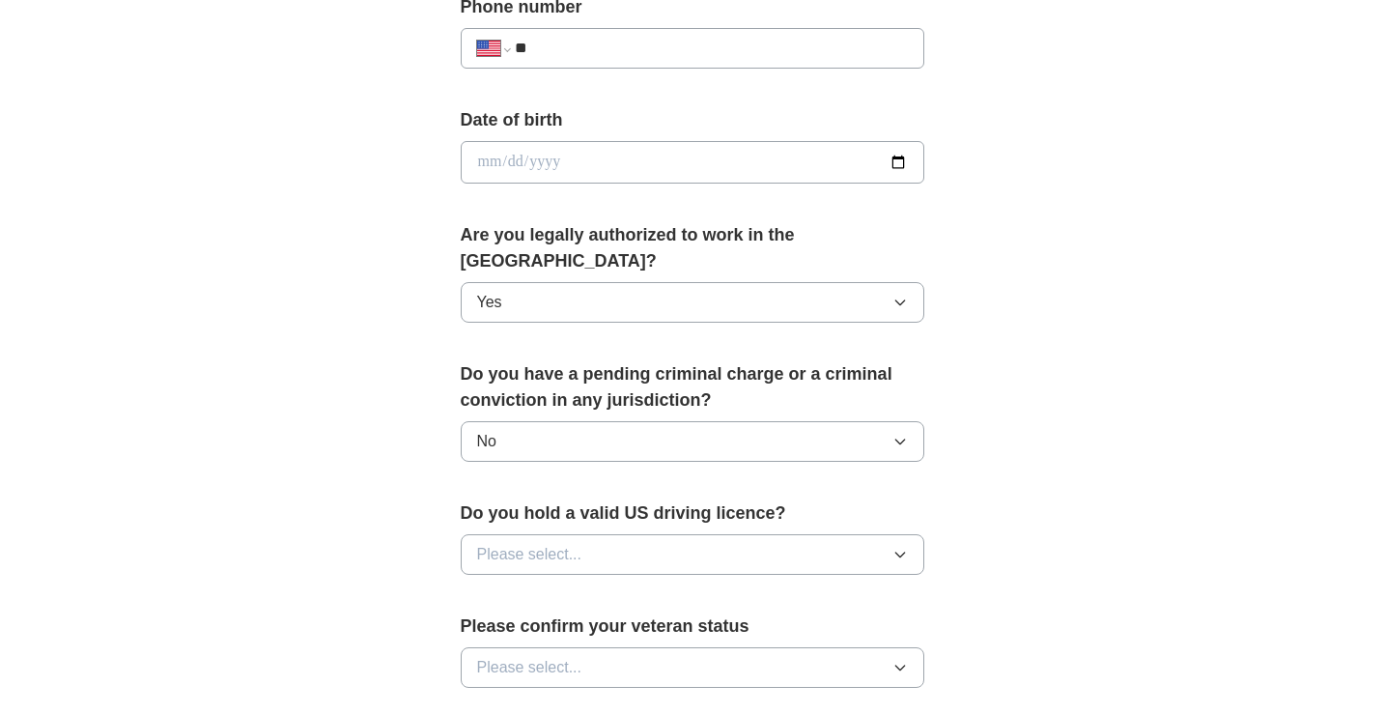
scroll to position [789, 0]
click at [657, 533] on button "Please select..." at bounding box center [693, 553] width 464 height 41
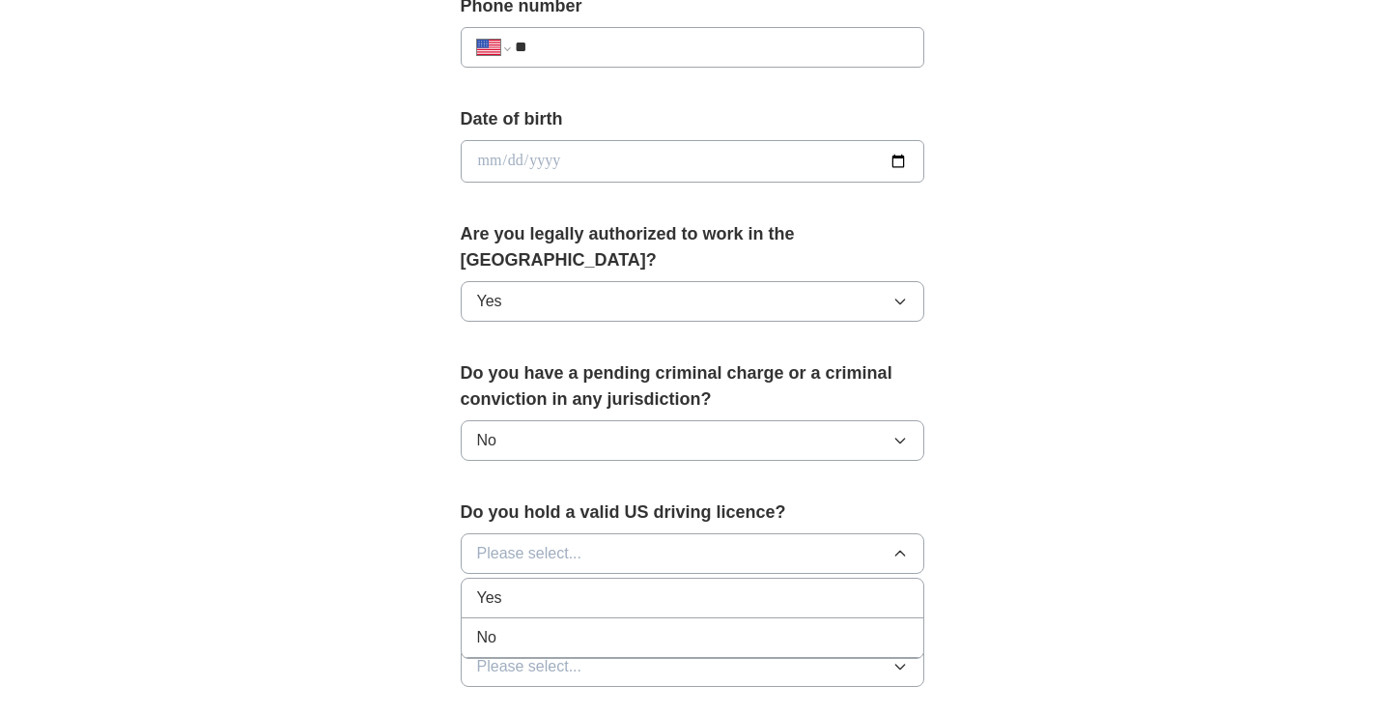
click at [645, 586] on div "Yes" at bounding box center [692, 597] width 431 height 23
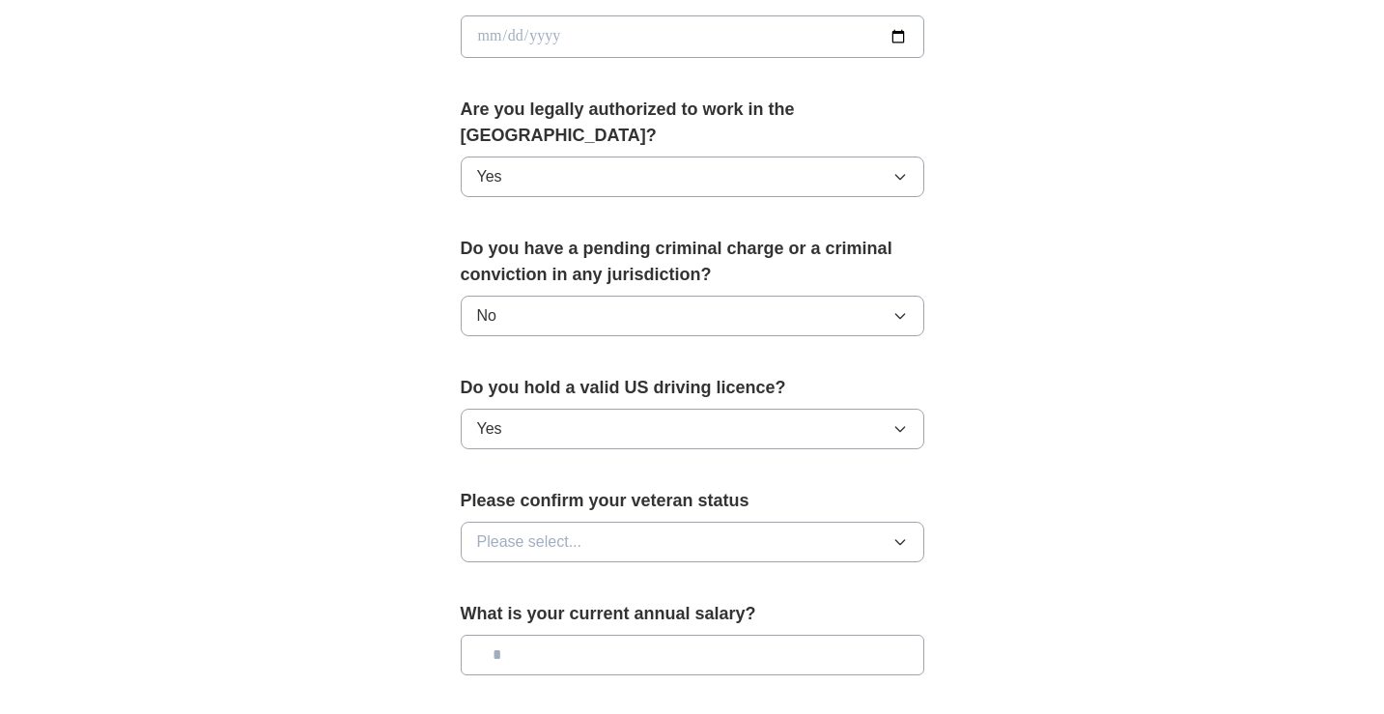
scroll to position [940, 0]
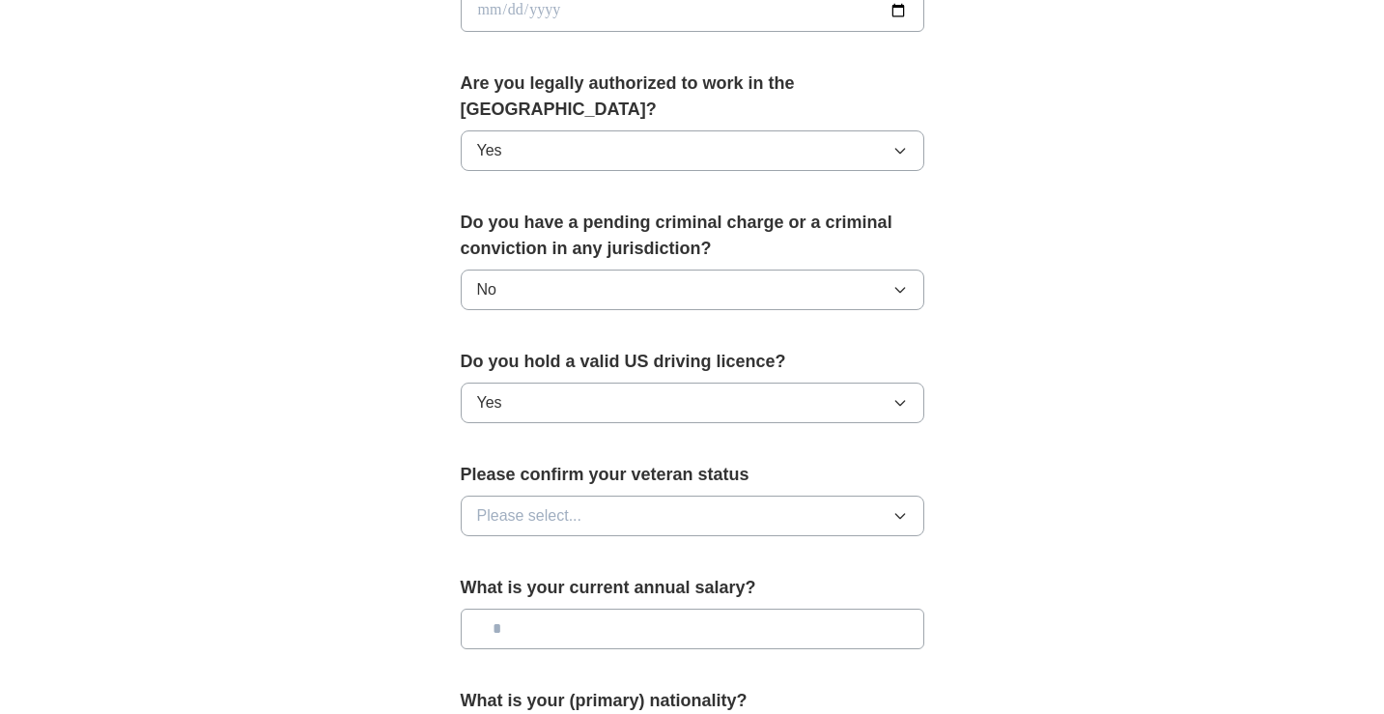
click at [672, 496] on button "Please select..." at bounding box center [693, 516] width 464 height 41
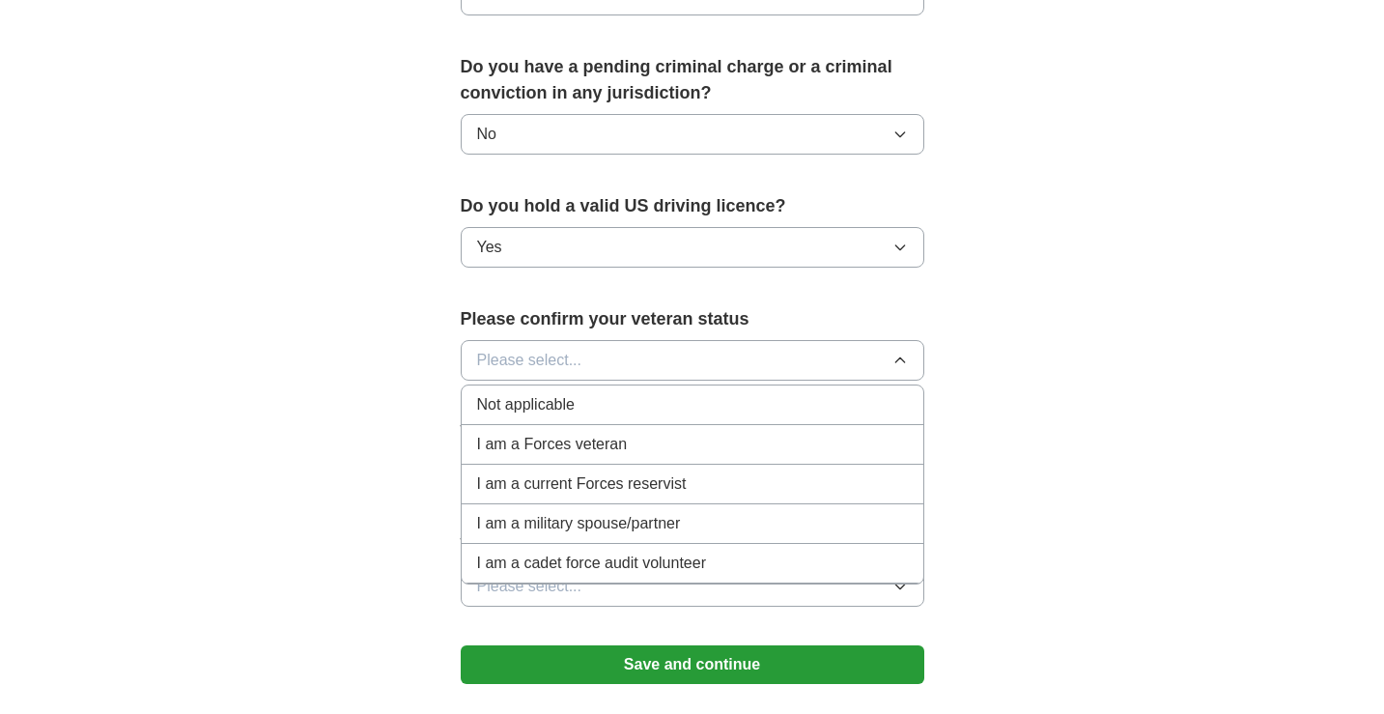
scroll to position [1109, 0]
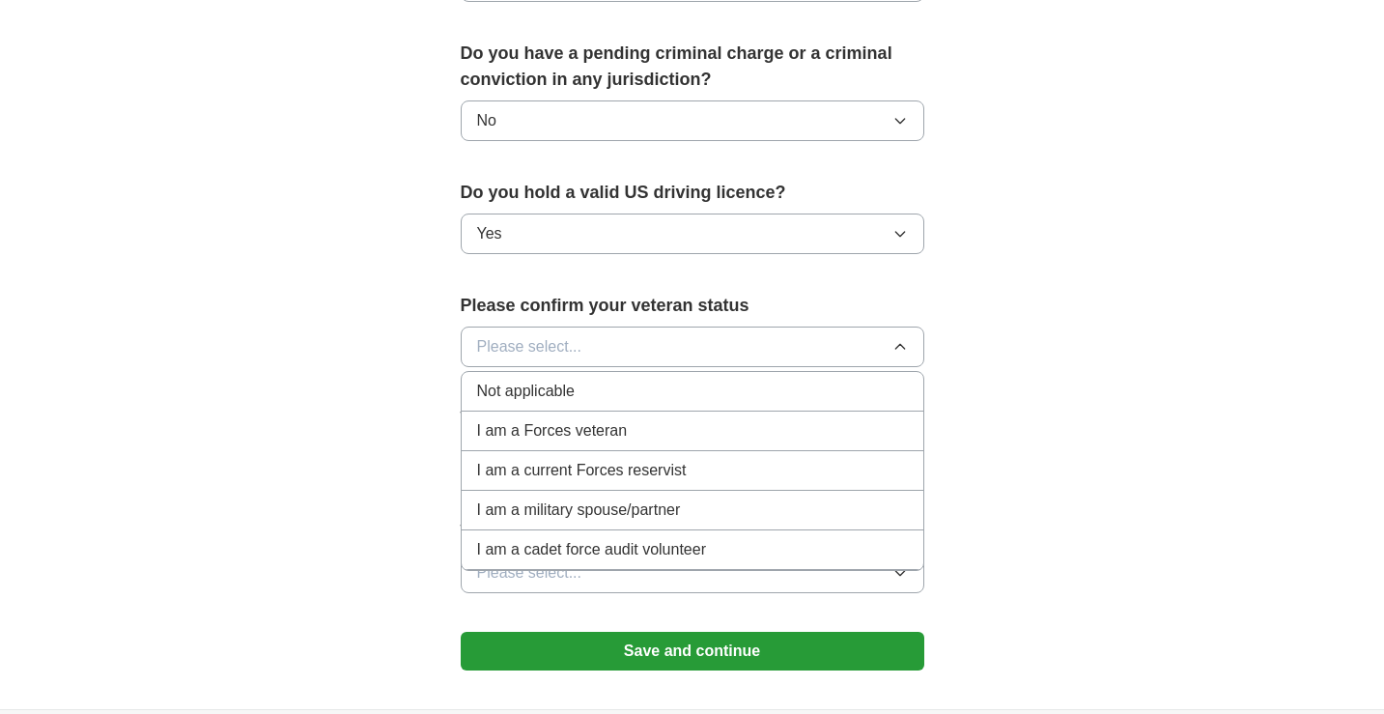
click at [658, 380] on div "Not applicable" at bounding box center [692, 391] width 431 height 23
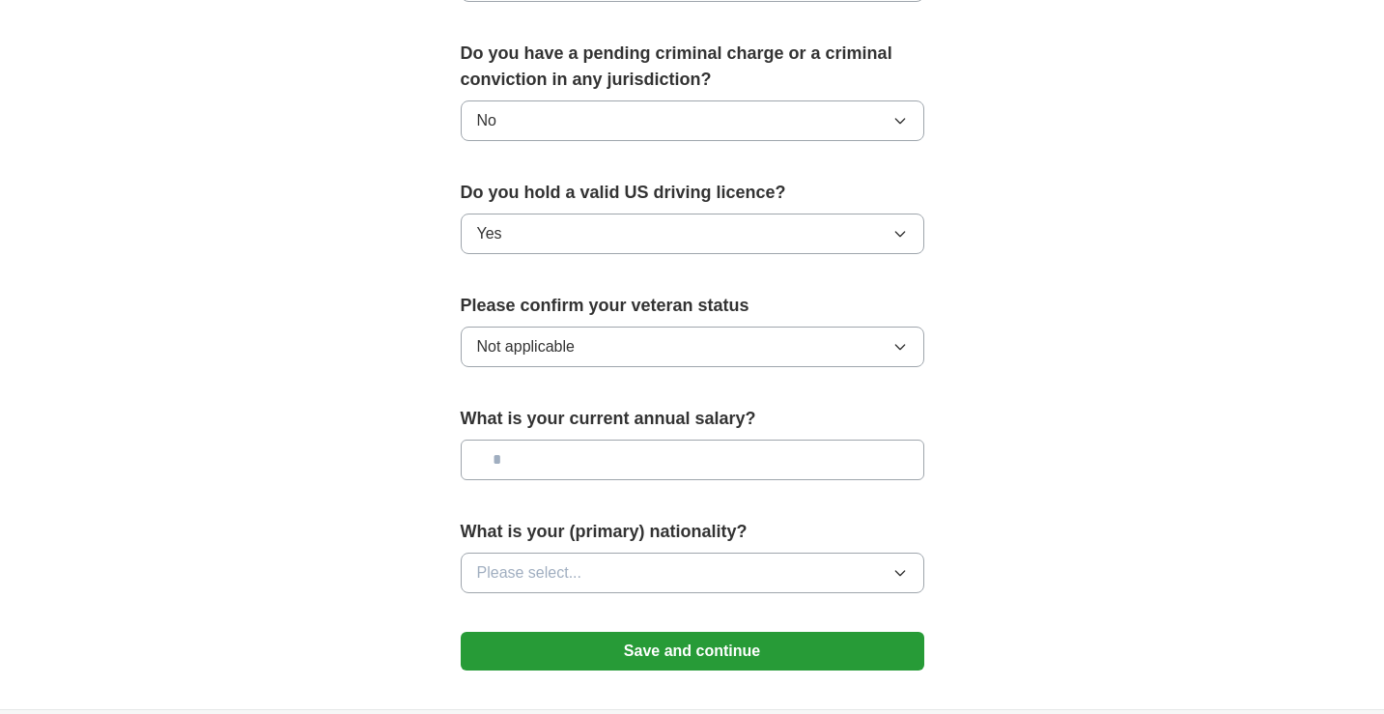
click at [692, 553] on button "Please select..." at bounding box center [693, 573] width 464 height 41
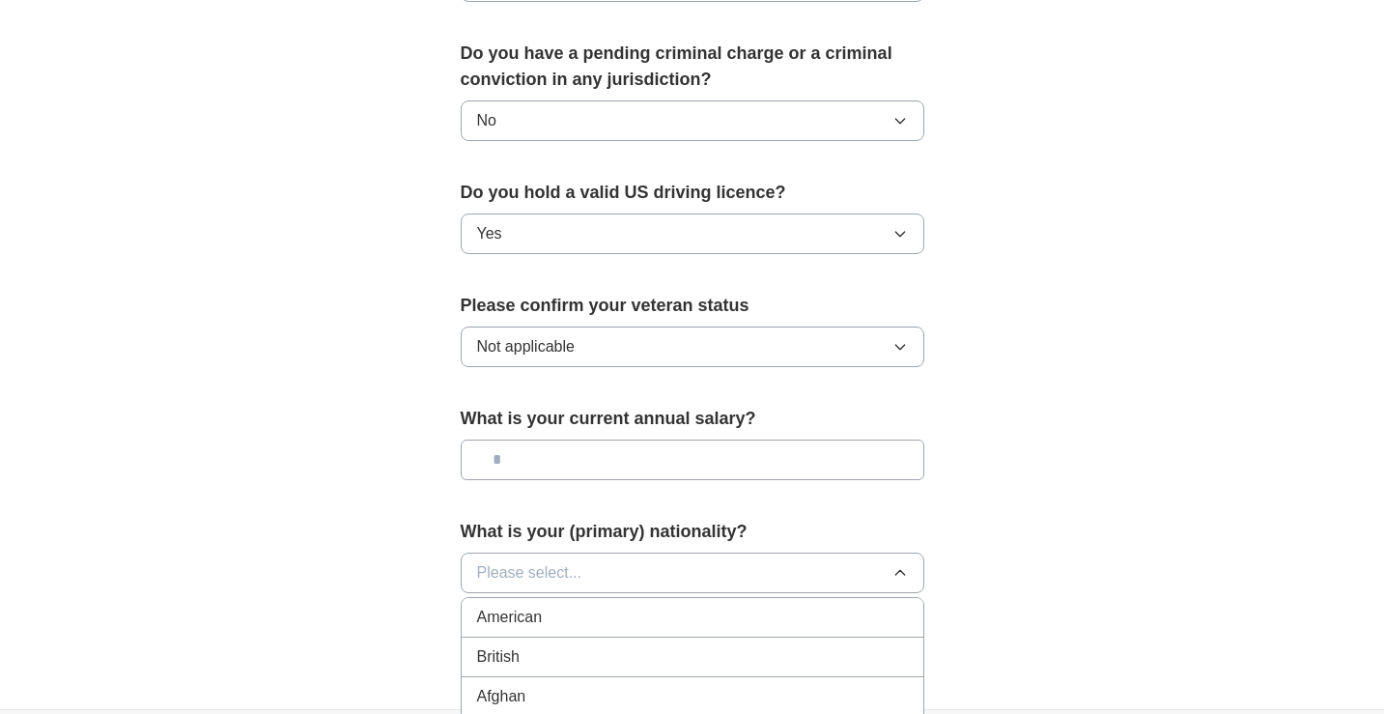
click at [668, 606] on div "American" at bounding box center [692, 617] width 431 height 23
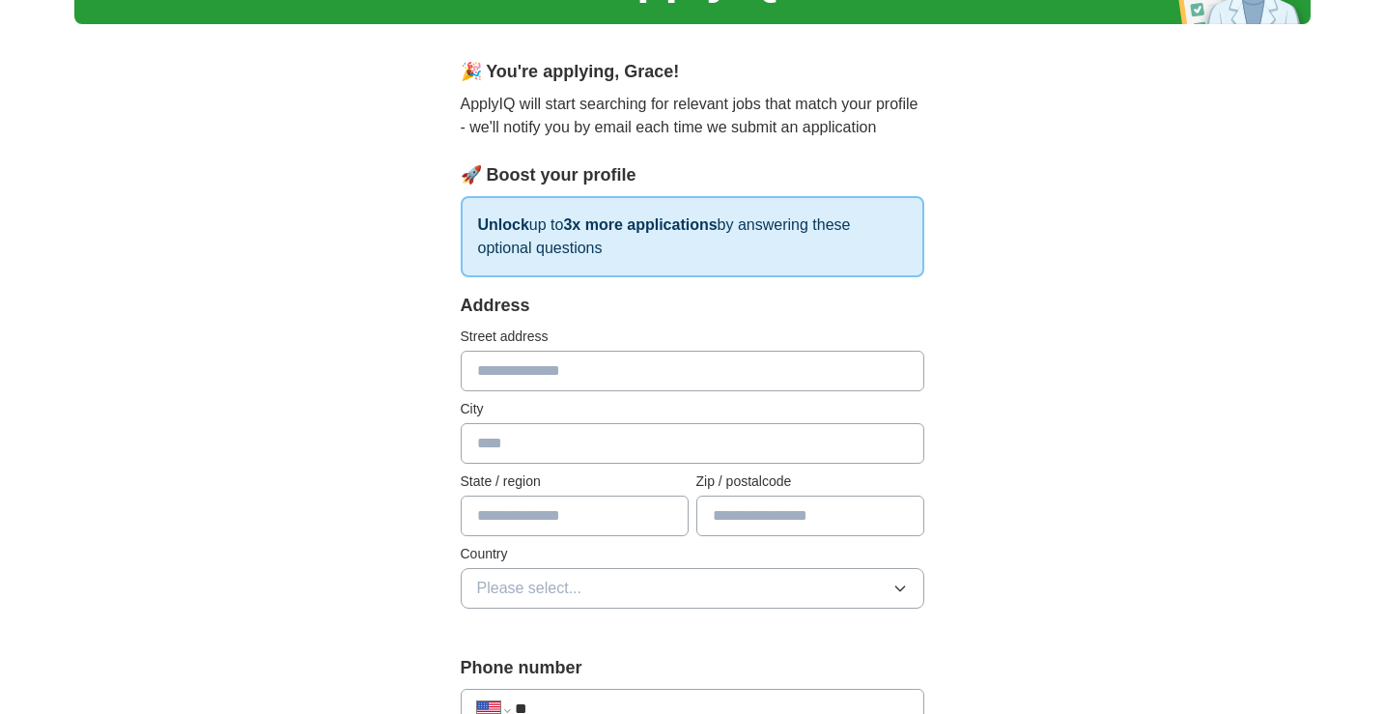
scroll to position [131, 0]
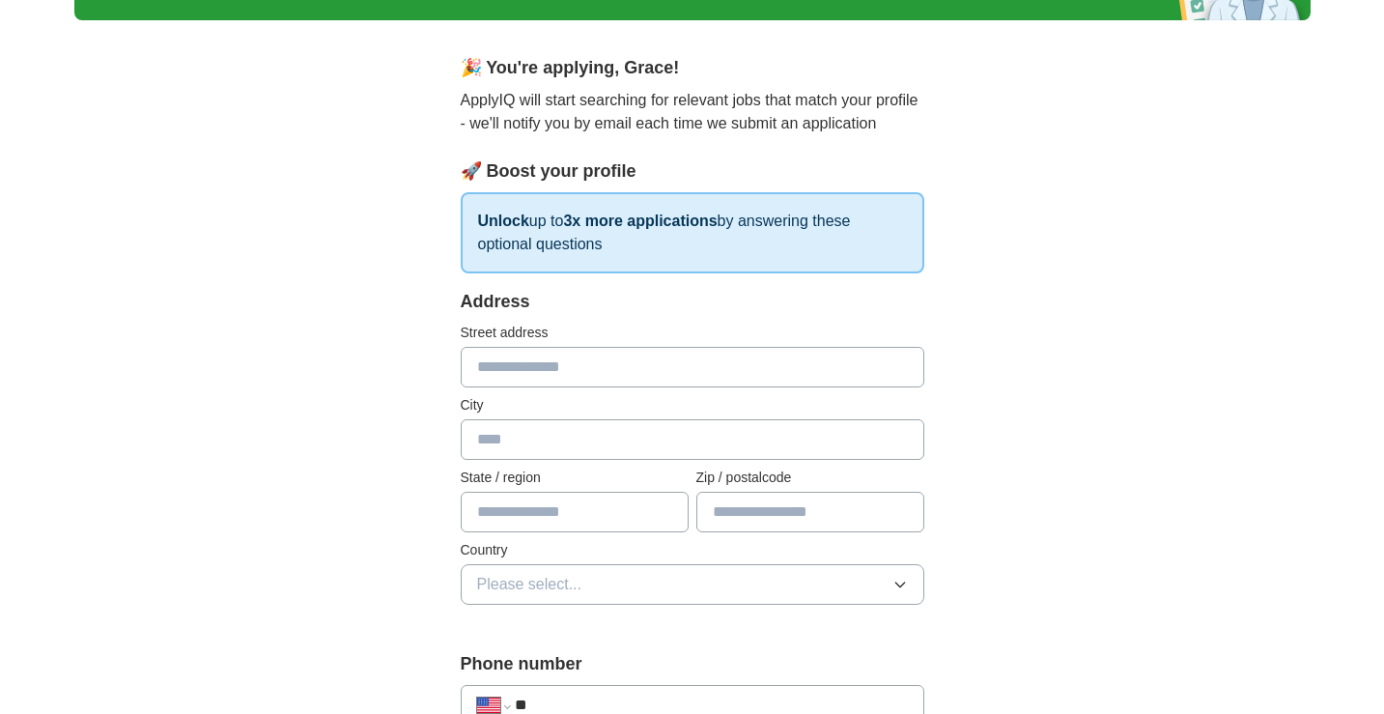
click at [587, 512] on input "text" at bounding box center [575, 512] width 228 height 41
type input "**"
click at [580, 593] on span "Please select..." at bounding box center [529, 584] width 105 height 23
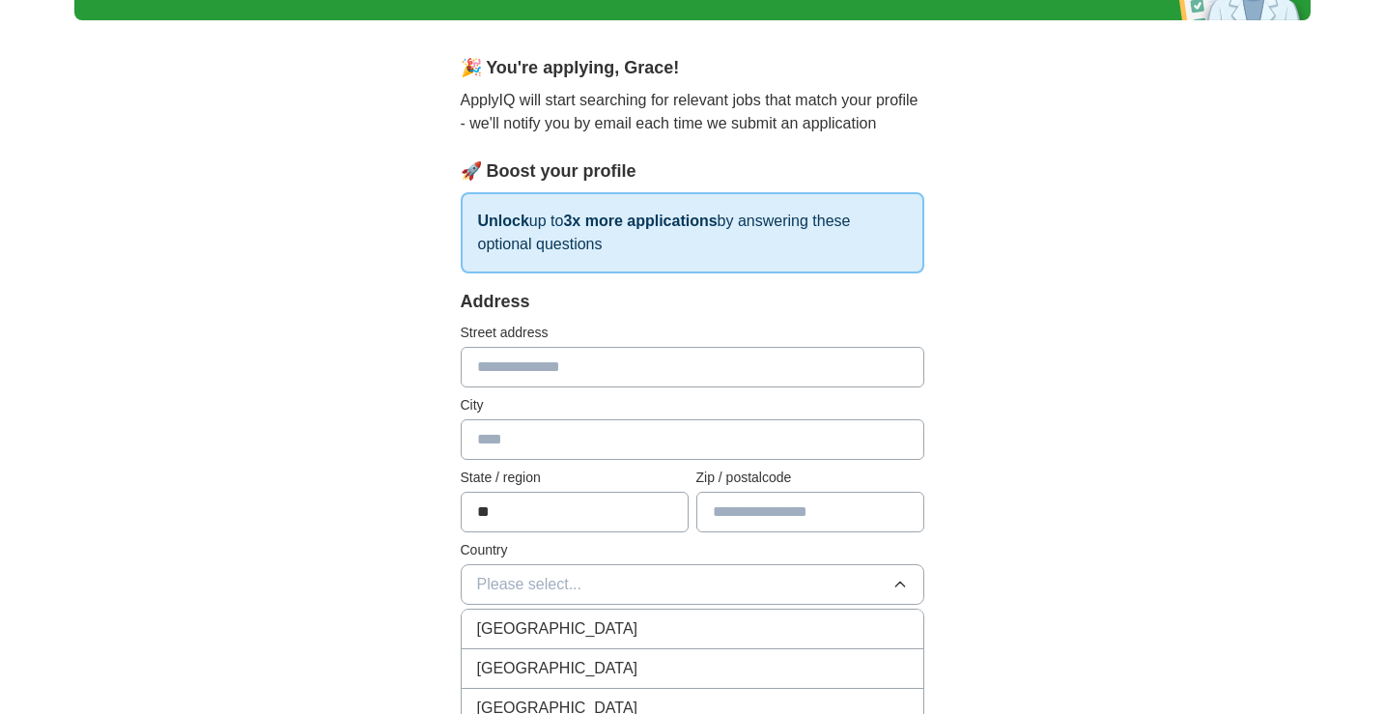
click at [572, 670] on div "[GEOGRAPHIC_DATA]" at bounding box center [692, 668] width 431 height 23
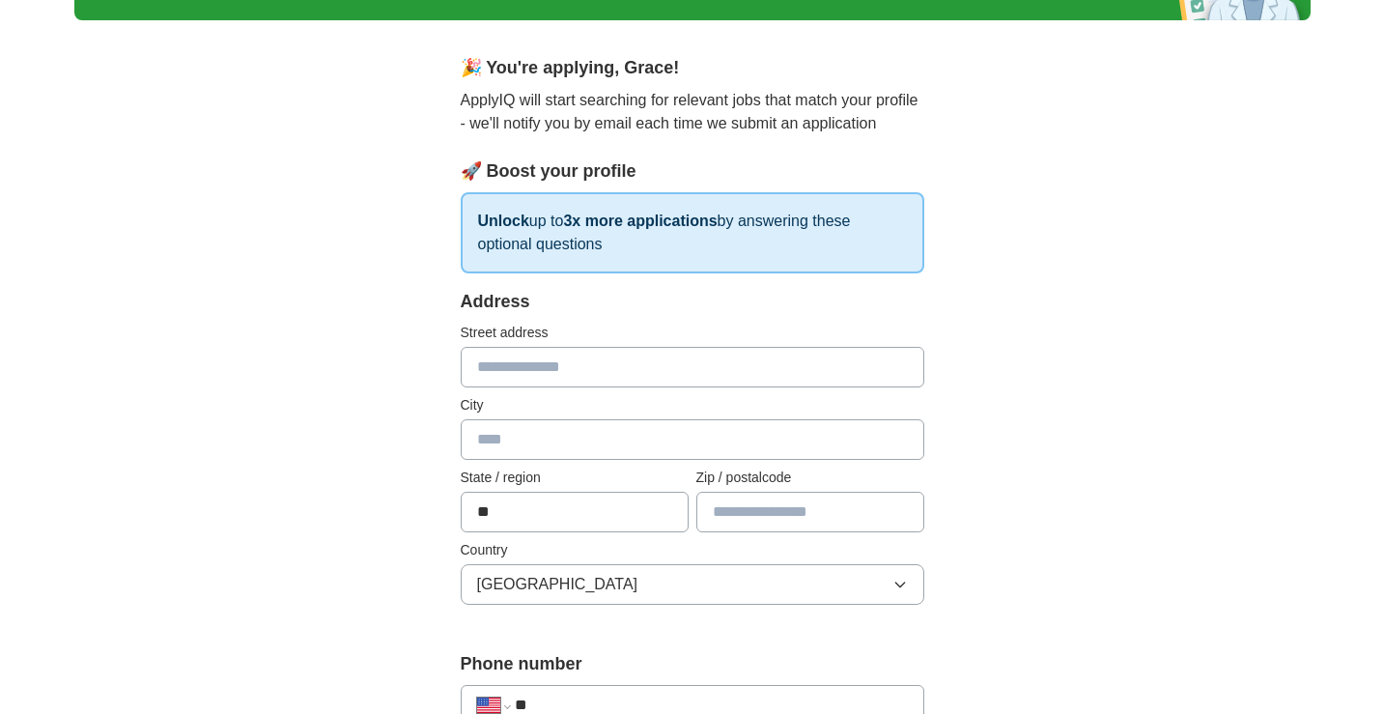
click at [540, 433] on input "text" at bounding box center [693, 439] width 464 height 41
type input "*******"
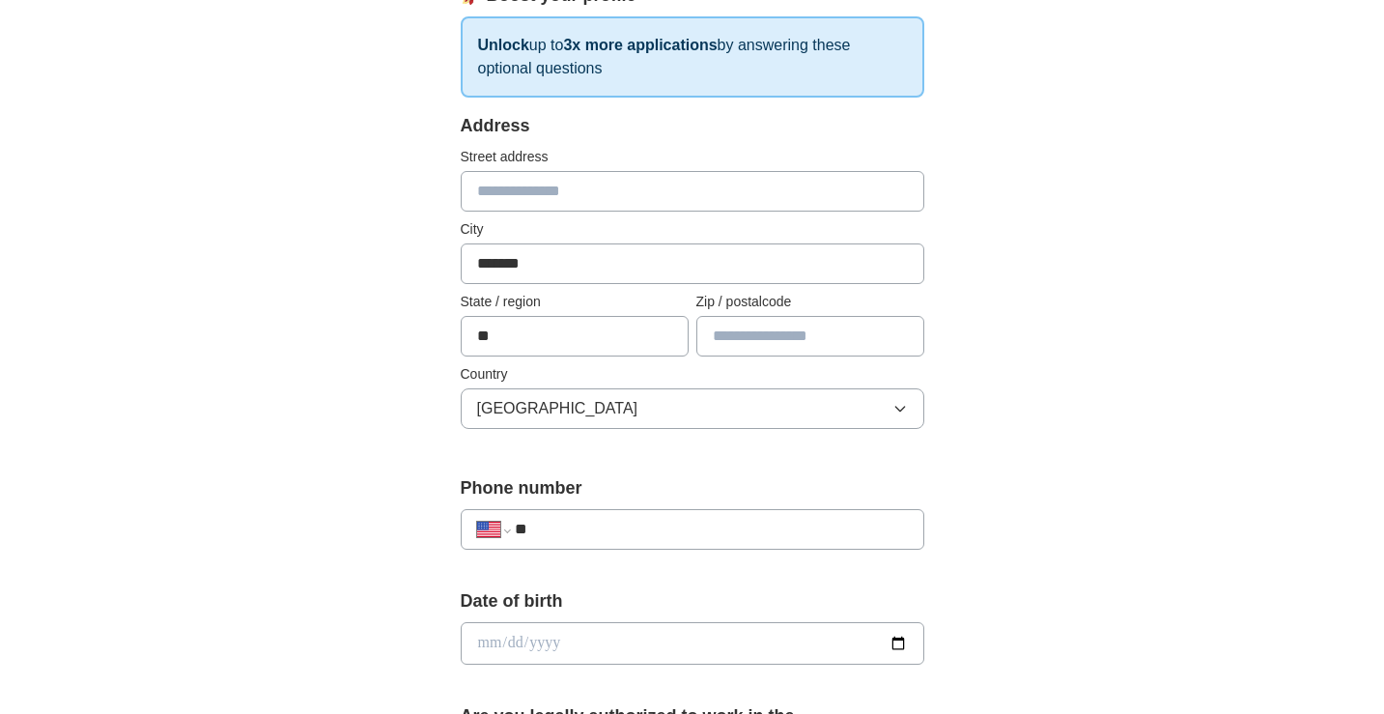
scroll to position [315, 0]
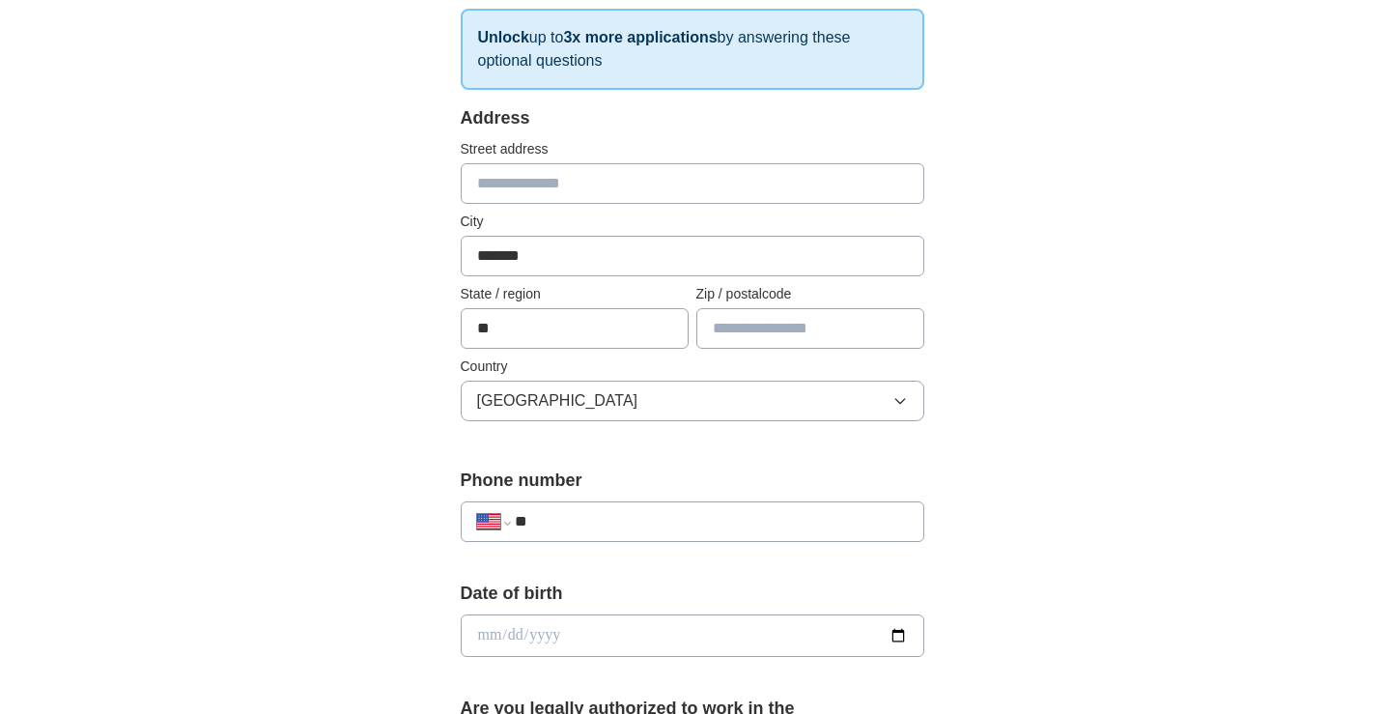
click at [822, 326] on input "text" at bounding box center [811, 328] width 228 height 41
type input "*****"
type input "**********"
drag, startPoint x: 677, startPoint y: 184, endPoint x: 399, endPoint y: 115, distance: 286.5
click at [399, 115] on div "**********" at bounding box center [693, 677] width 618 height 1651
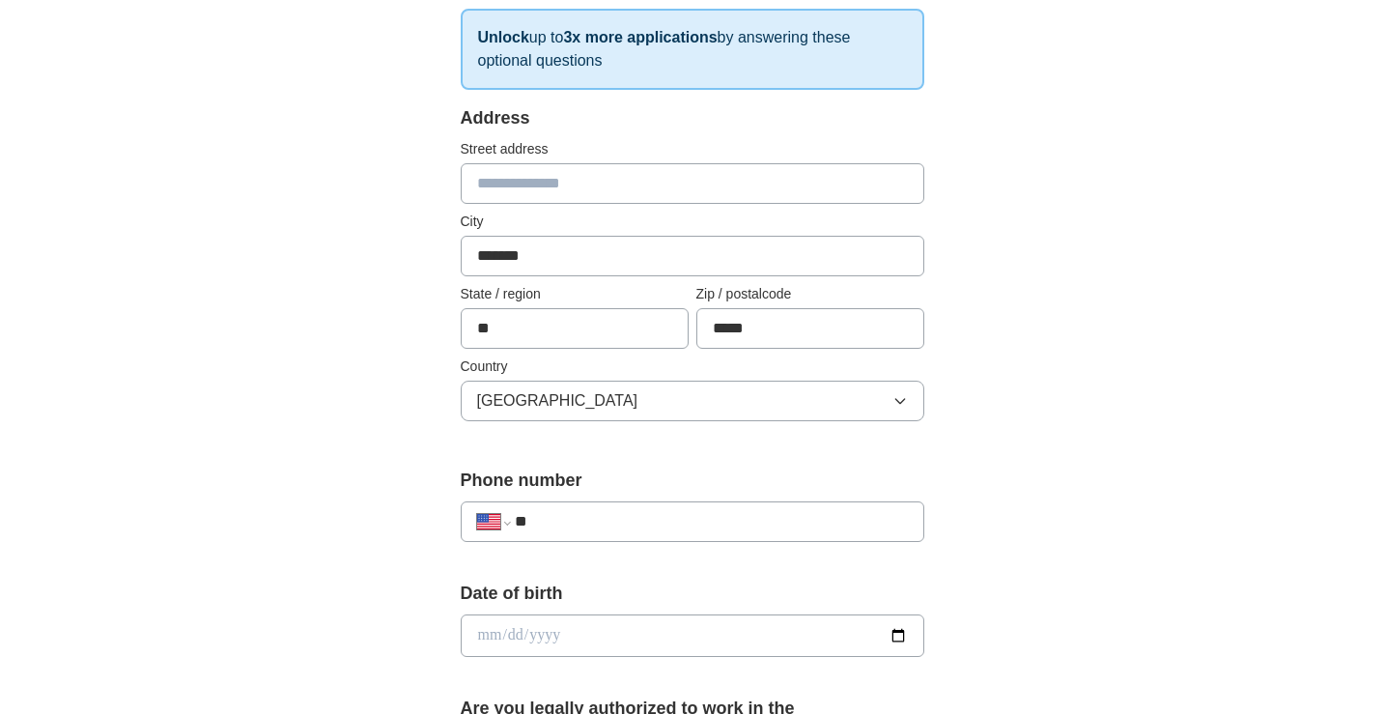
click at [1144, 429] on div "**********" at bounding box center [692, 623] width 1237 height 1759
click at [819, 331] on input "*****" at bounding box center [811, 328] width 228 height 41
click at [1073, 344] on div "**********" at bounding box center [692, 623] width 1237 height 1759
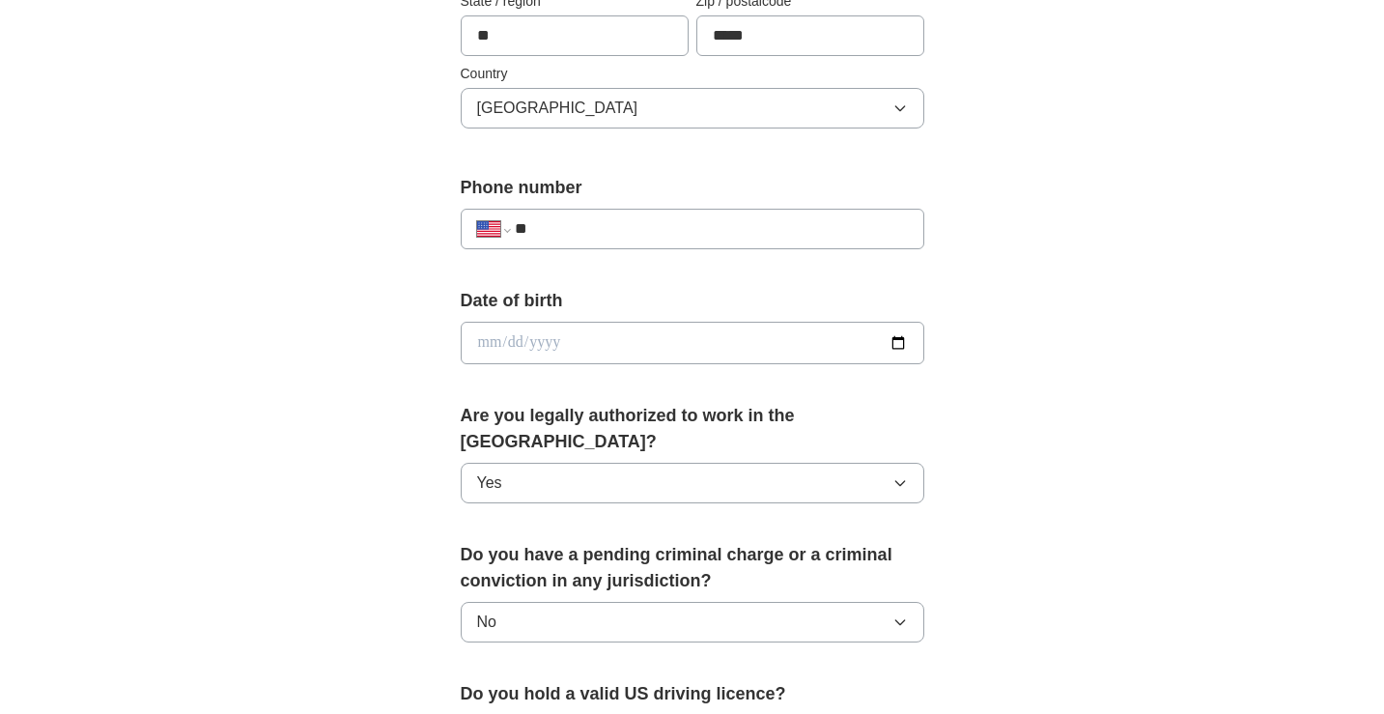
scroll to position [613, 0]
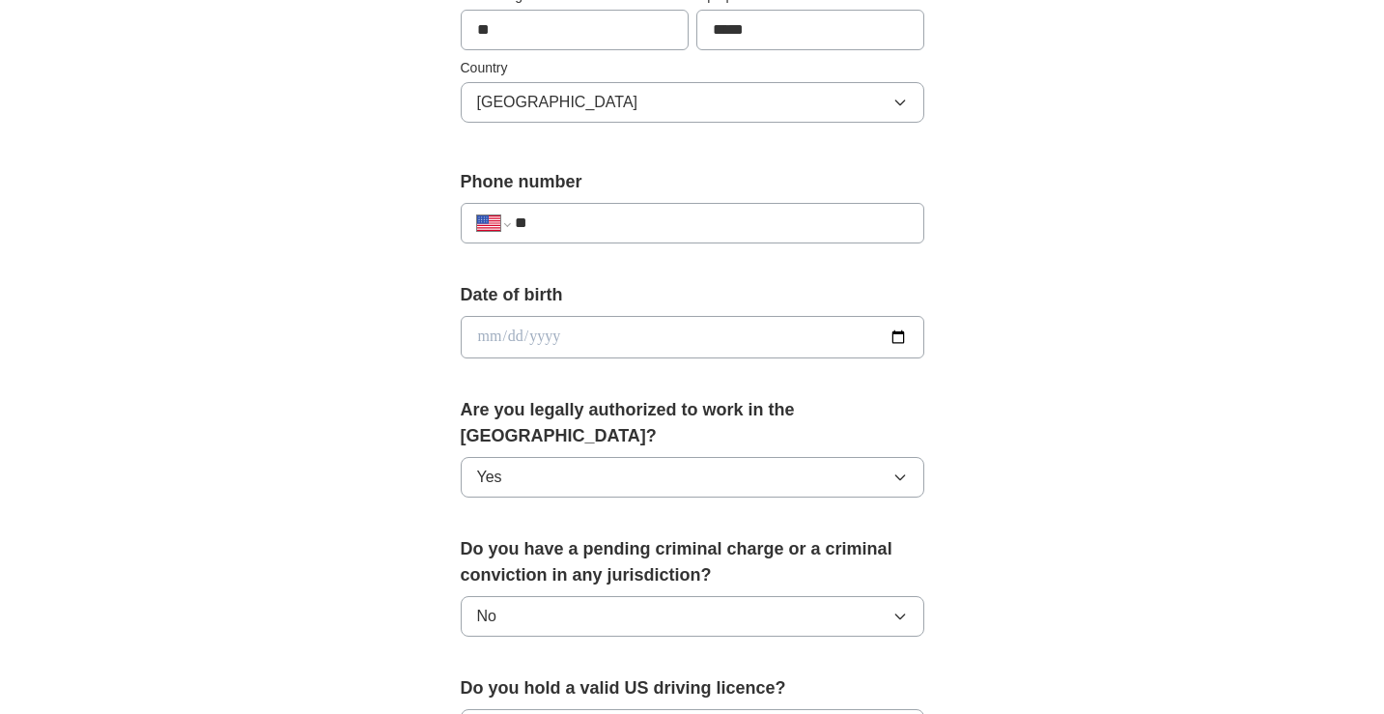
click at [819, 224] on input "**" at bounding box center [711, 223] width 392 height 23
type input "**********"
click at [1132, 407] on div "**********" at bounding box center [692, 325] width 1237 height 1759
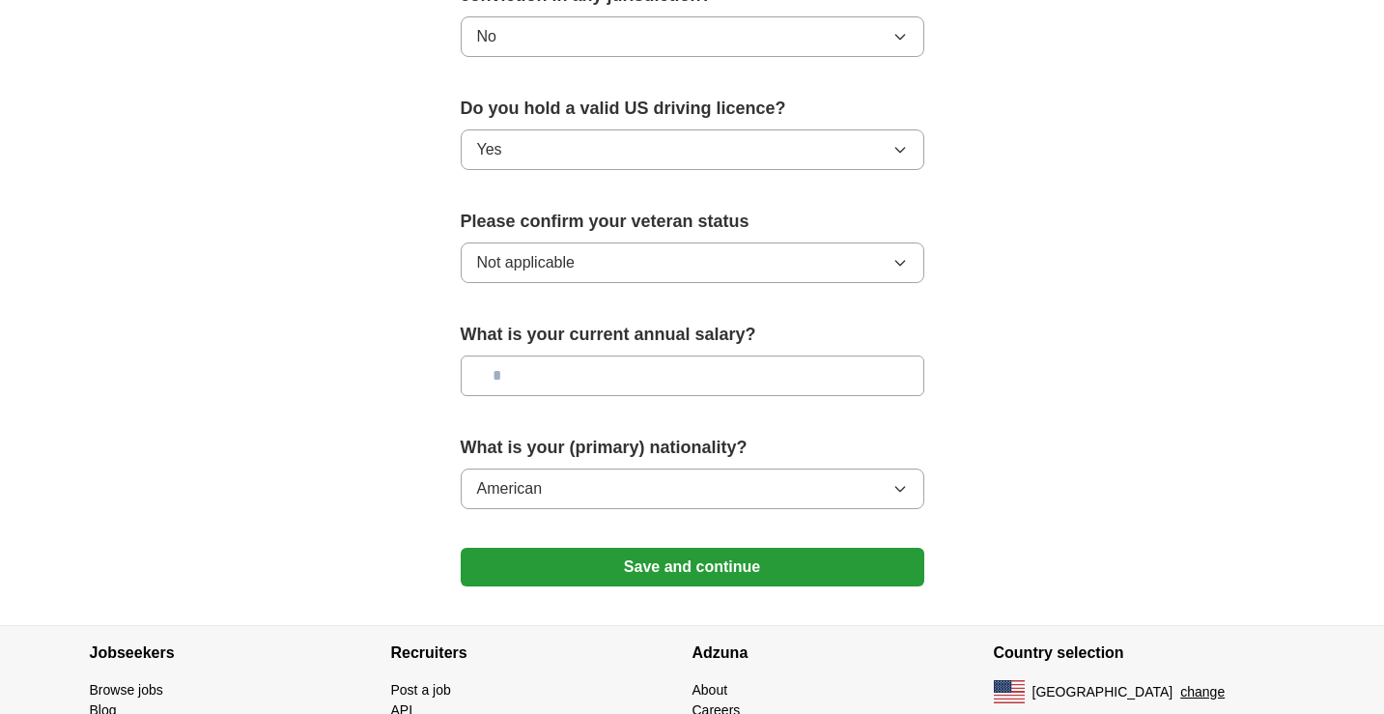
scroll to position [1228, 0]
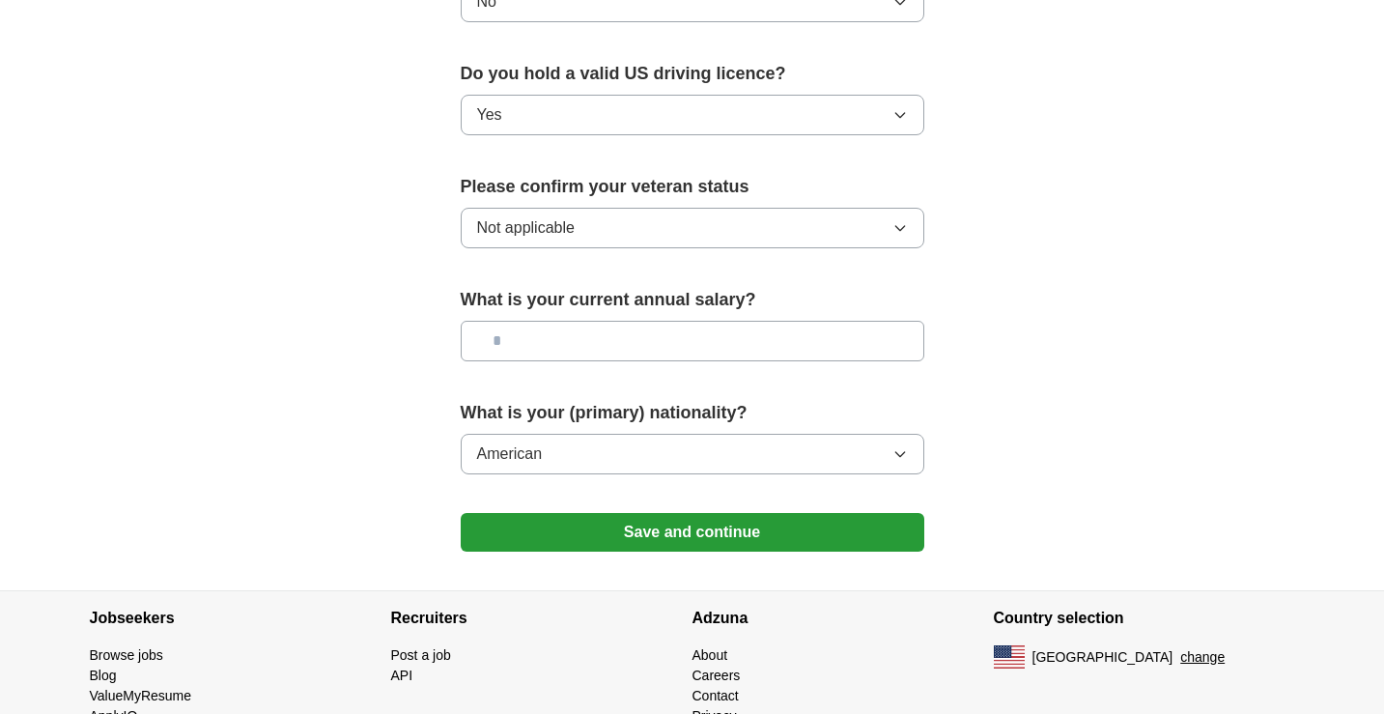
click at [854, 513] on button "Save and continue" at bounding box center [693, 532] width 464 height 39
